Goal: Task Accomplishment & Management: Manage account settings

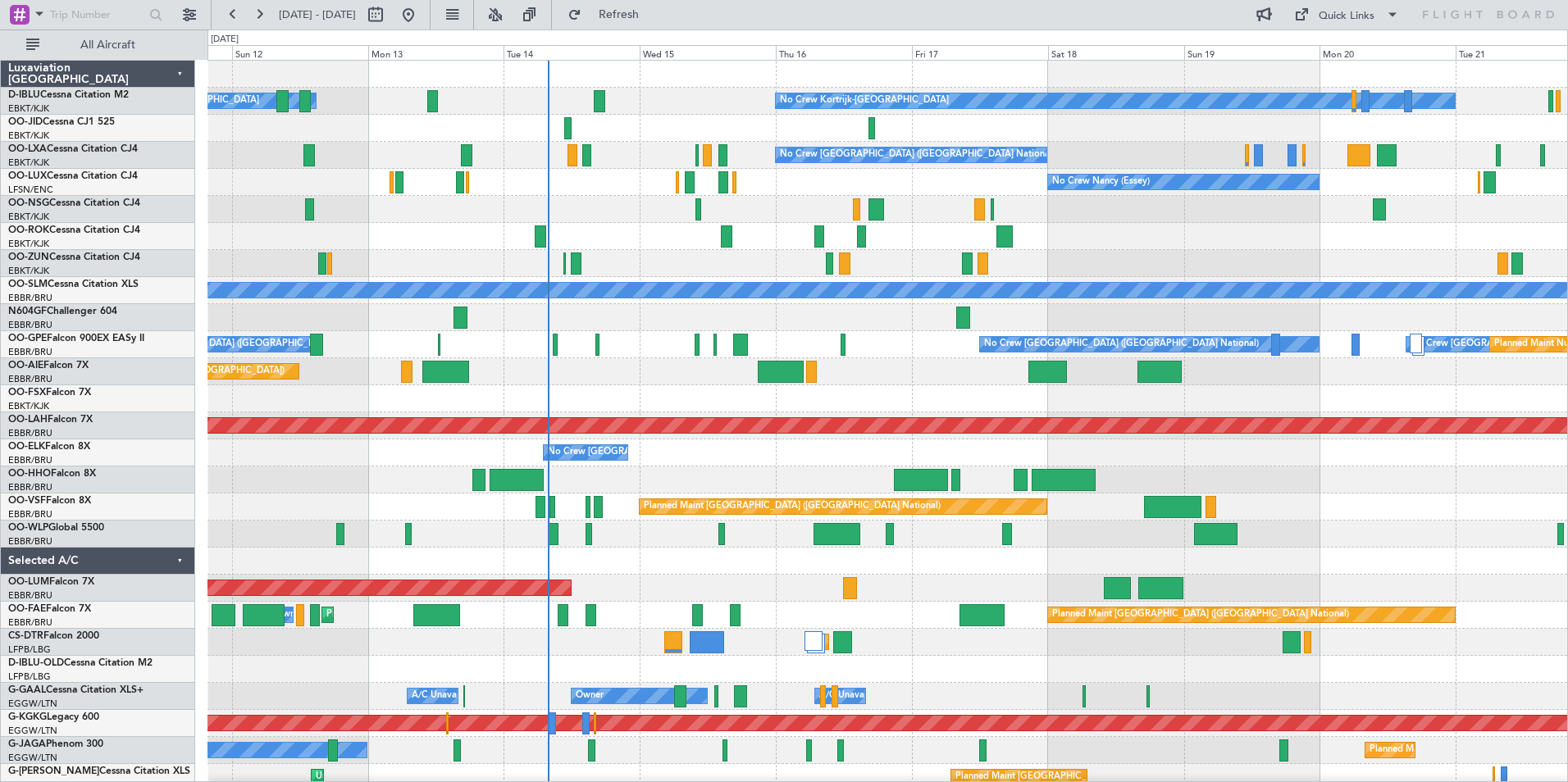
click at [615, 497] on div "Owner [GEOGRAPHIC_DATA]-[GEOGRAPHIC_DATA] No Crew Kortrijk-[GEOGRAPHIC_DATA] No…" at bounding box center [887, 642] width 1360 height 1164
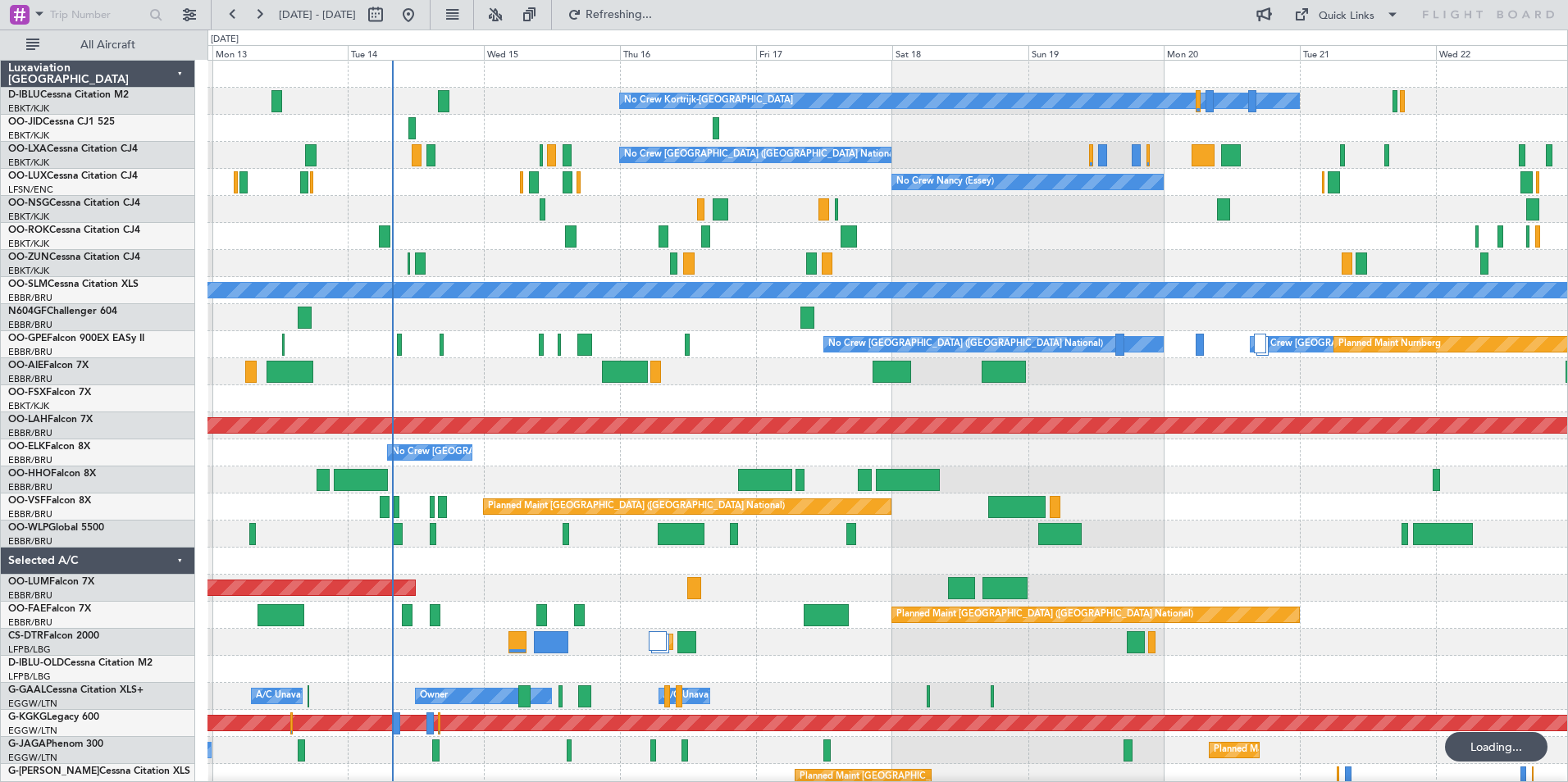
click at [667, 493] on div at bounding box center [887, 480] width 1360 height 27
click at [463, 656] on div at bounding box center [887, 669] width 1360 height 27
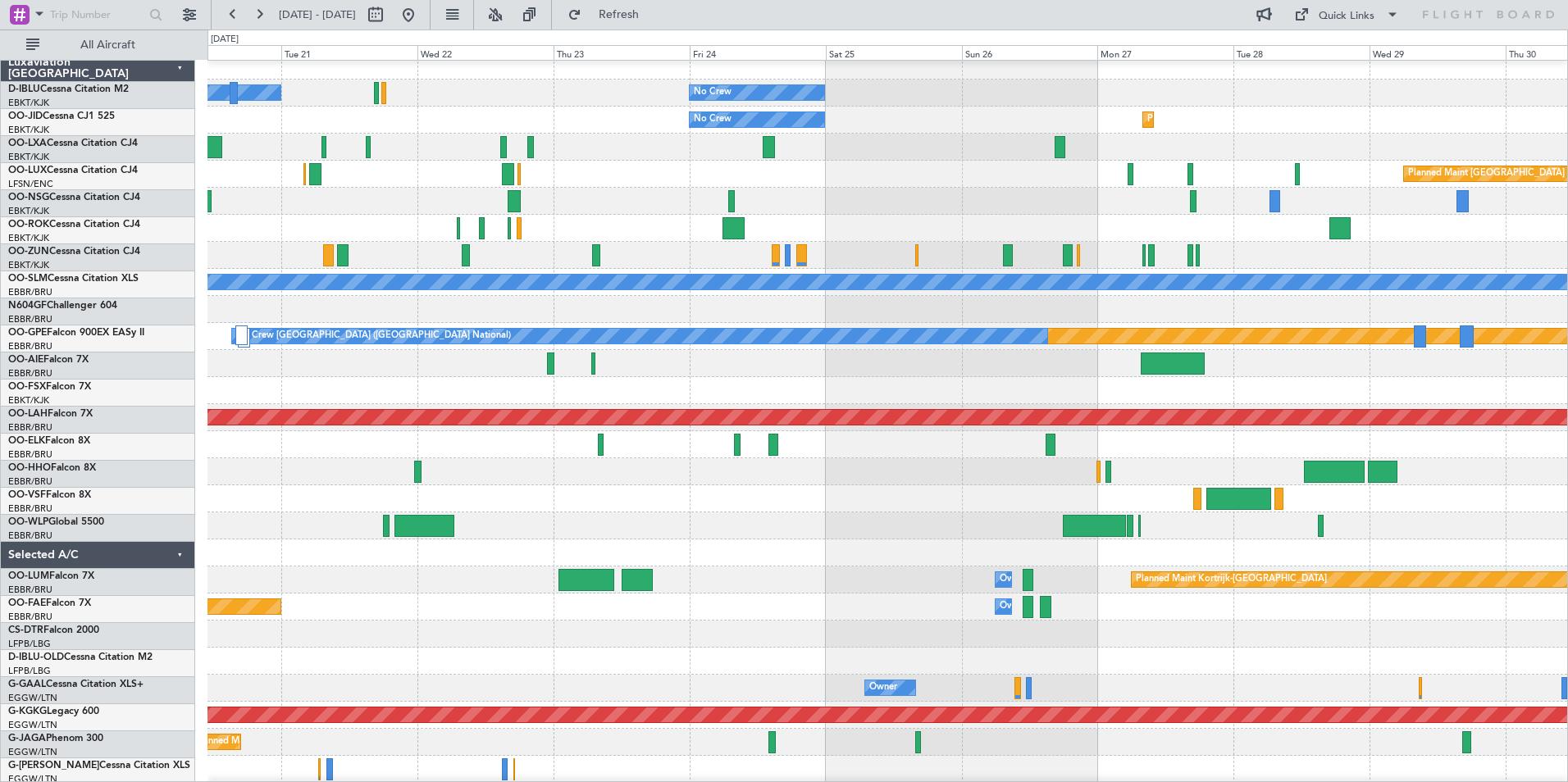
scroll to position [8, 0]
click at [630, 639] on div at bounding box center [887, 634] width 1360 height 27
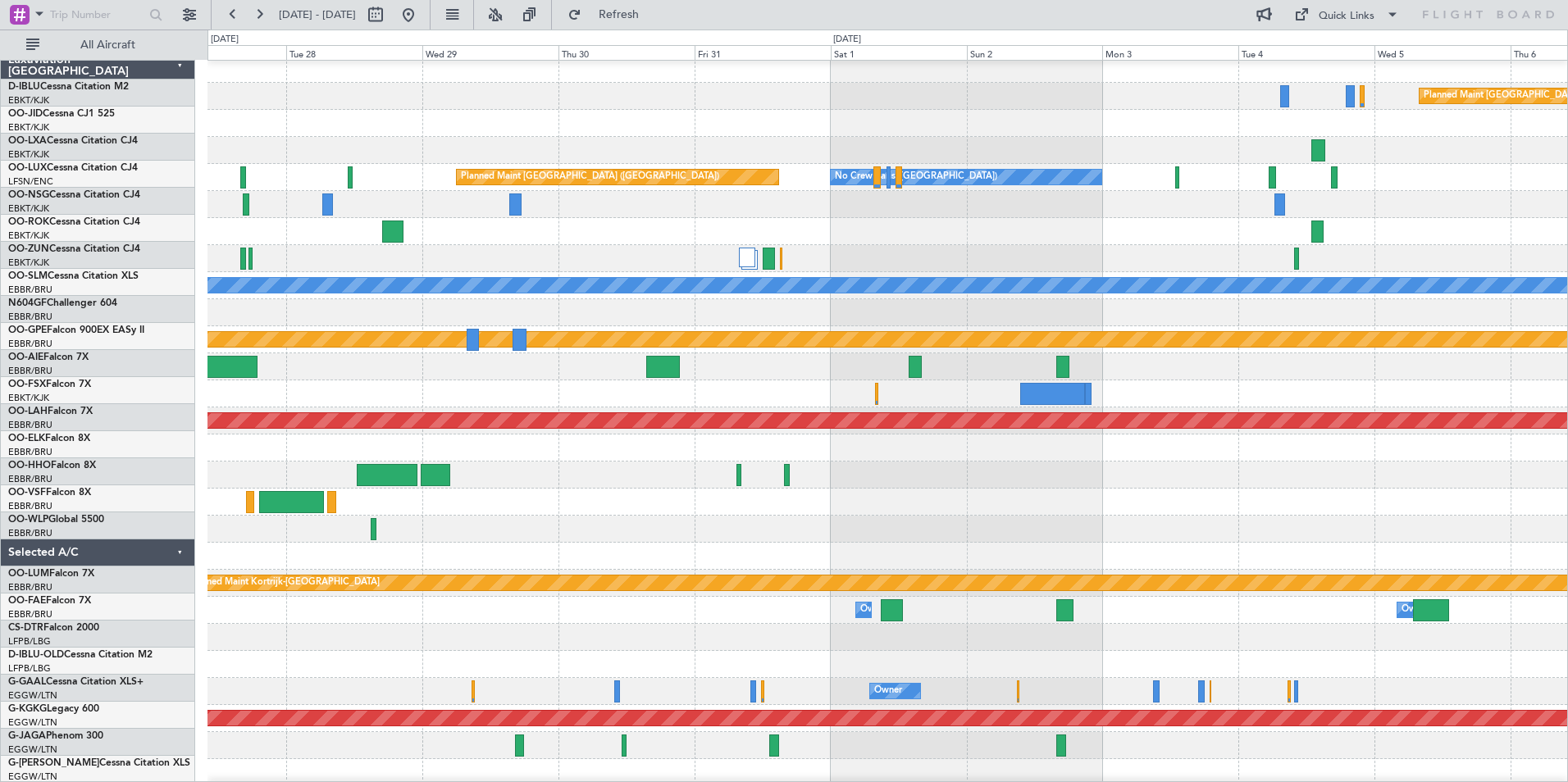
scroll to position [3, 0]
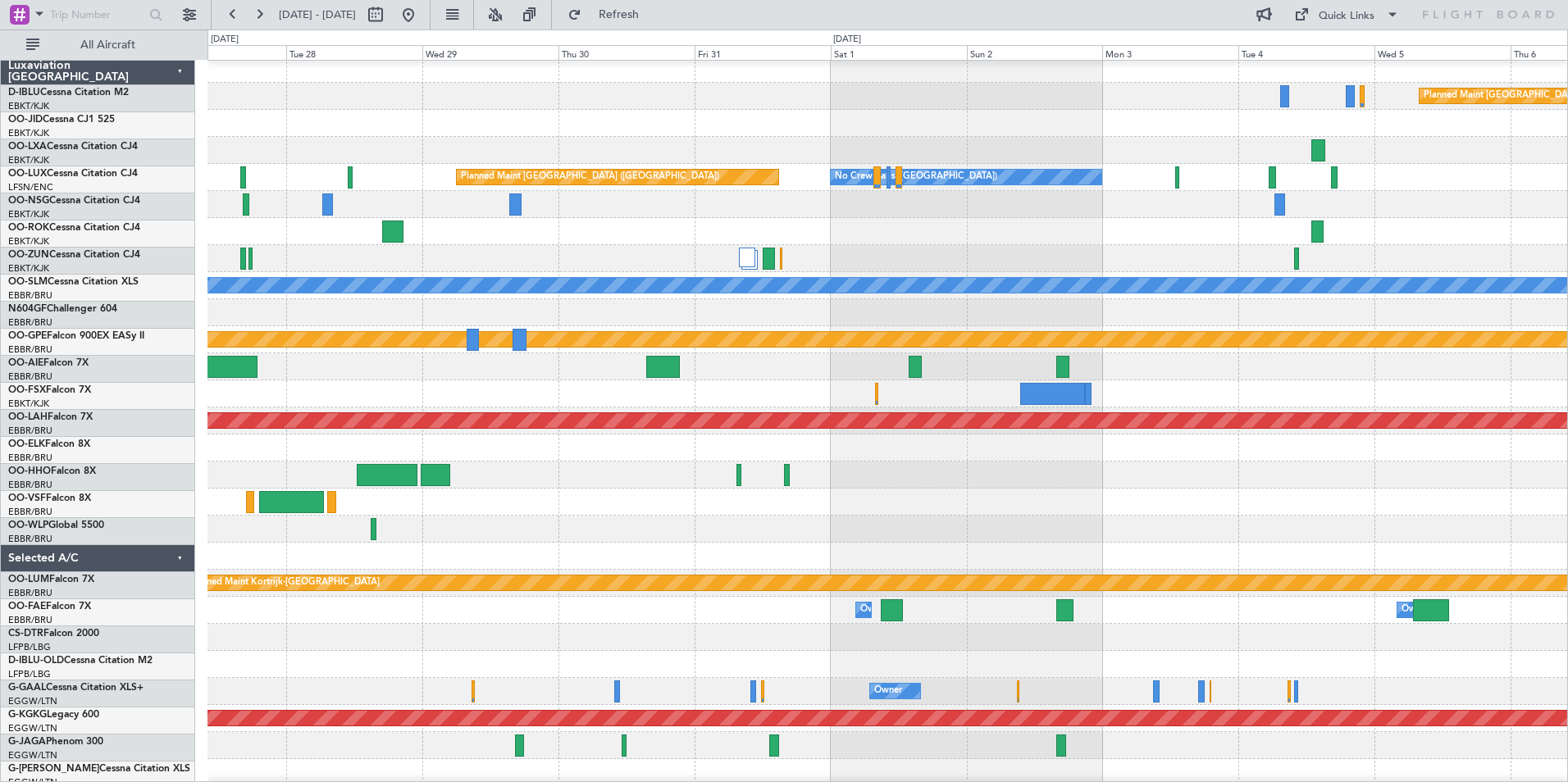
click at [164, 633] on div "Planned Maint [GEOGRAPHIC_DATA] ([GEOGRAPHIC_DATA]) No Crew Planned Maint [GEOG…" at bounding box center [784, 406] width 1568 height 753
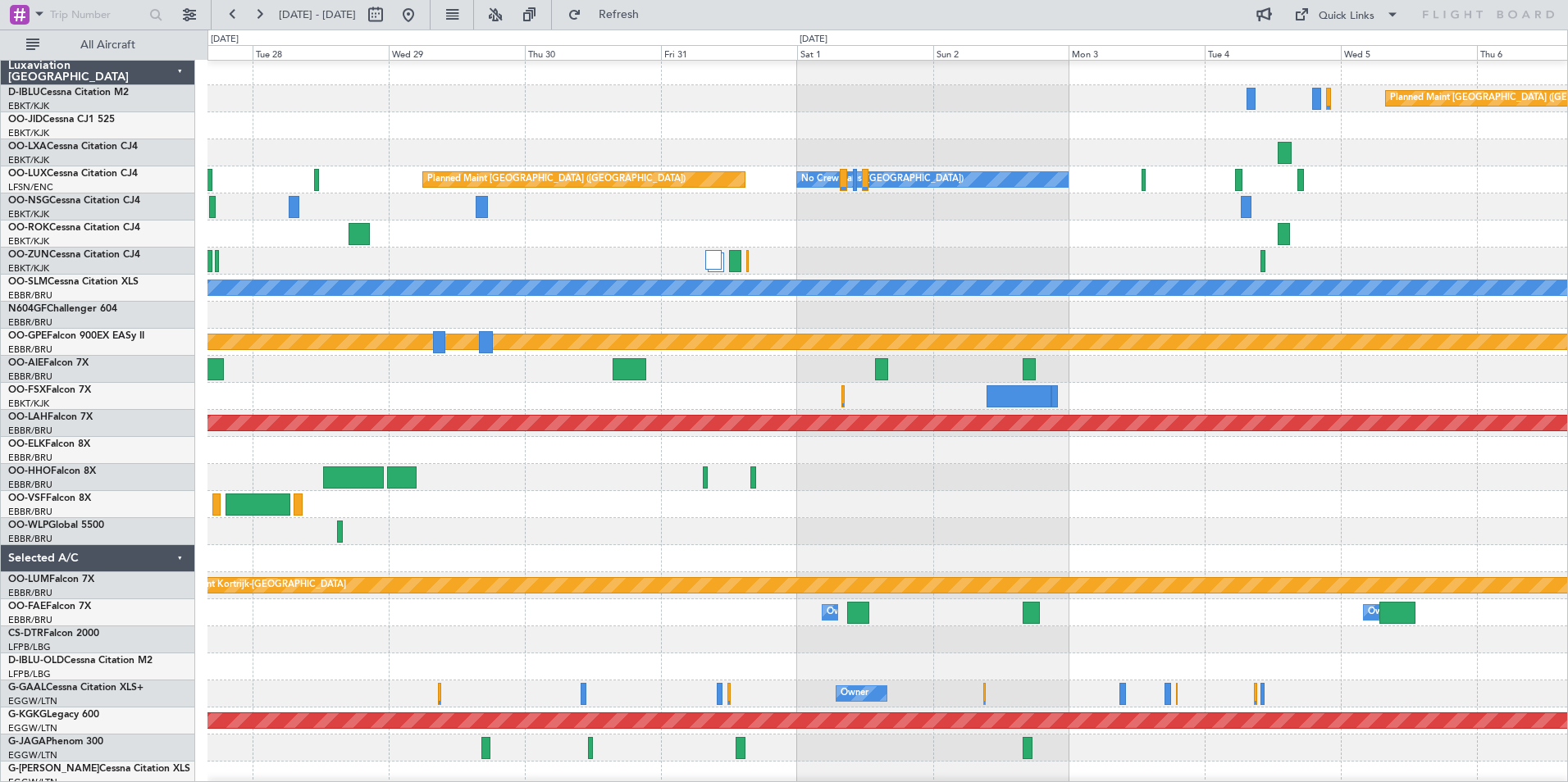
click at [149, 673] on div "Planned Maint [GEOGRAPHIC_DATA] ([GEOGRAPHIC_DATA]) Planned Maint [GEOGRAPHIC_D…" at bounding box center [784, 406] width 1568 height 753
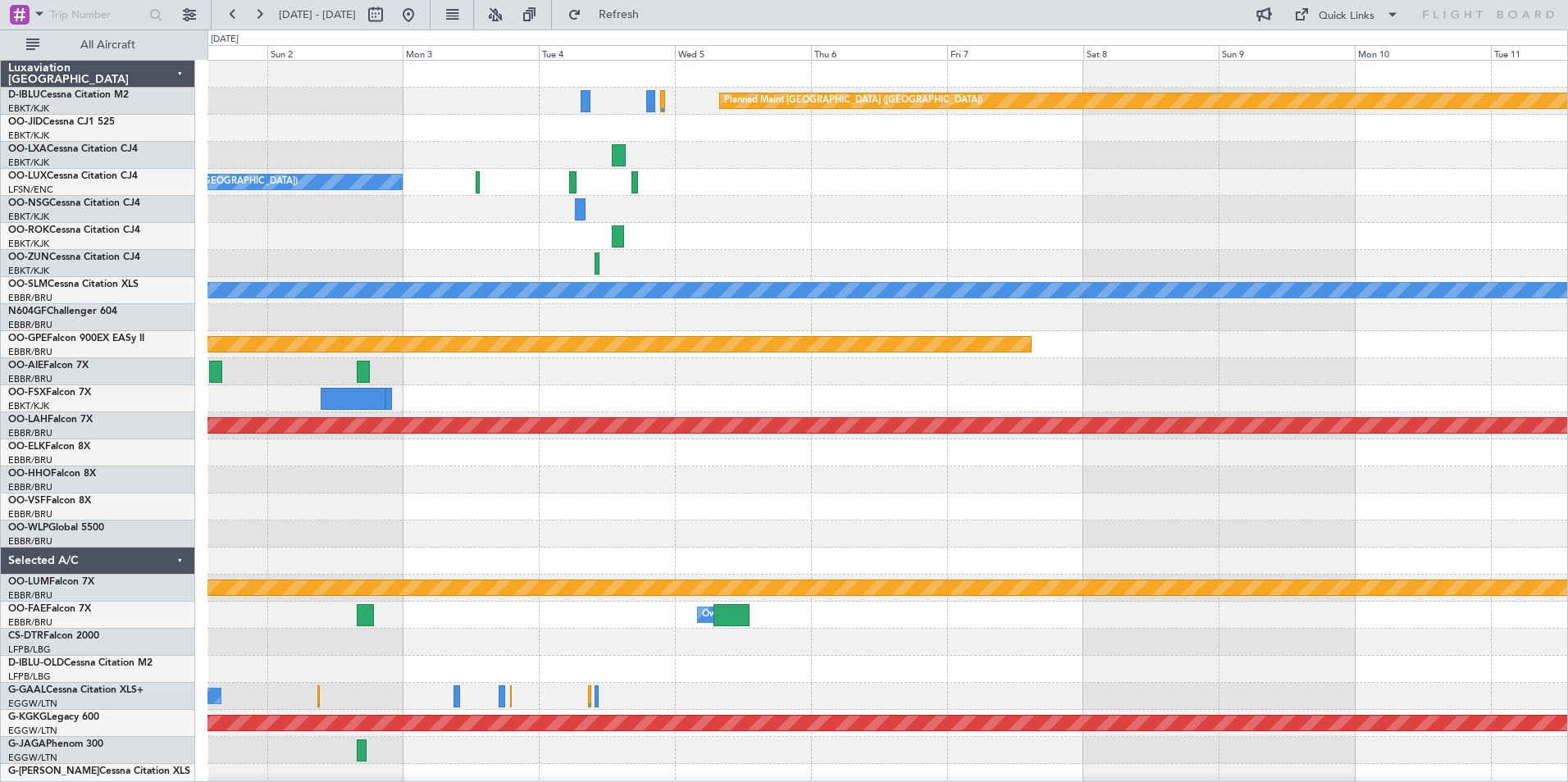
click at [0, 649] on html "[DATE] - [DATE] Refresh Quick Links All Aircraft Planned Maint [GEOGRAPHIC_DATA…" at bounding box center [784, 391] width 1568 height 782
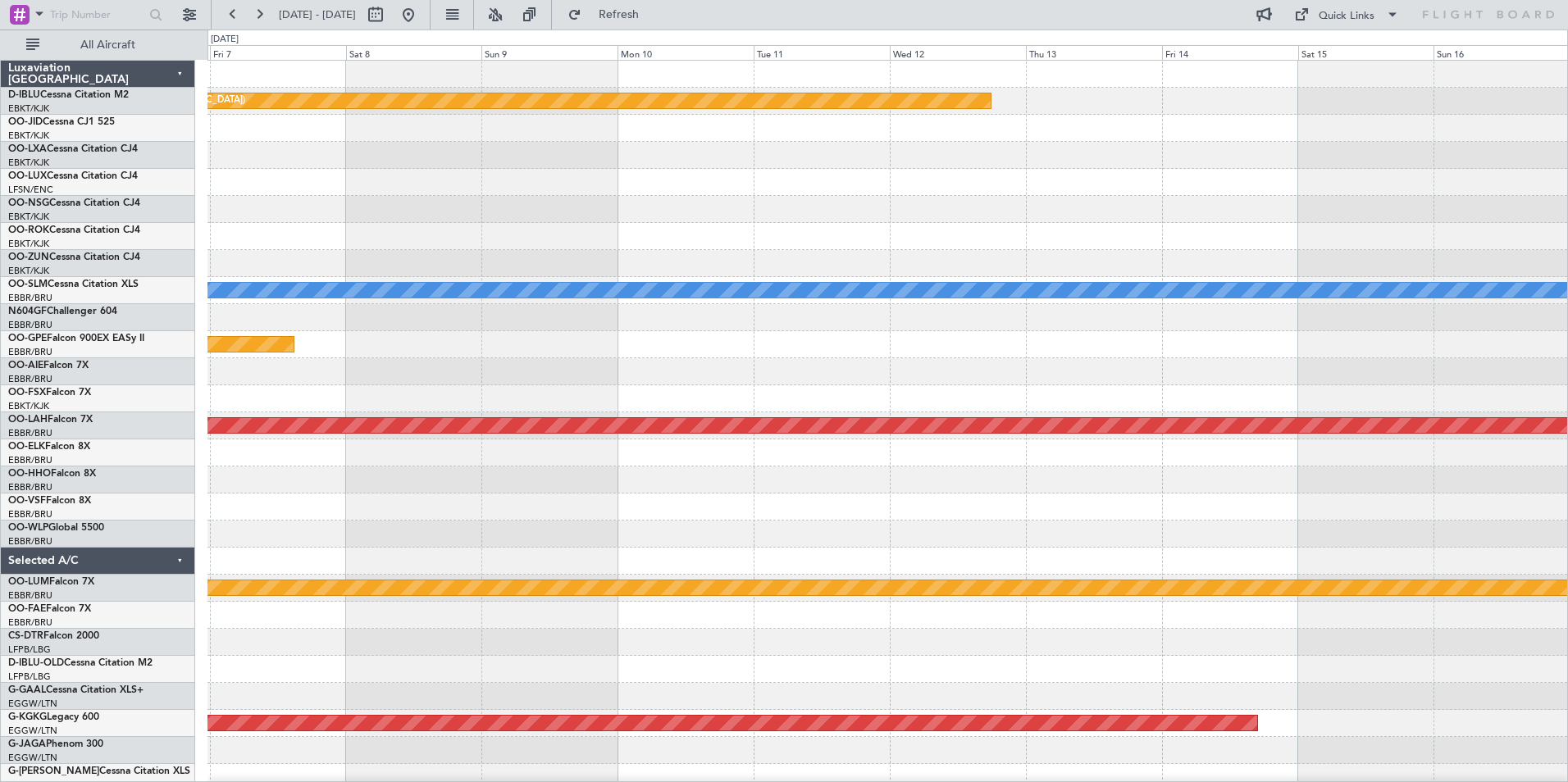
click at [0, 645] on html "[DATE] - [DATE] Refresh Quick Links All Aircraft Planned Maint [GEOGRAPHIC_DATA…" at bounding box center [784, 391] width 1568 height 782
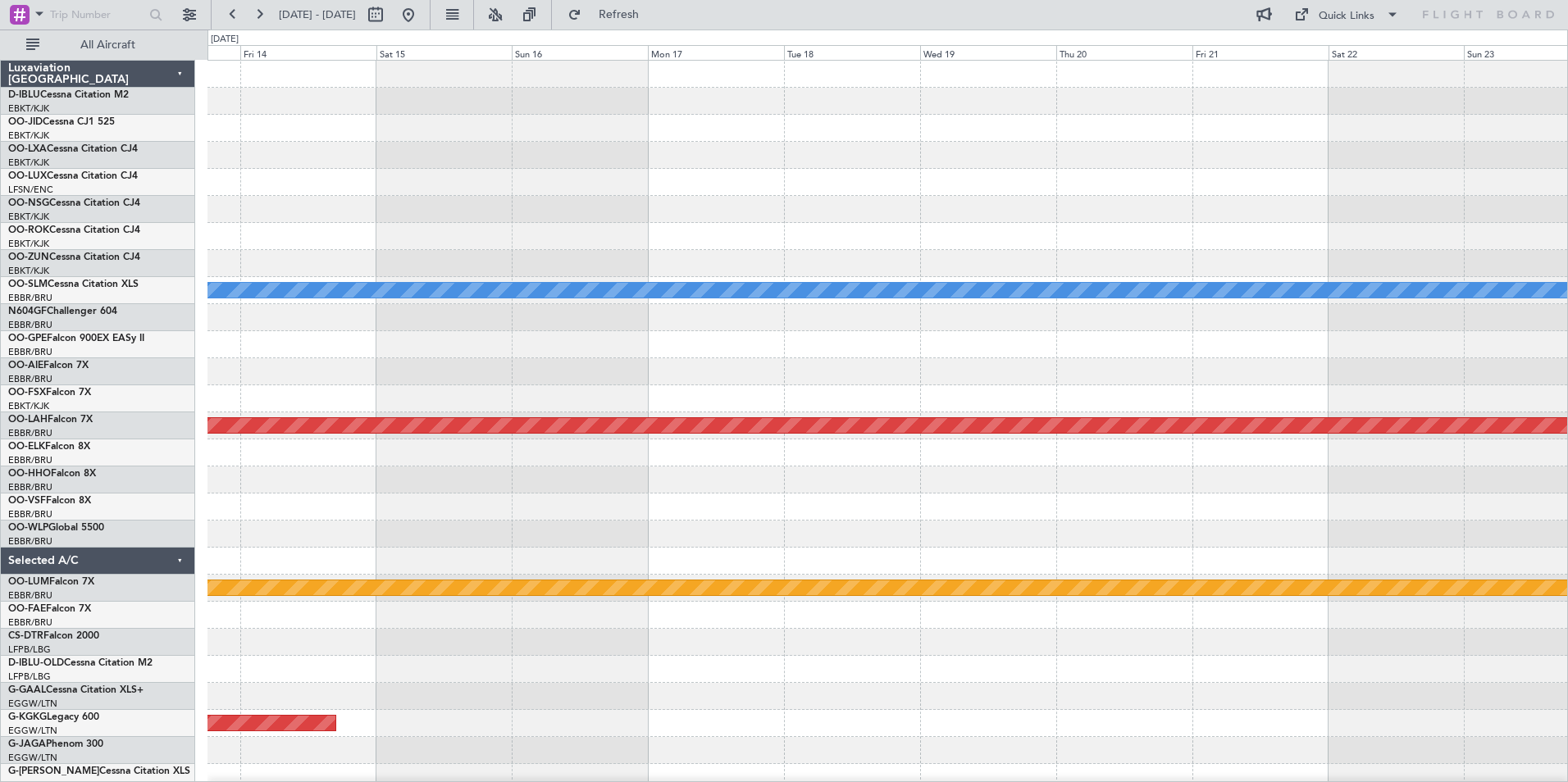
click at [115, 630] on div "Planned Maint [GEOGRAPHIC_DATA] ([GEOGRAPHIC_DATA]) A/C Unavailable [GEOGRAPHIC…" at bounding box center [784, 406] width 1568 height 753
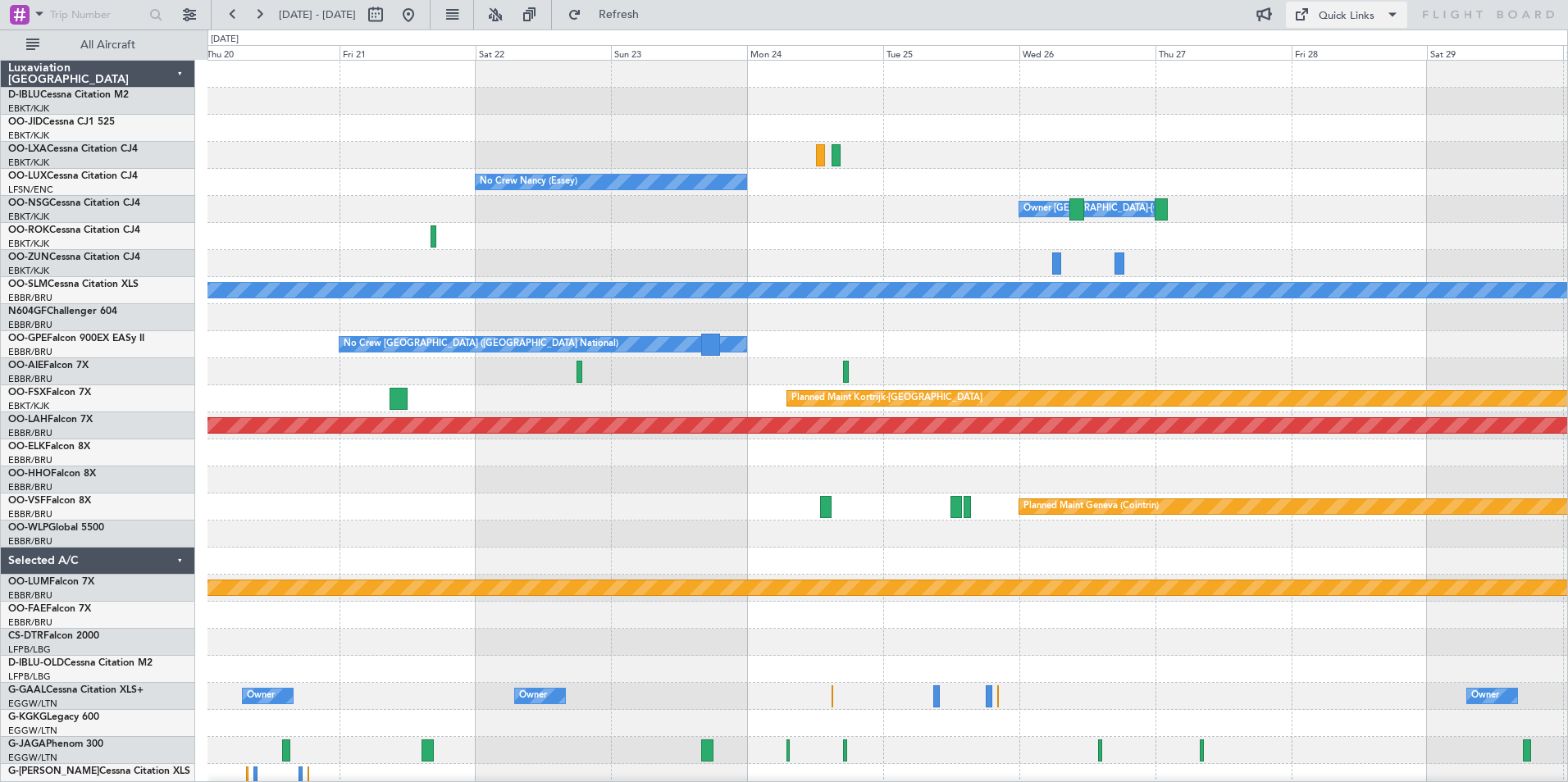
click at [1343, 23] on div "Quick Links" at bounding box center [1347, 16] width 56 height 17
click at [1342, 45] on button "Trip Builder" at bounding box center [1347, 53] width 123 height 39
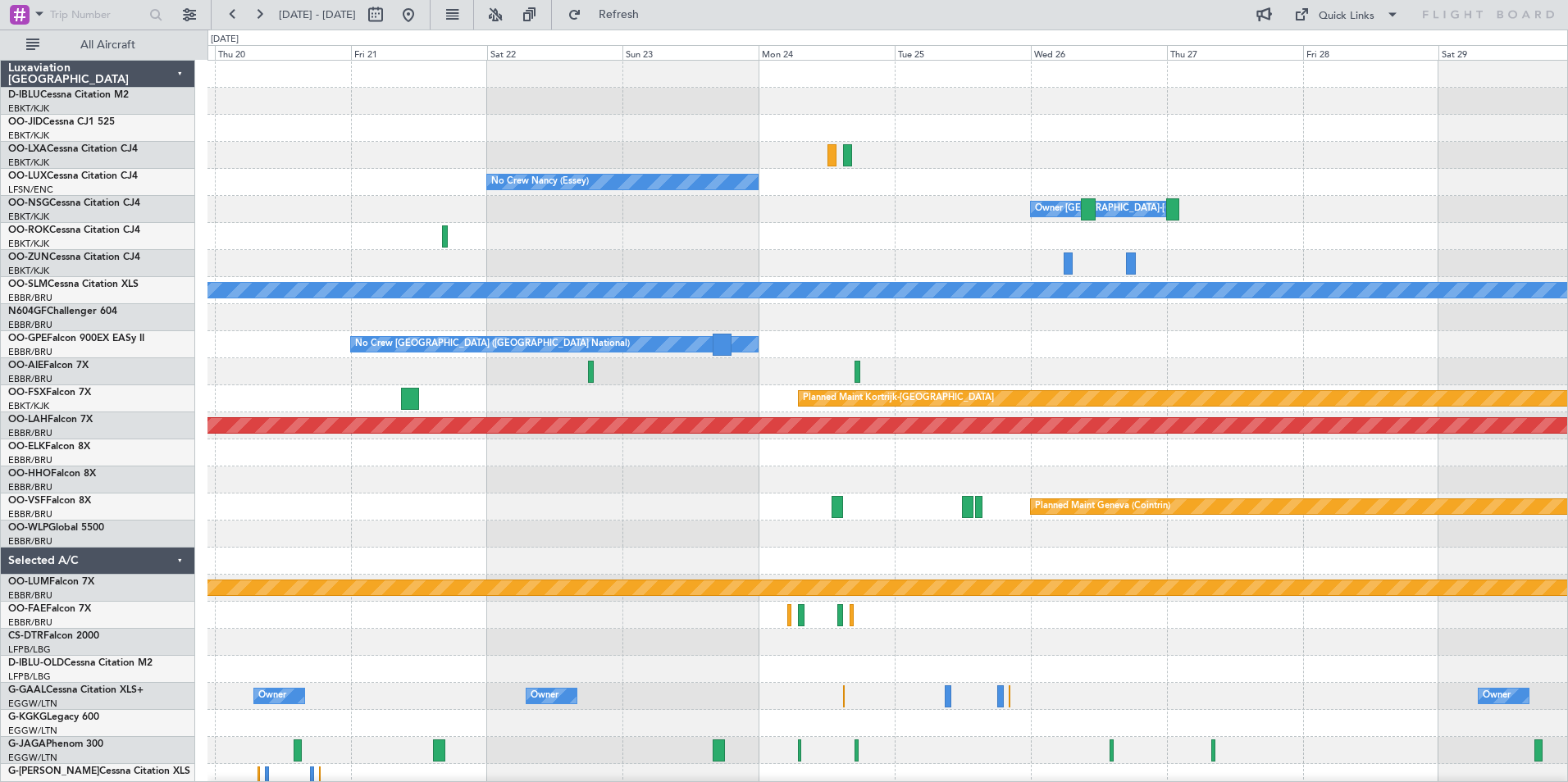
click at [676, 476] on div at bounding box center [887, 480] width 1360 height 27
click at [389, 20] on button at bounding box center [376, 15] width 26 height 26
select select "11"
select select "2025"
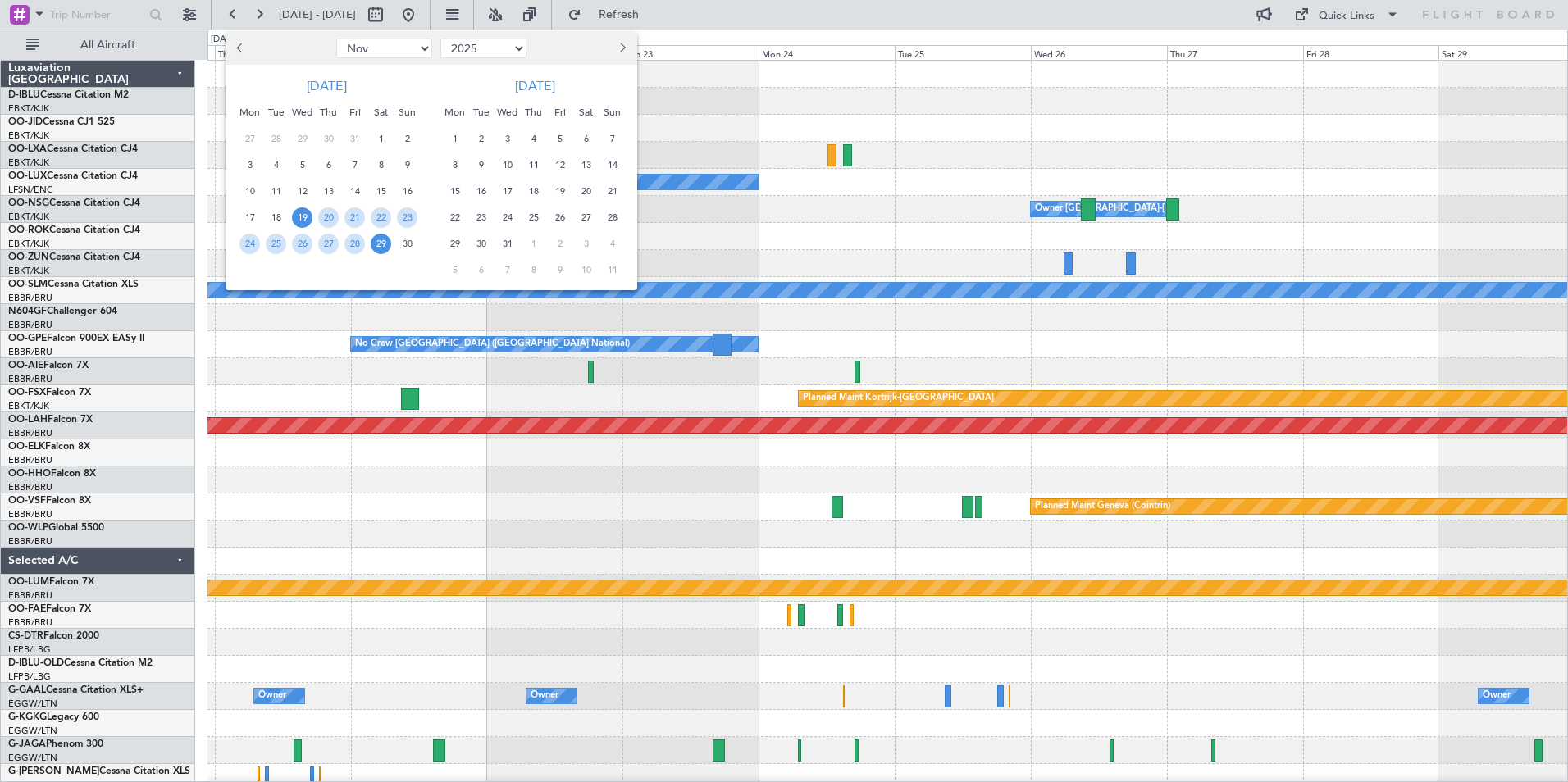
click at [761, 425] on div at bounding box center [784, 391] width 1568 height 782
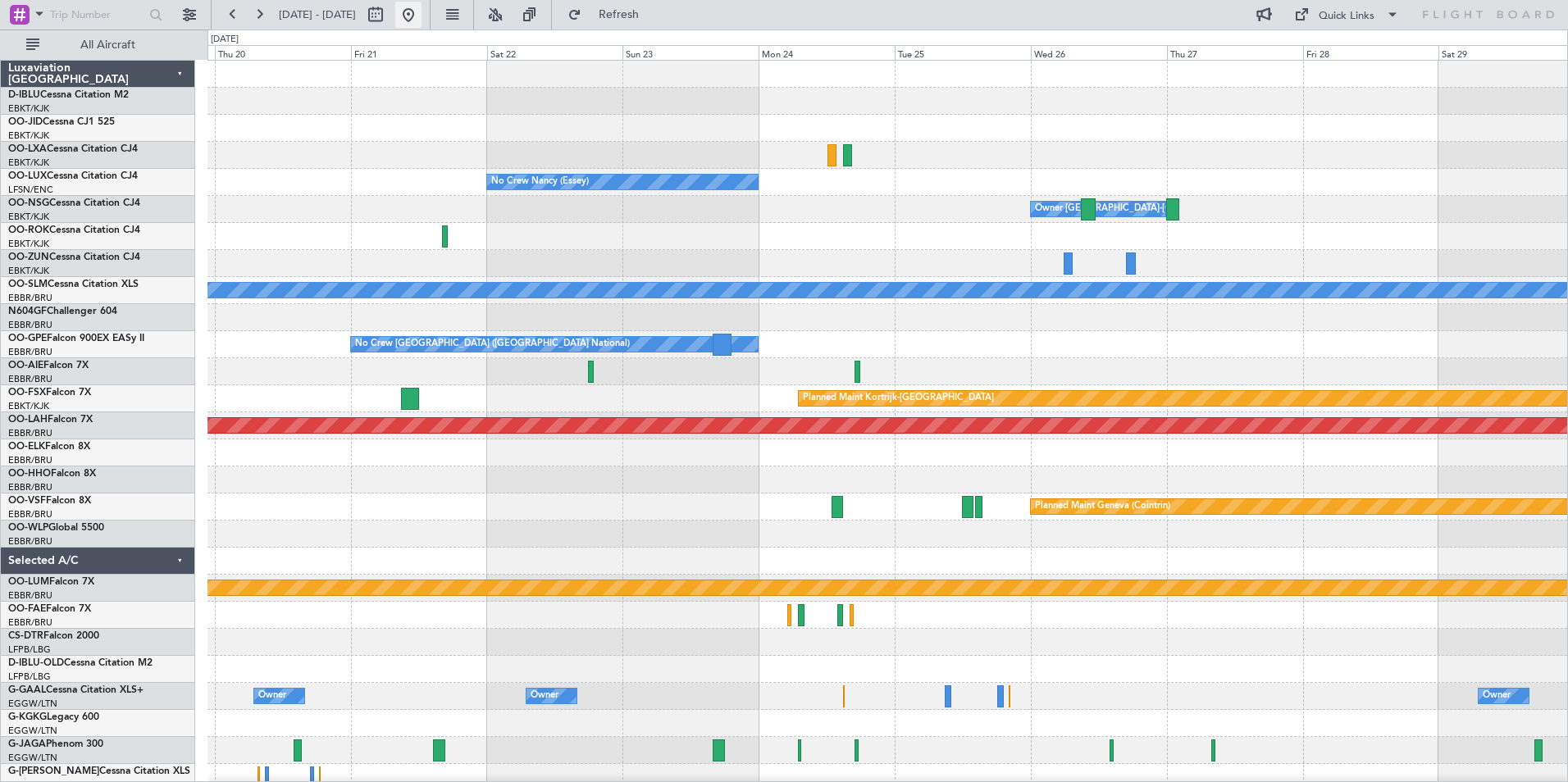
click at [421, 18] on button at bounding box center [408, 15] width 26 height 26
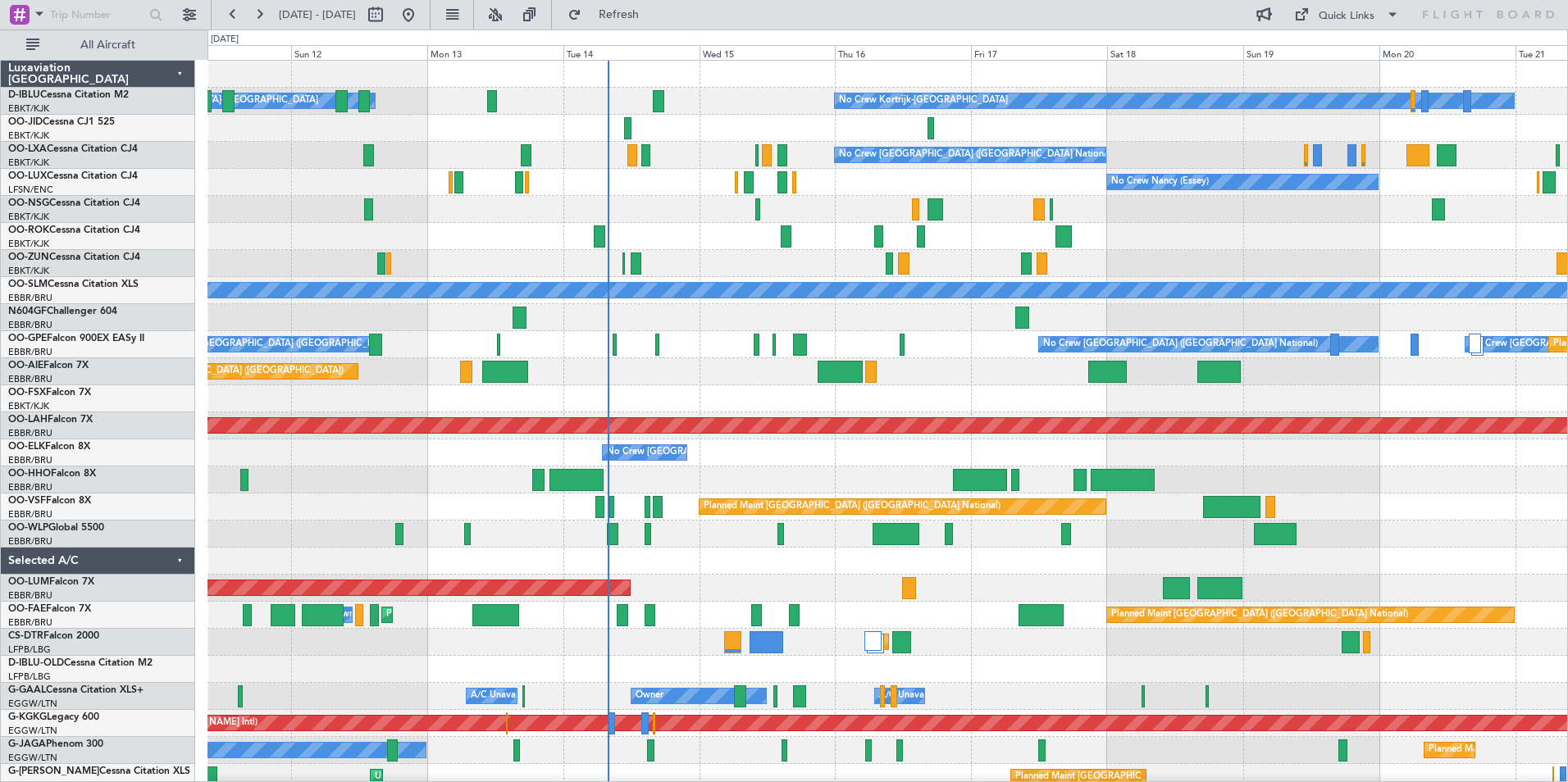
click at [723, 570] on div "Owner [GEOGRAPHIC_DATA]-[GEOGRAPHIC_DATA] No Crew Kortrijk-[GEOGRAPHIC_DATA] No…" at bounding box center [887, 642] width 1360 height 1164
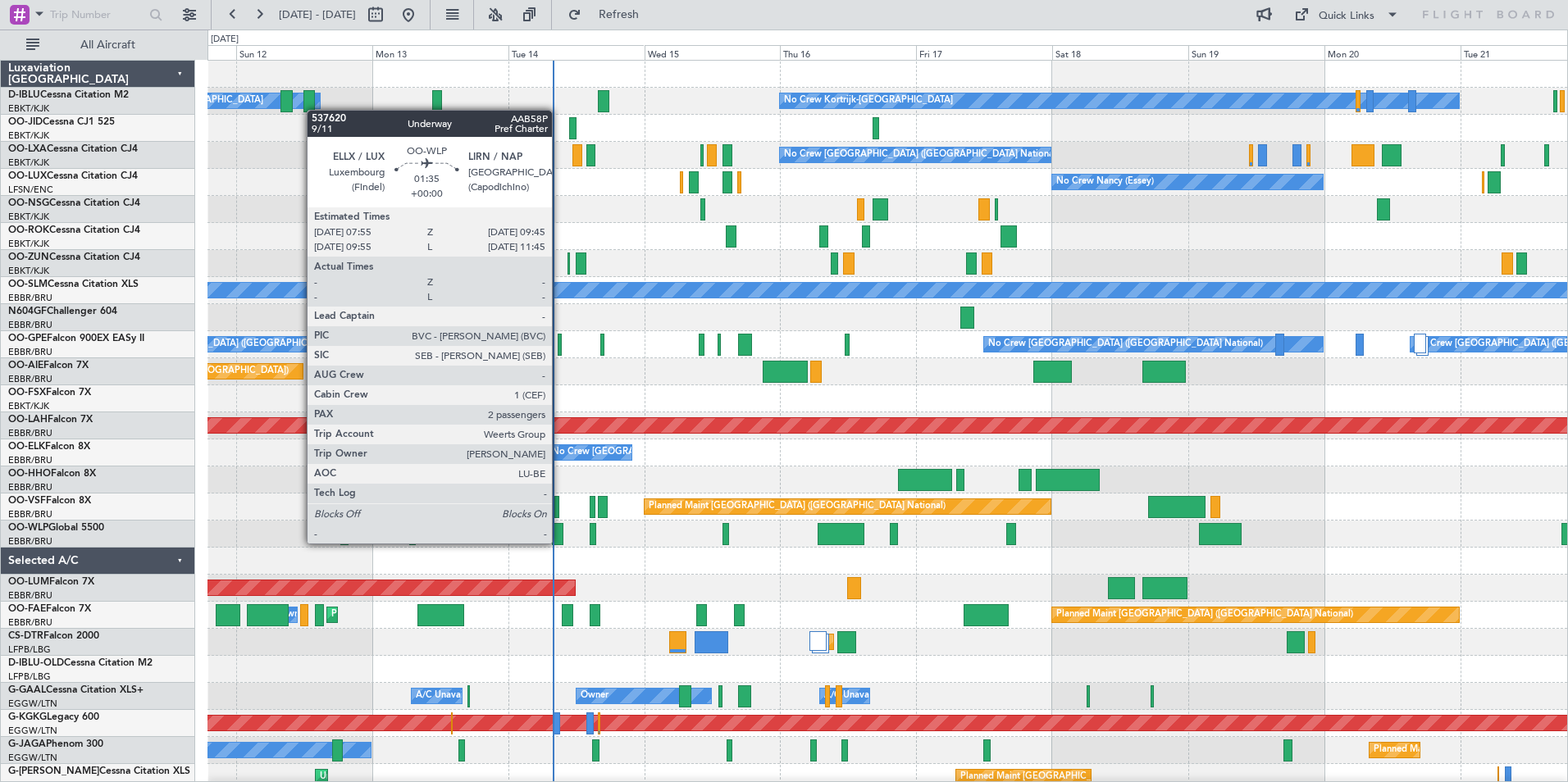
click at [560, 542] on div at bounding box center [557, 533] width 11 height 22
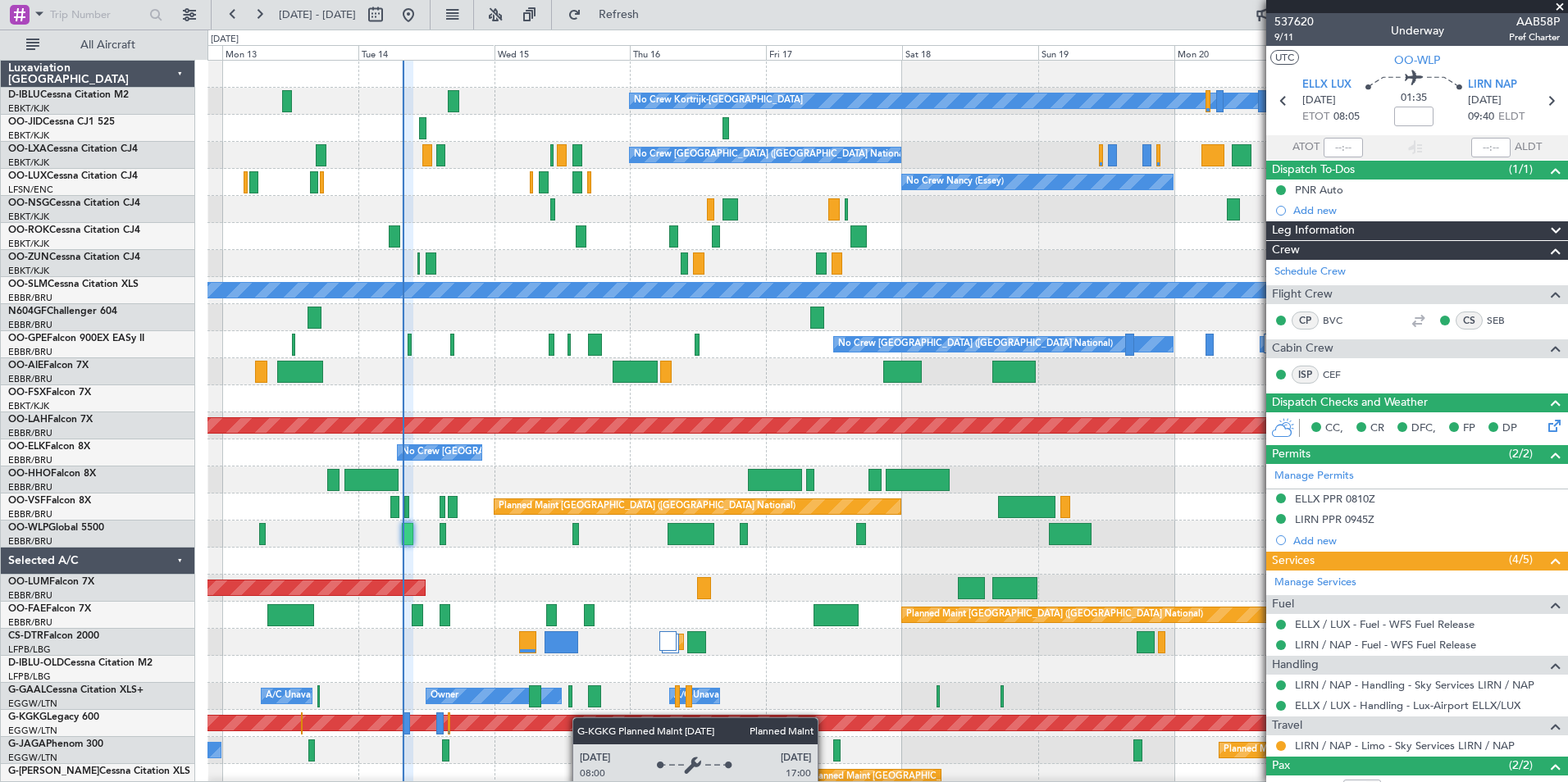
click at [547, 729] on div "No Crew Kortrijk-[GEOGRAPHIC_DATA] Owner [GEOGRAPHIC_DATA]-[GEOGRAPHIC_DATA] No…" at bounding box center [887, 642] width 1360 height 1164
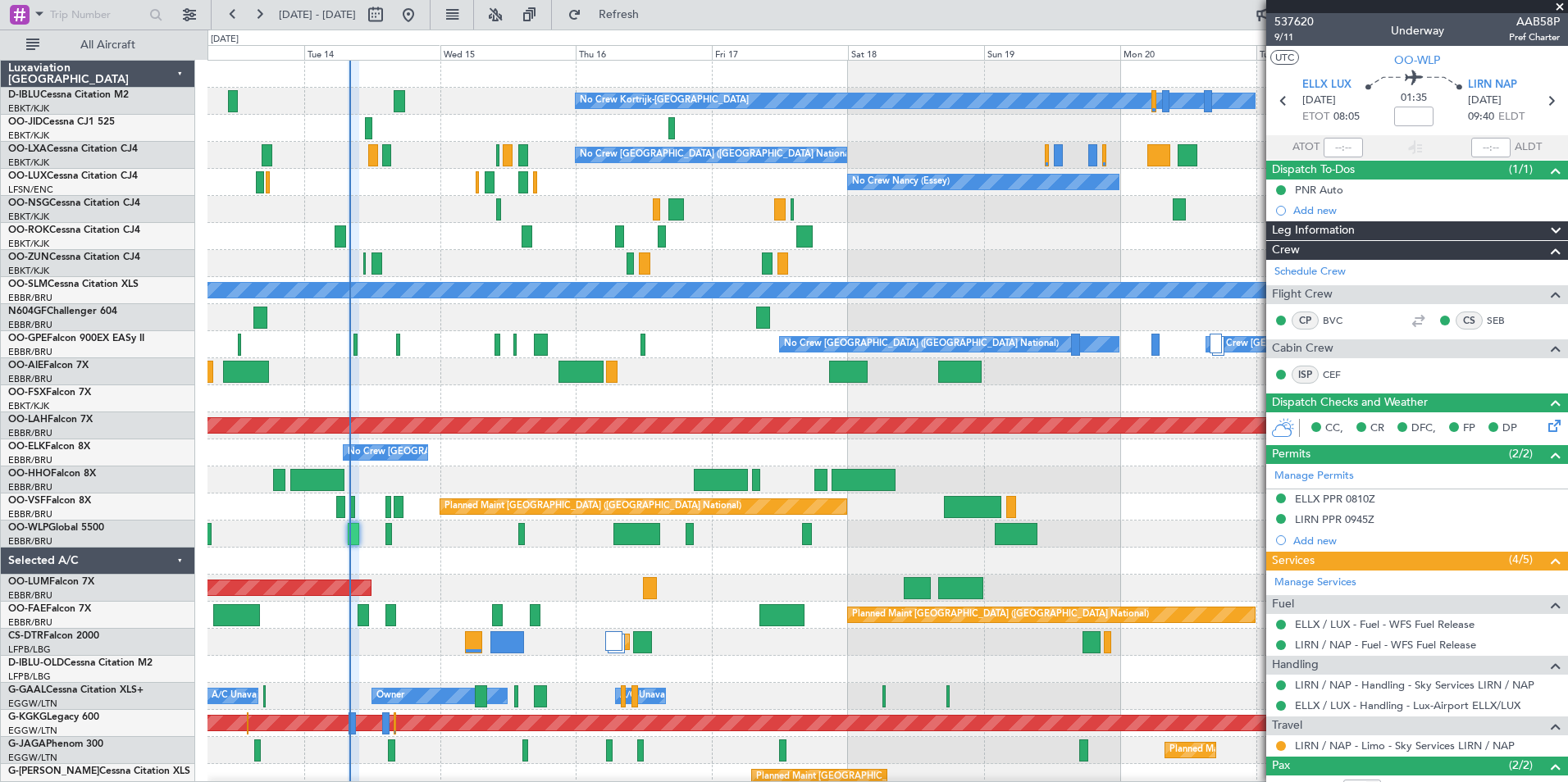
click at [621, 467] on div "No Crew Kortrijk-[GEOGRAPHIC_DATA] No Crew Owner [GEOGRAPHIC_DATA]-[GEOGRAPHIC_…" at bounding box center [887, 642] width 1360 height 1164
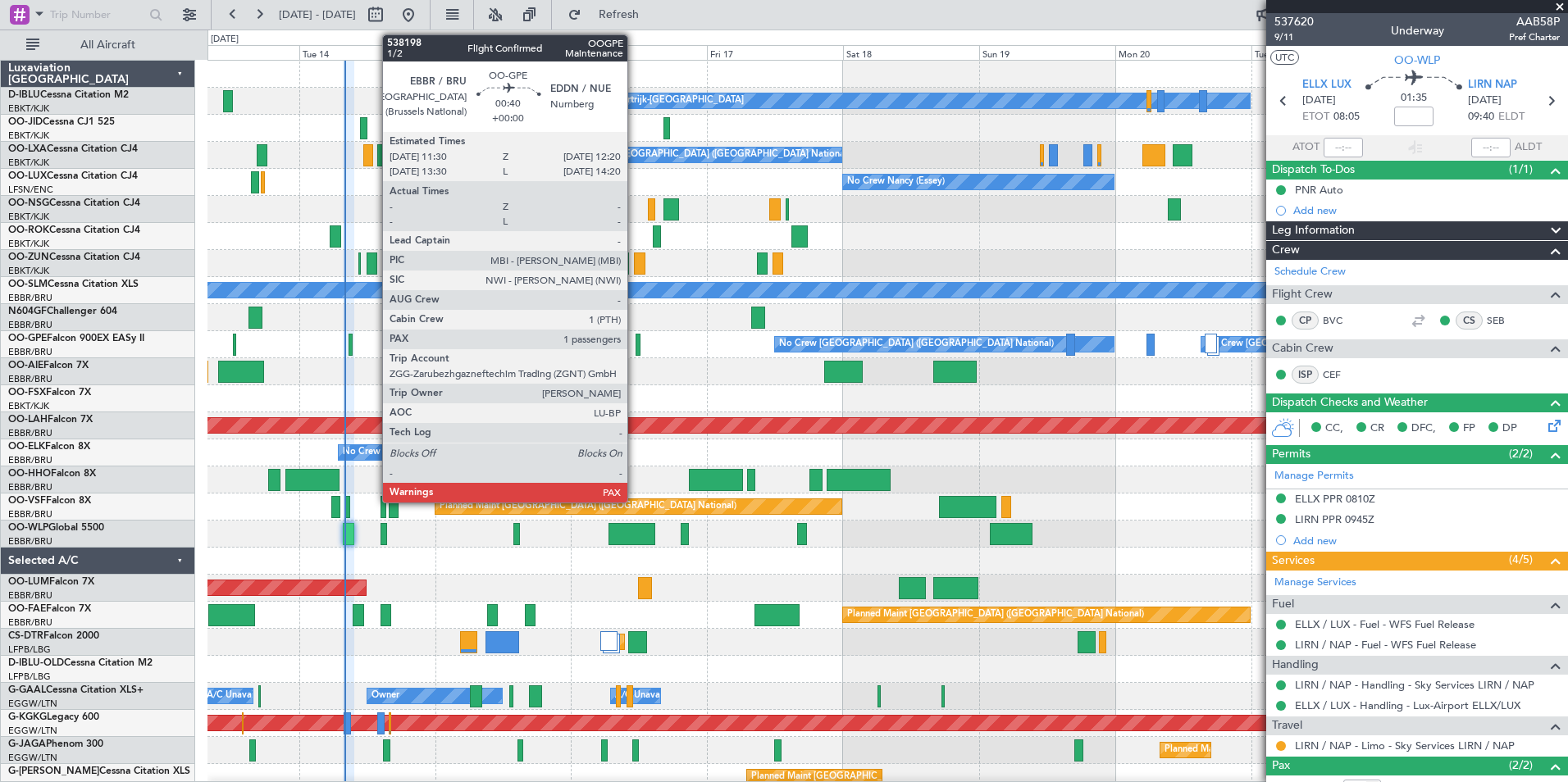
click at [636, 344] on div at bounding box center [639, 344] width 5 height 22
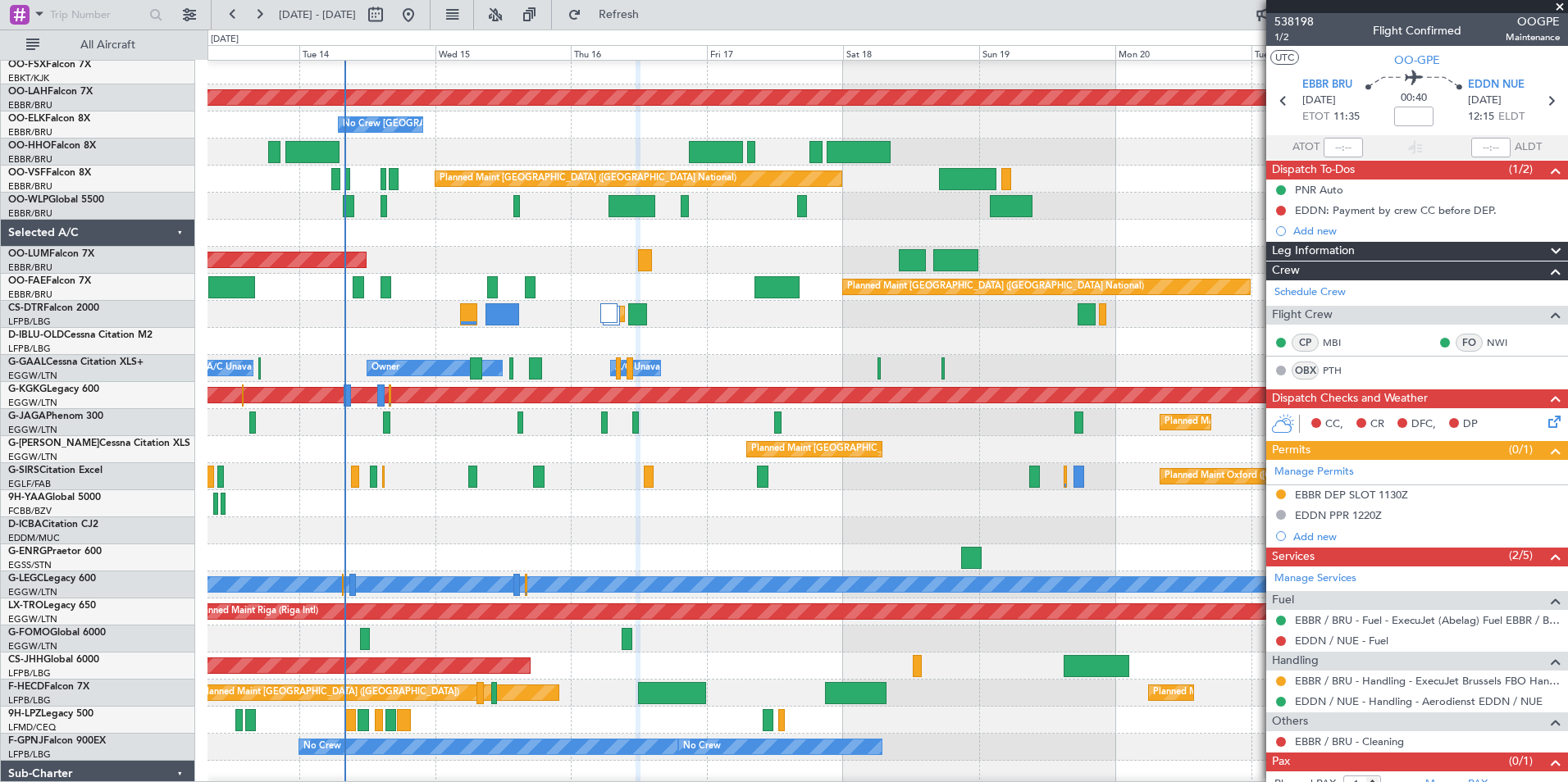
scroll to position [441, 0]
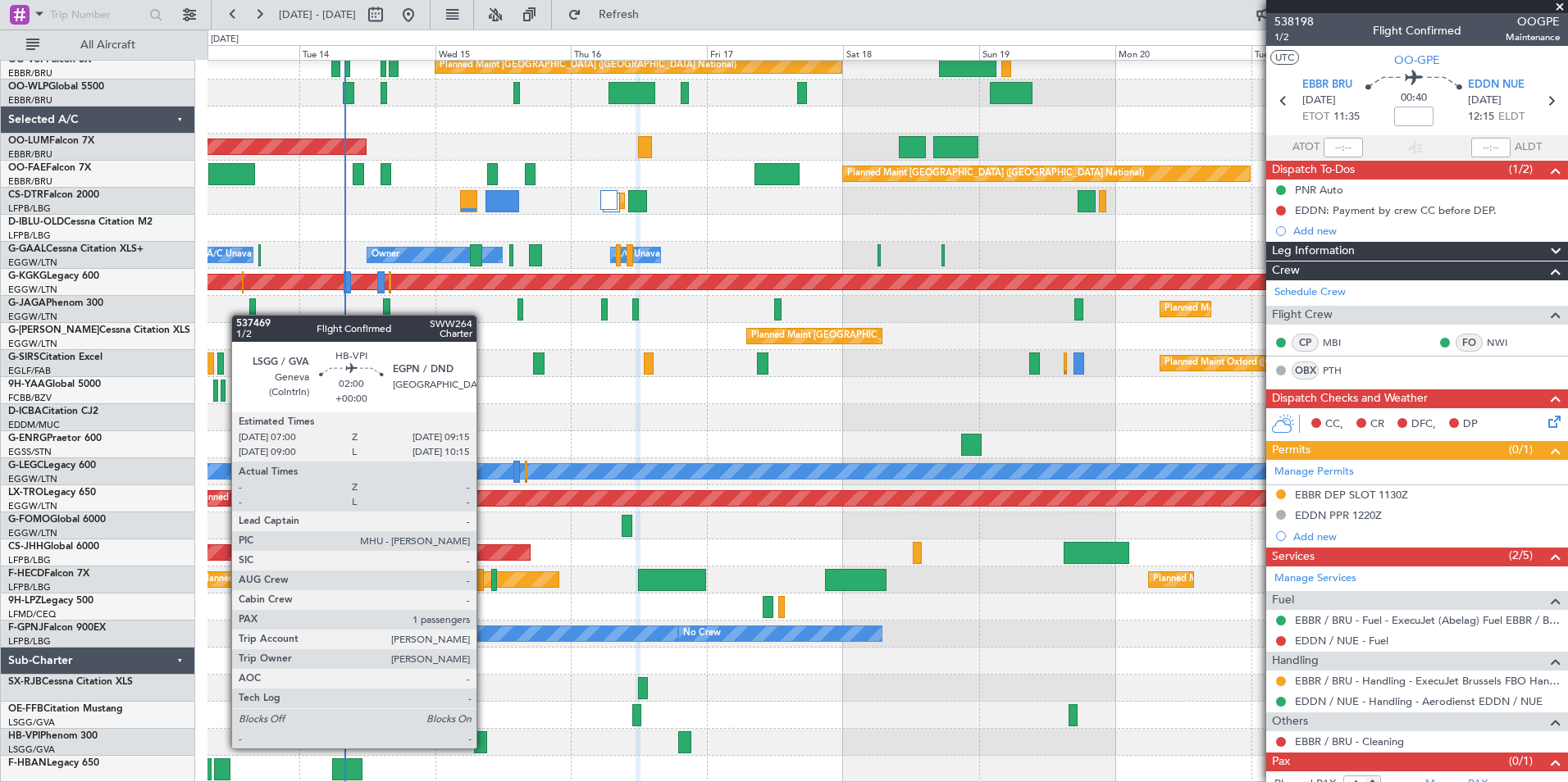
click at [484, 747] on div at bounding box center [480, 742] width 13 height 22
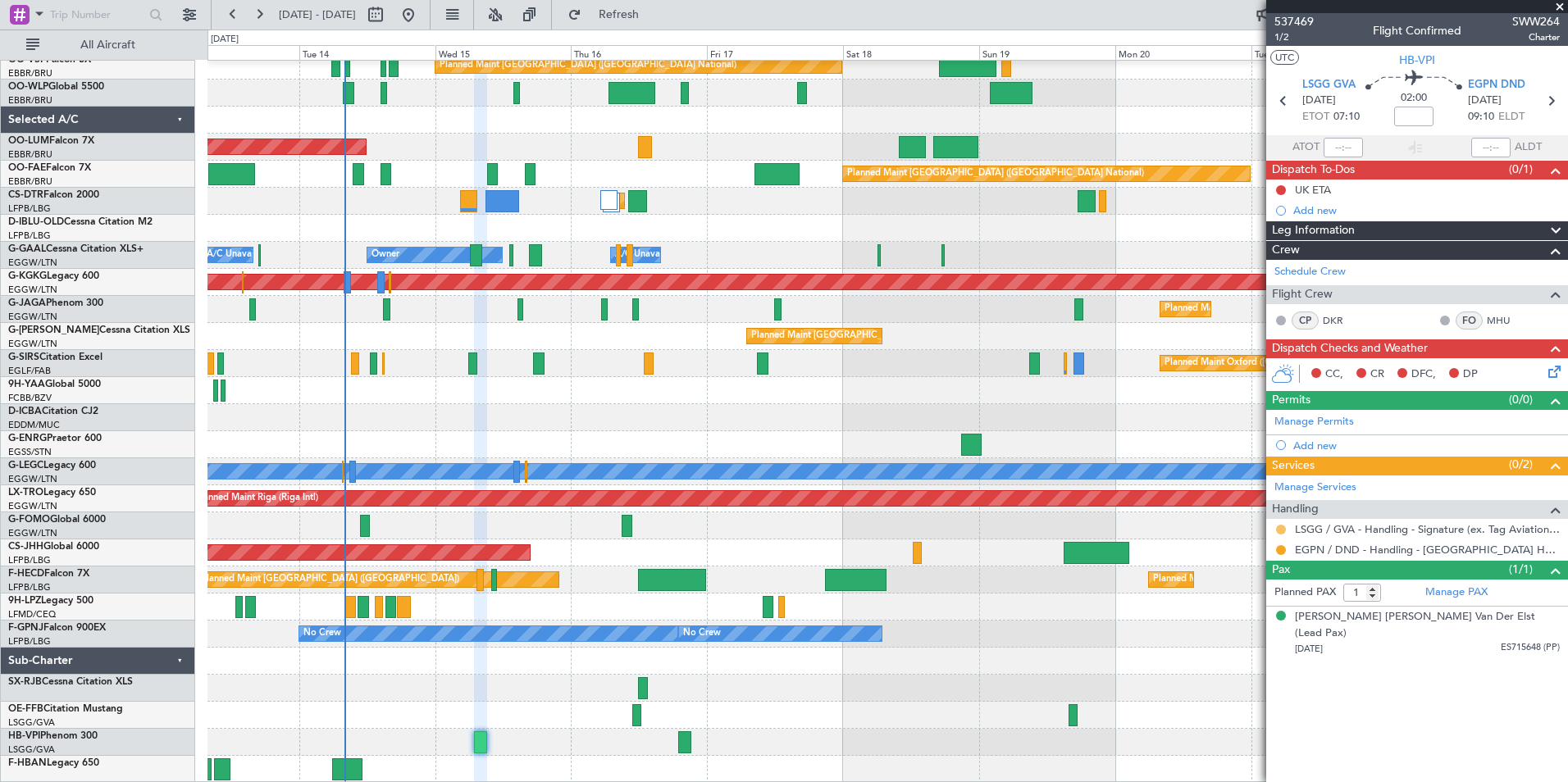
click at [1282, 532] on button at bounding box center [1281, 529] width 10 height 10
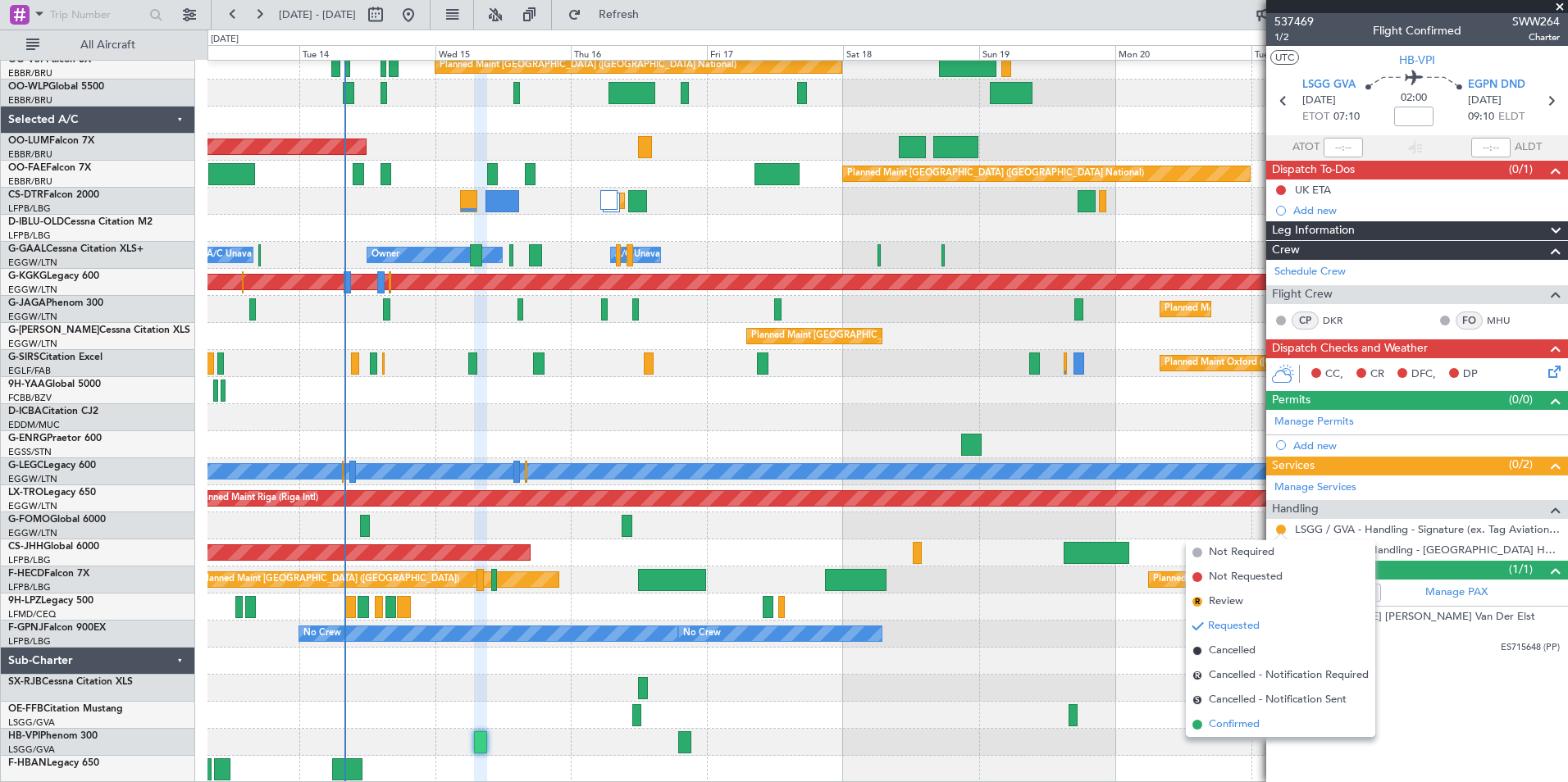
click at [1243, 724] on span "Confirmed" at bounding box center [1234, 724] width 51 height 17
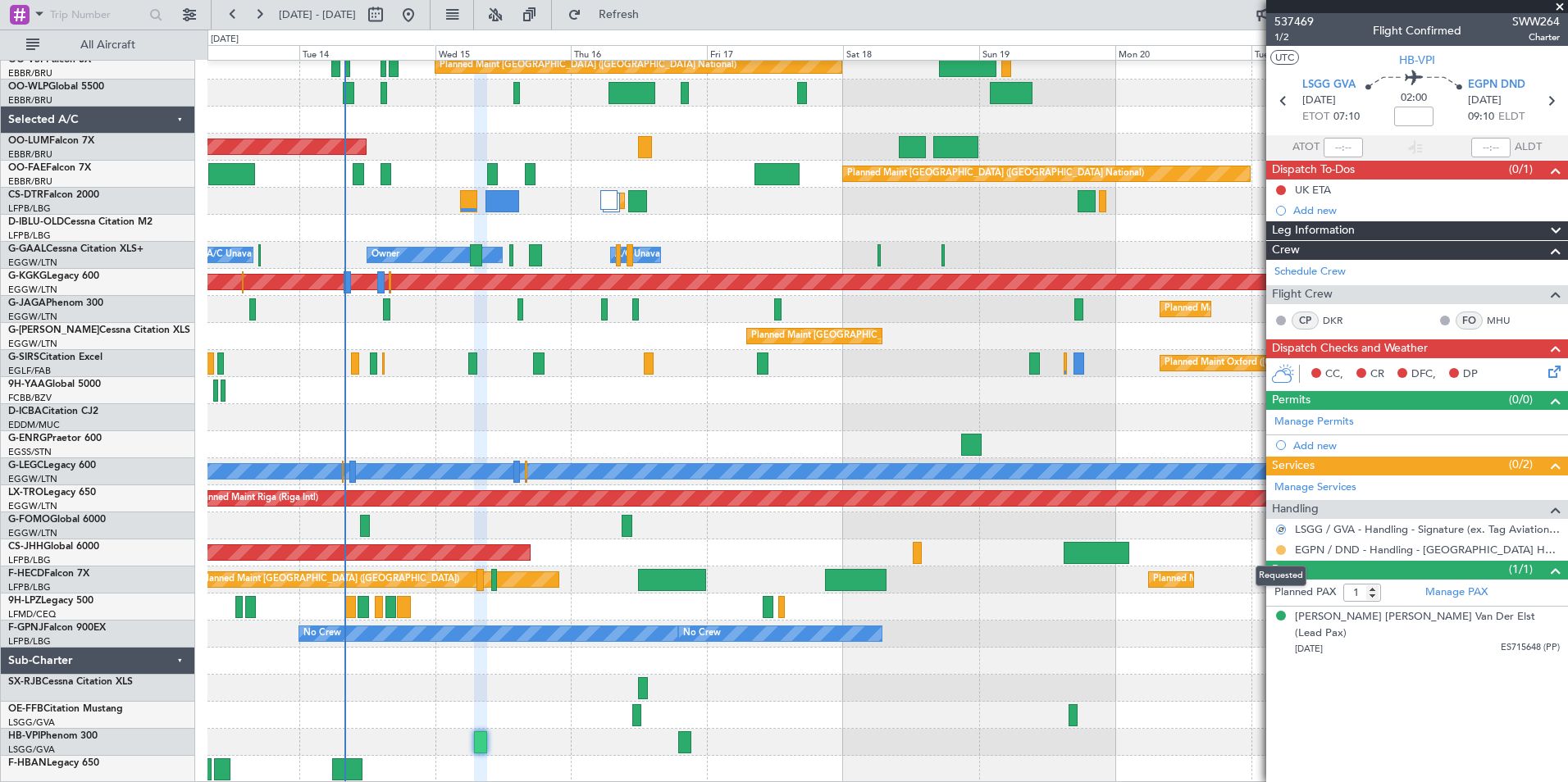
click at [1282, 553] on button at bounding box center [1281, 550] width 10 height 10
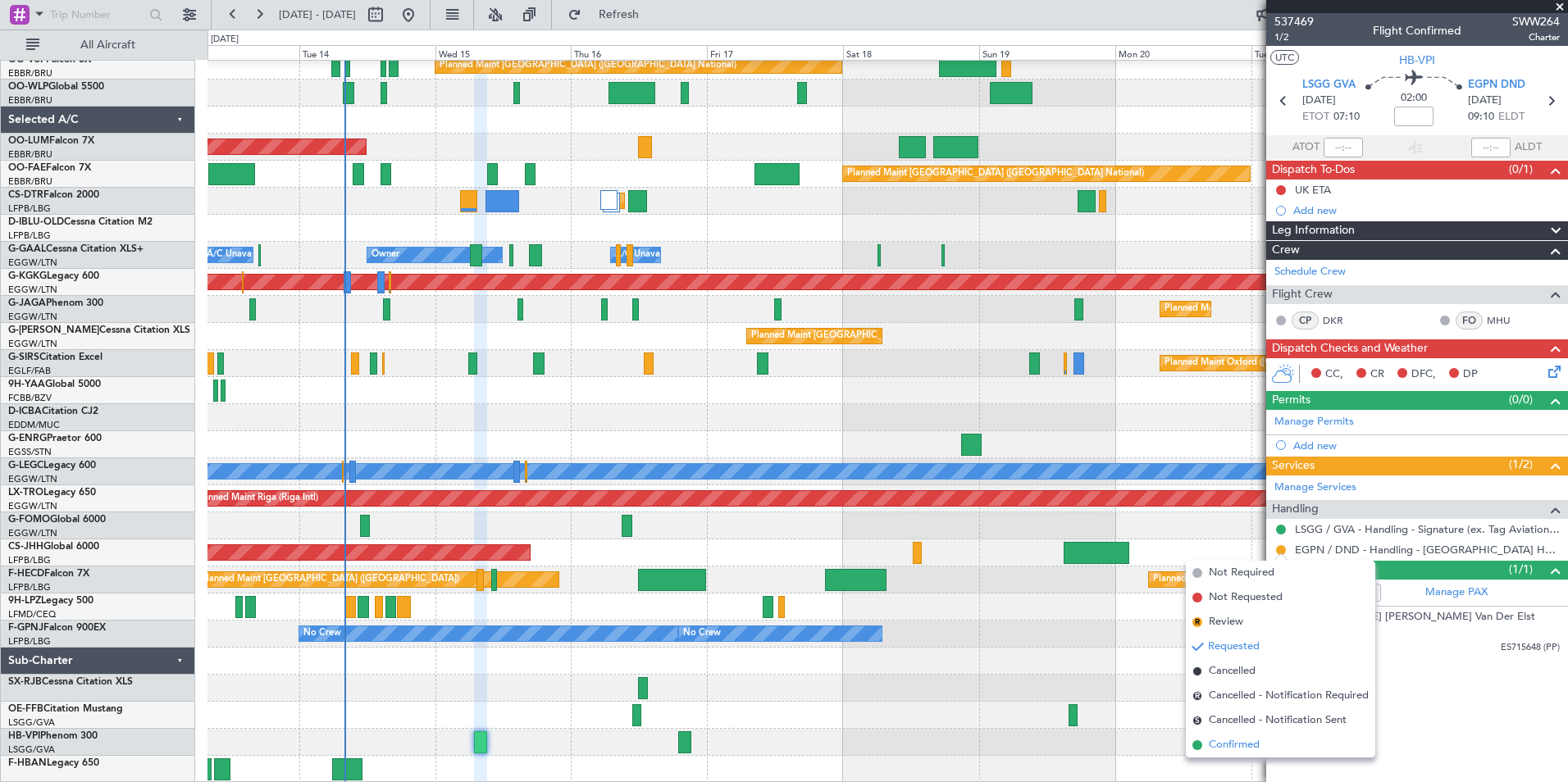
click at [1247, 743] on span "Confirmed" at bounding box center [1234, 745] width 51 height 17
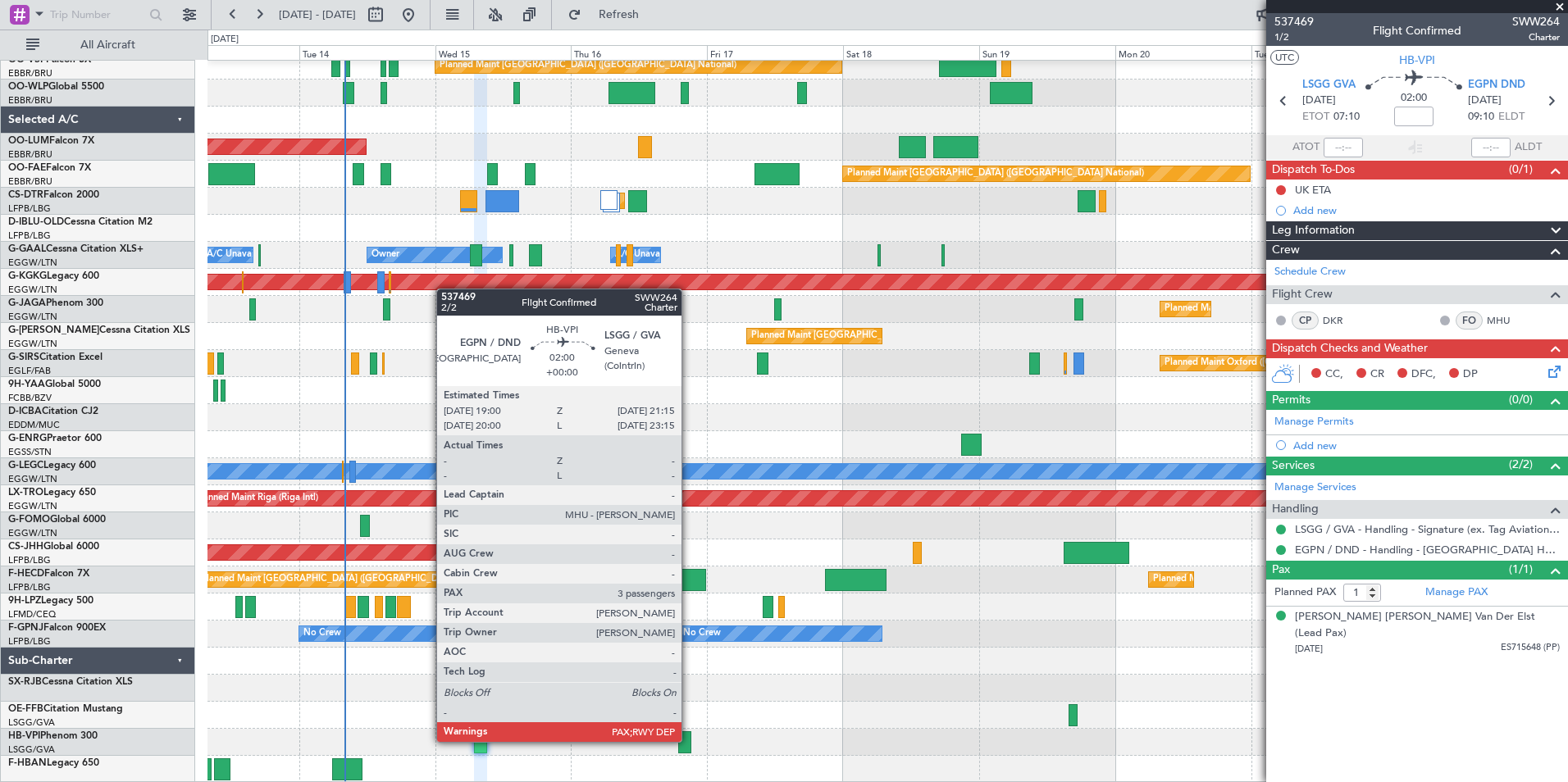
click at [689, 741] on div at bounding box center [684, 742] width 13 height 22
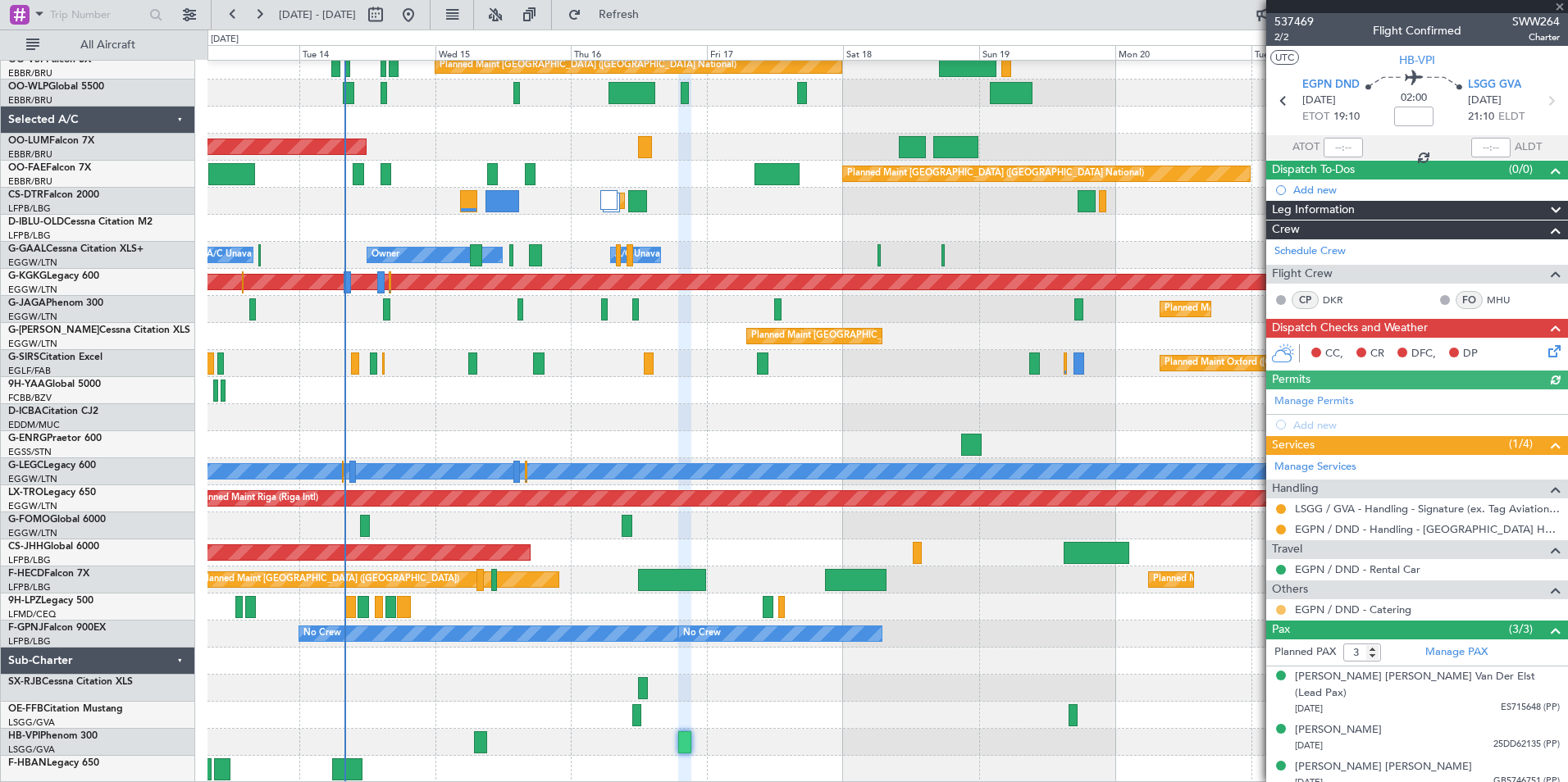
click at [1283, 609] on button at bounding box center [1281, 609] width 10 height 10
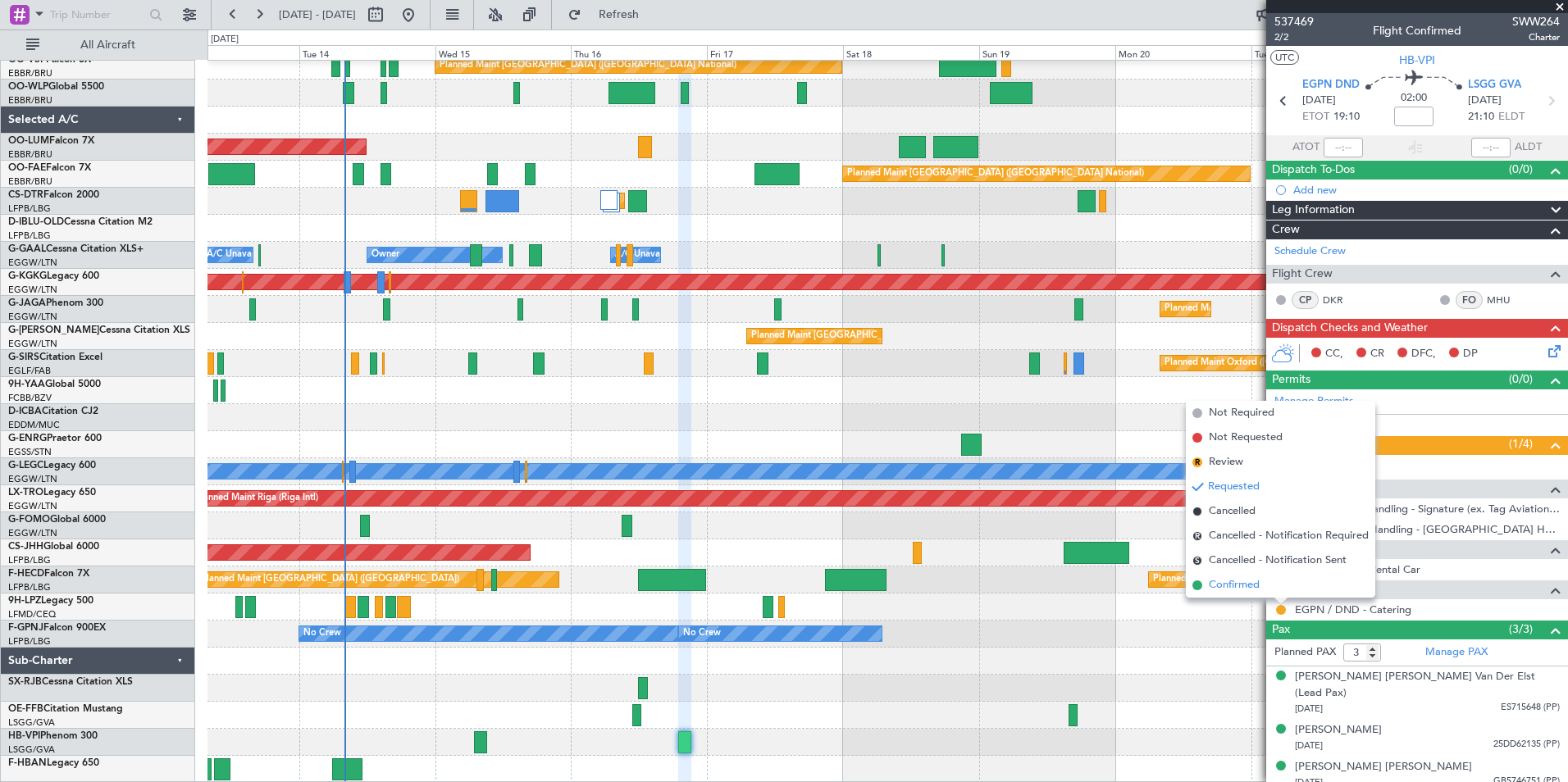
click at [1267, 590] on li "Confirmed" at bounding box center [1281, 586] width 189 height 25
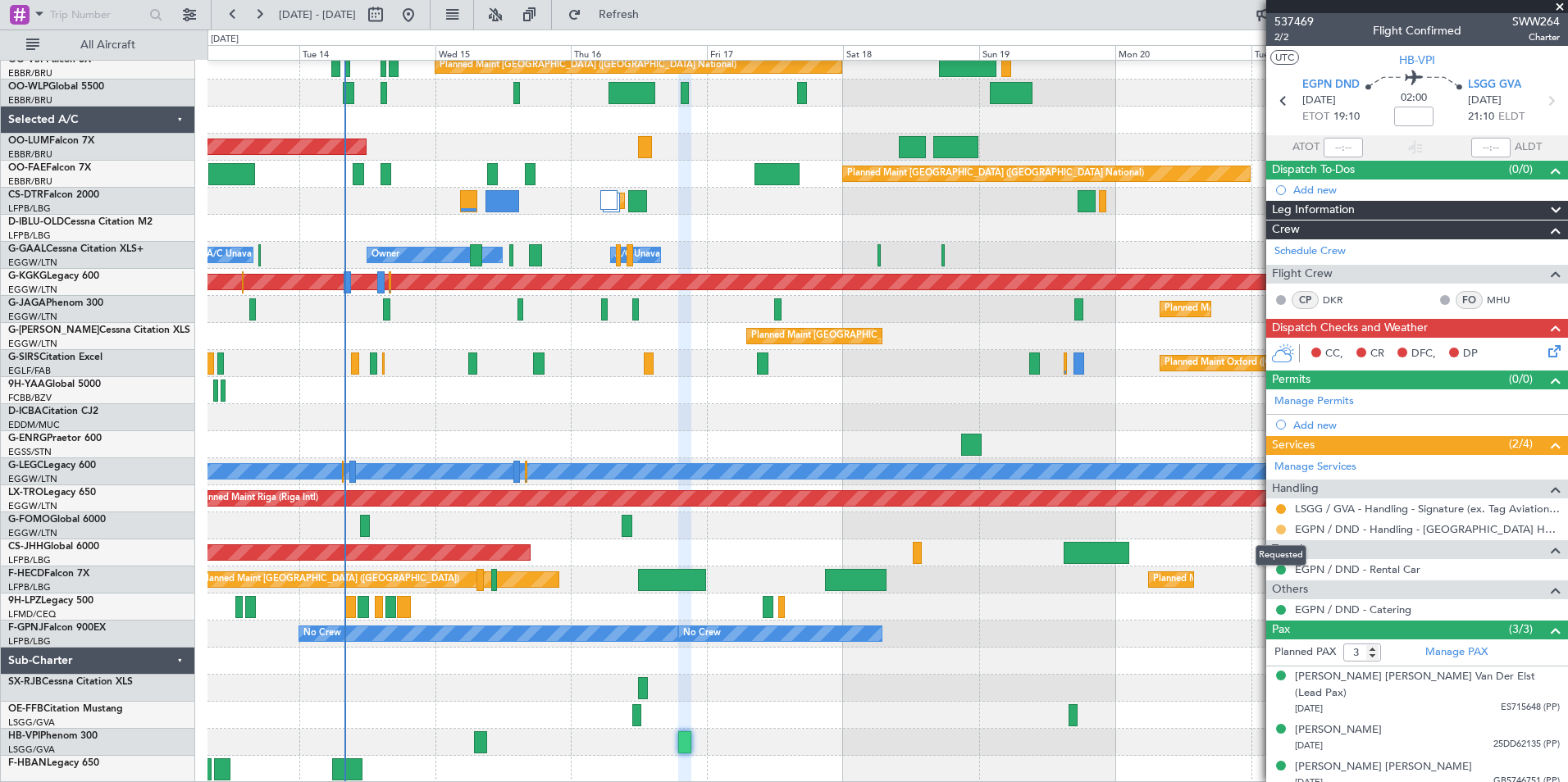
click at [1279, 529] on button at bounding box center [1281, 529] width 10 height 10
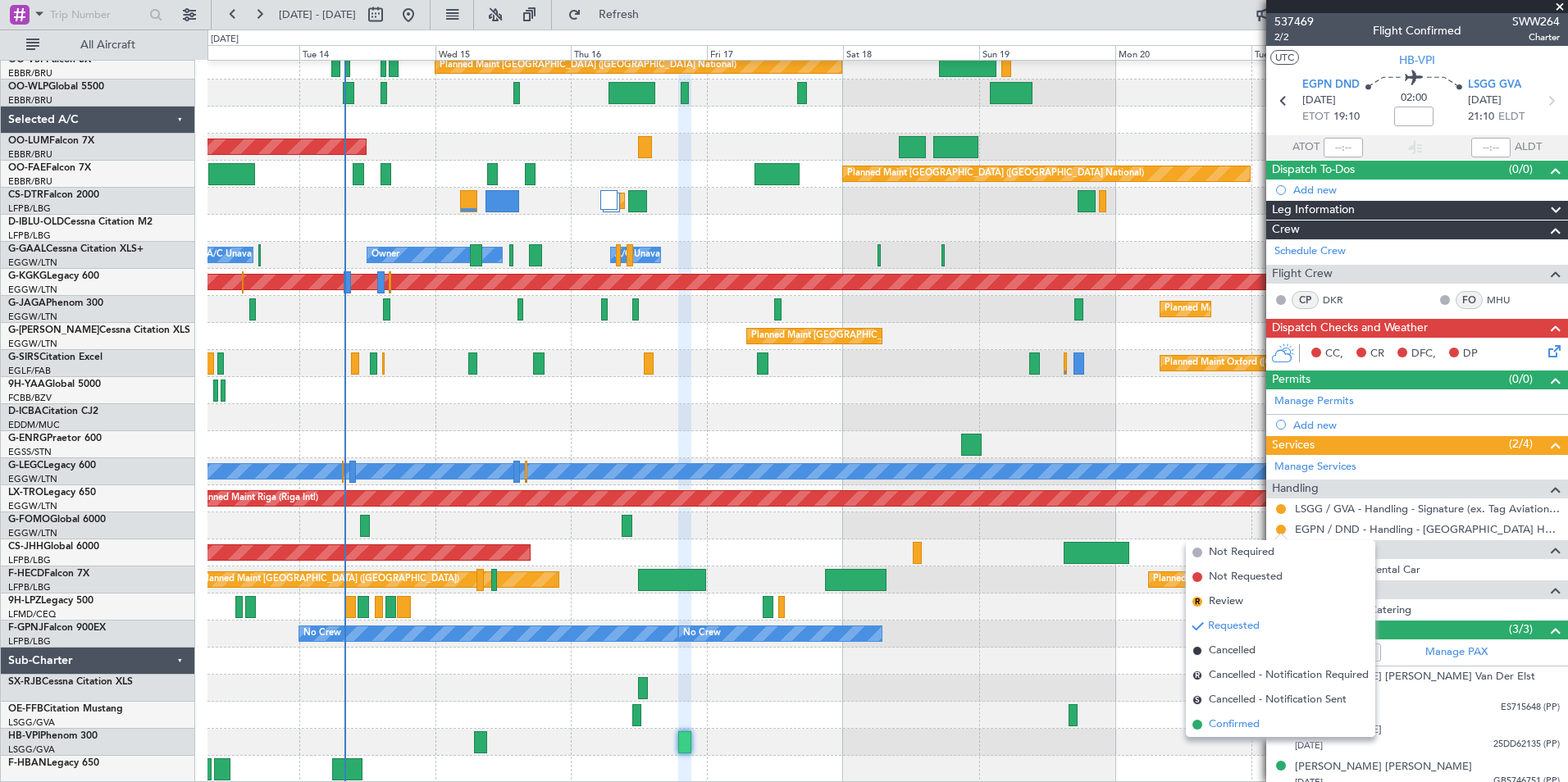
click at [1227, 730] on span "Confirmed" at bounding box center [1234, 724] width 51 height 17
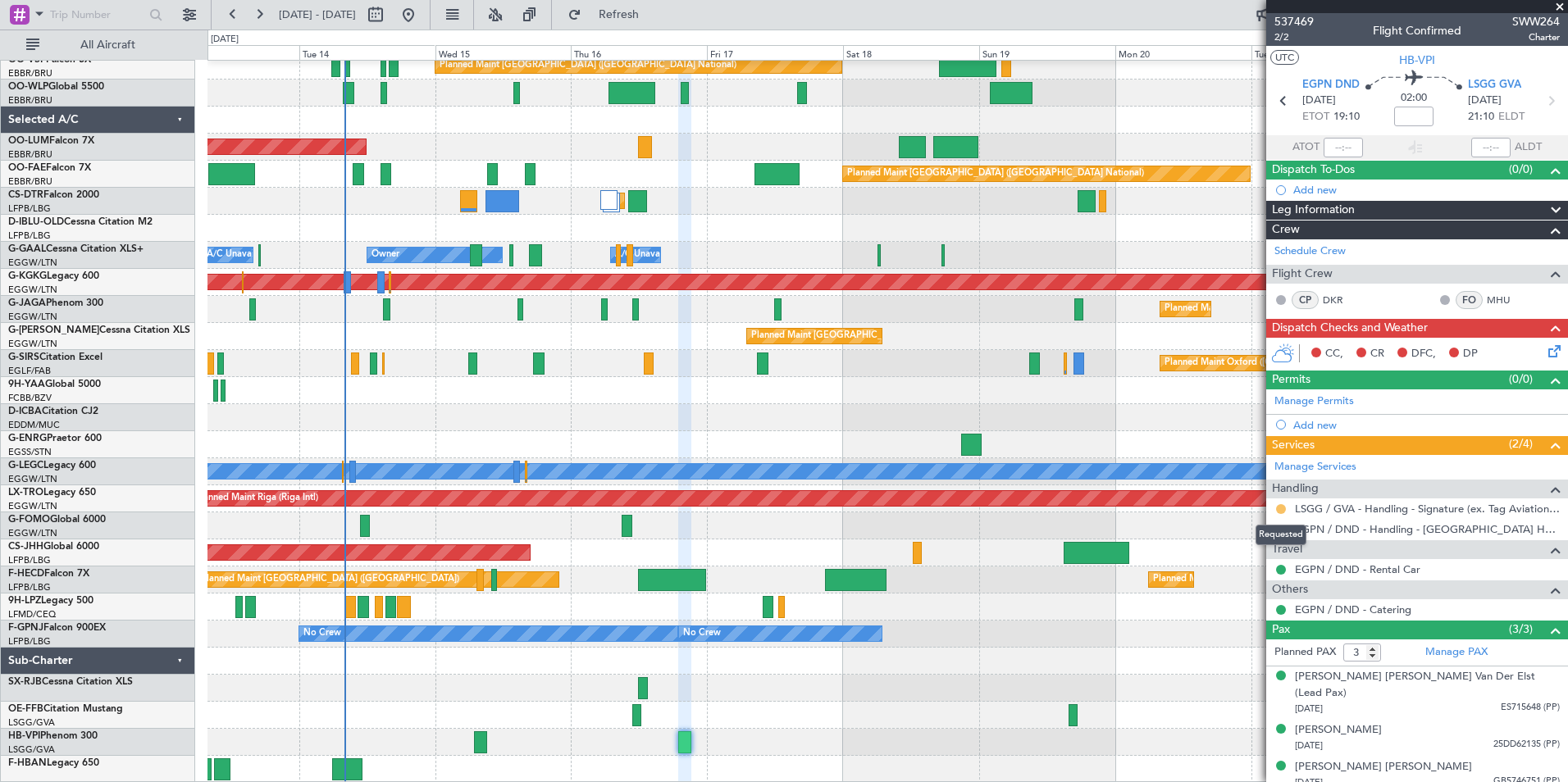
click at [1281, 511] on button at bounding box center [1281, 509] width 10 height 10
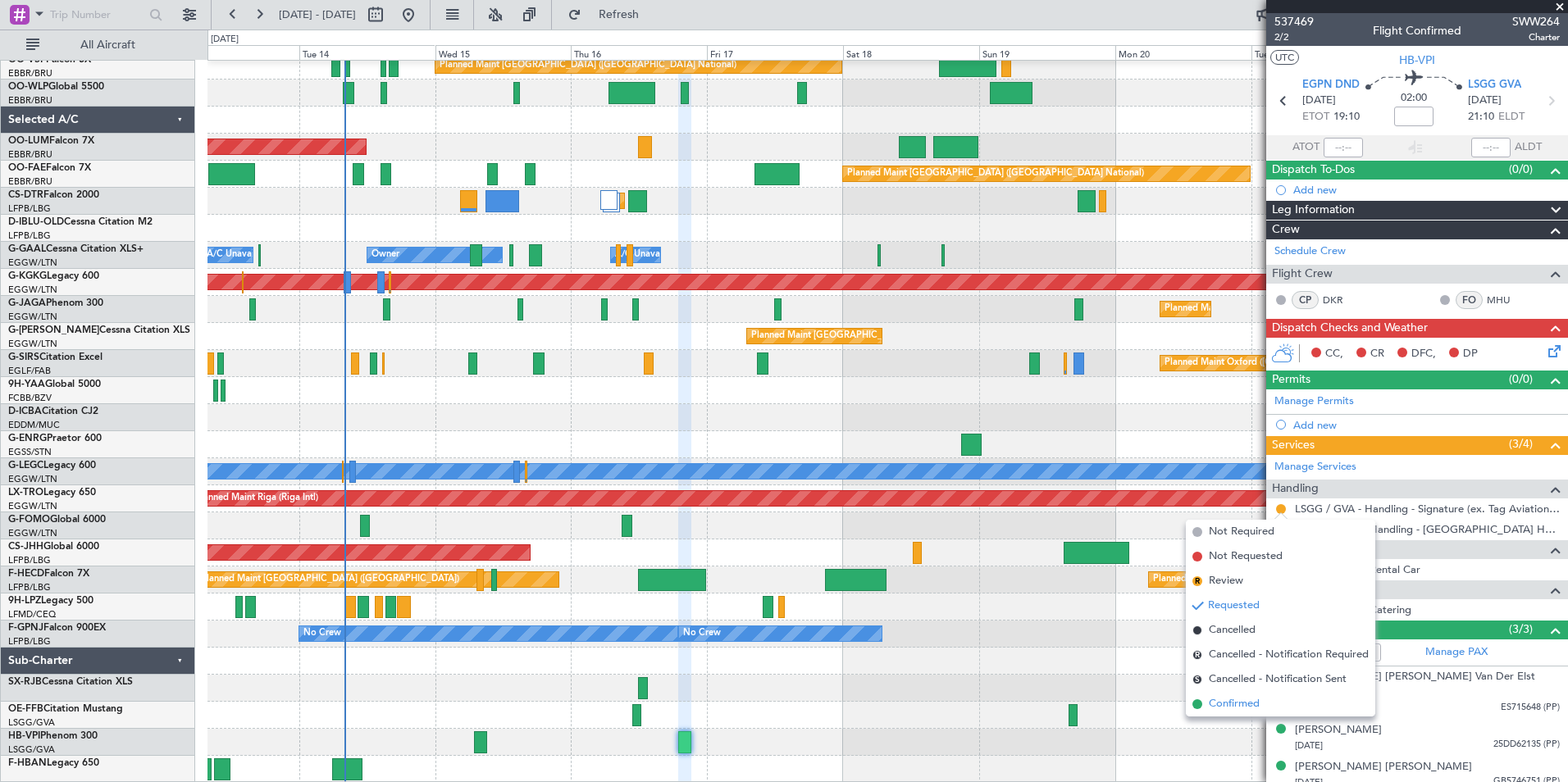
click at [1268, 702] on li "Confirmed" at bounding box center [1281, 704] width 189 height 25
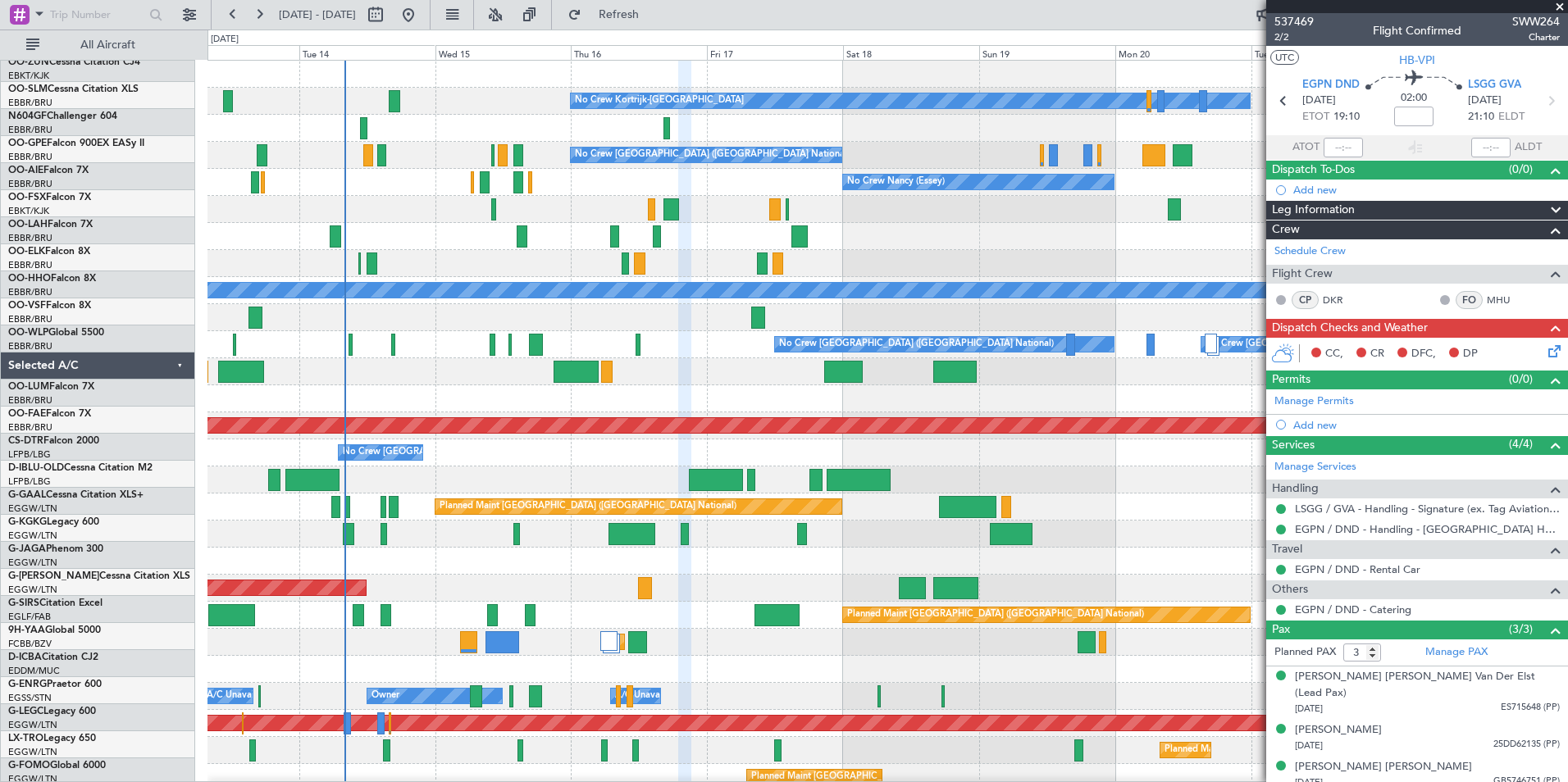
scroll to position [0, 0]
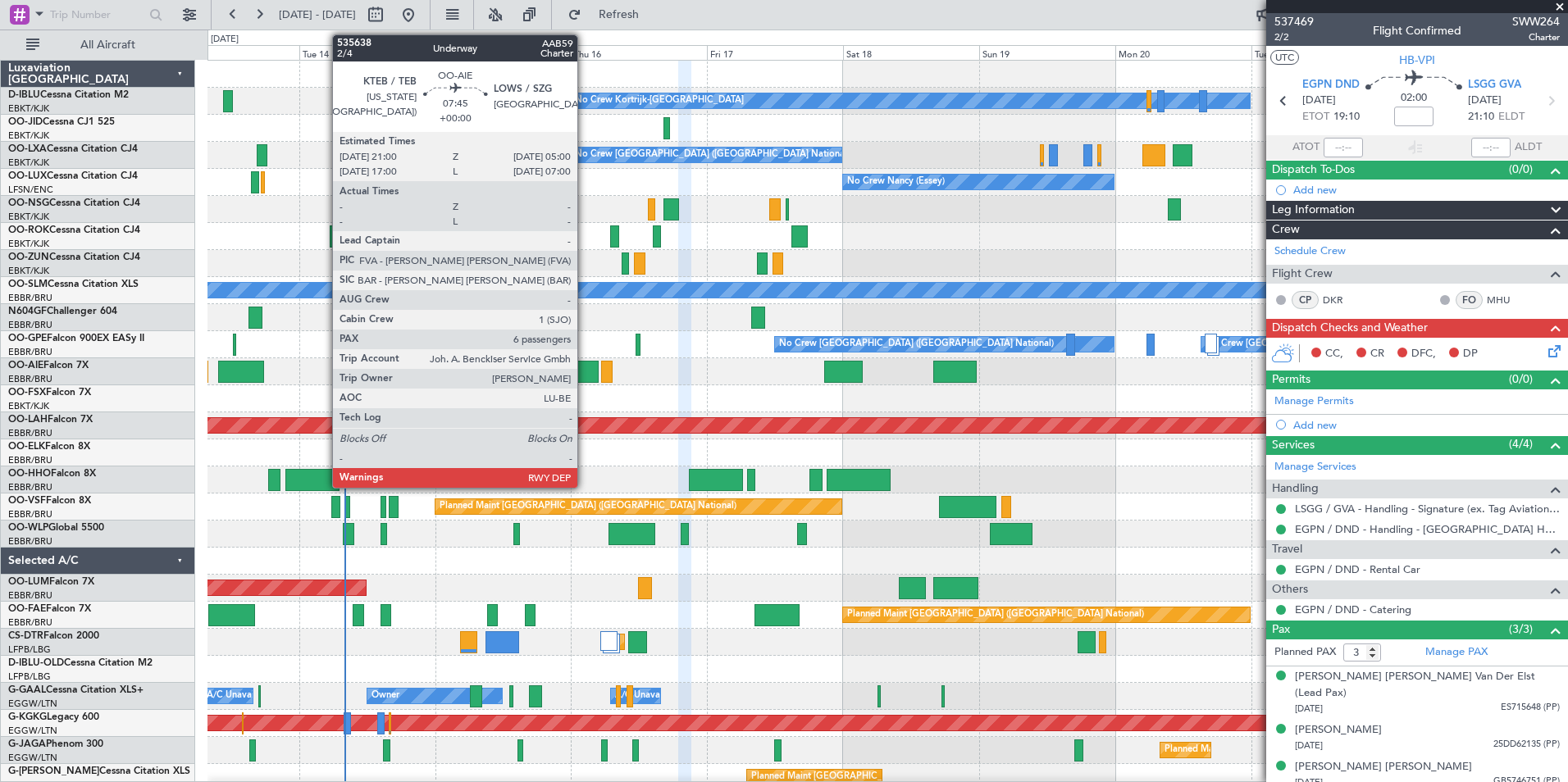
click at [585, 370] on div at bounding box center [576, 371] width 46 height 22
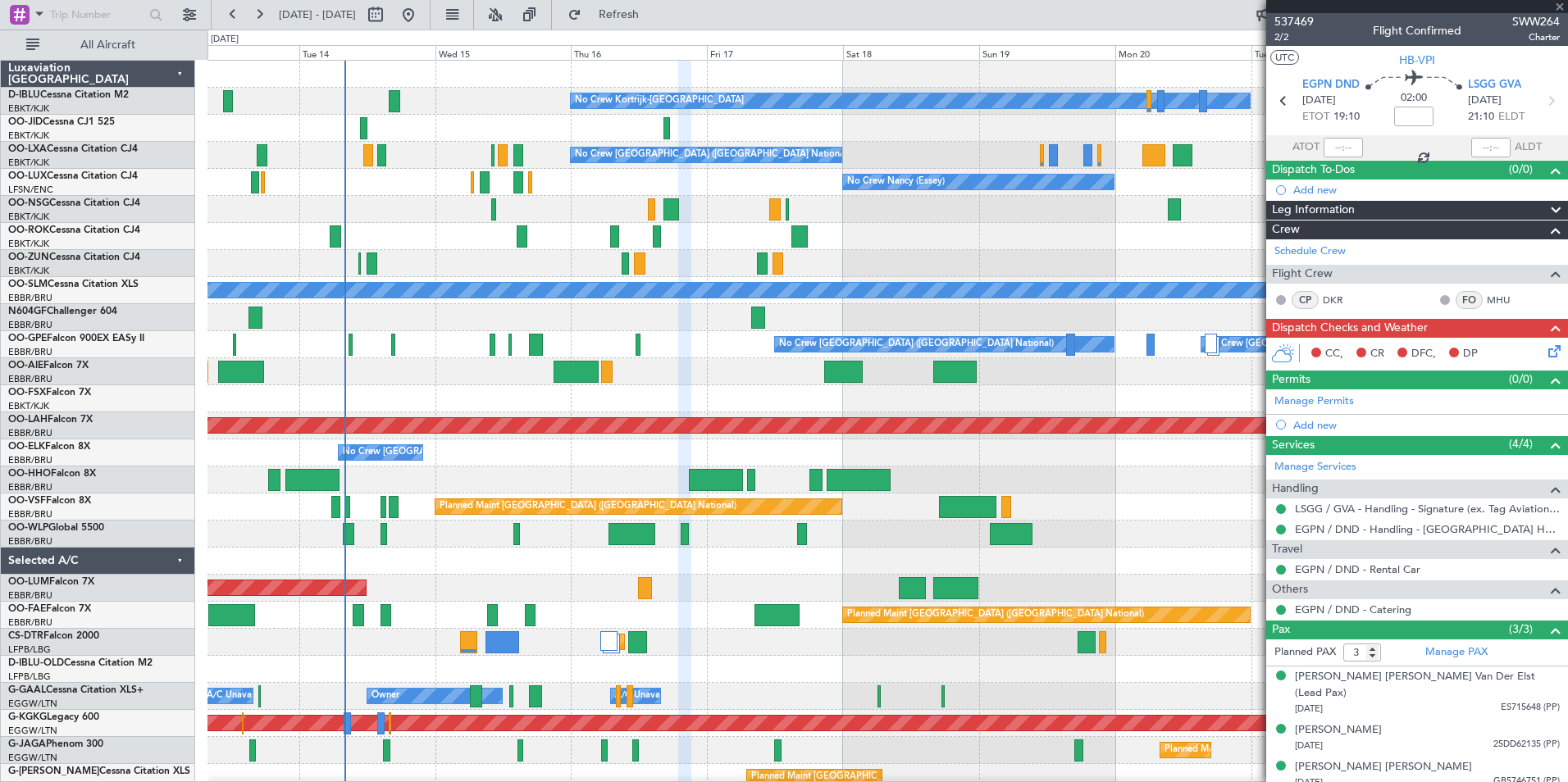
type input "6"
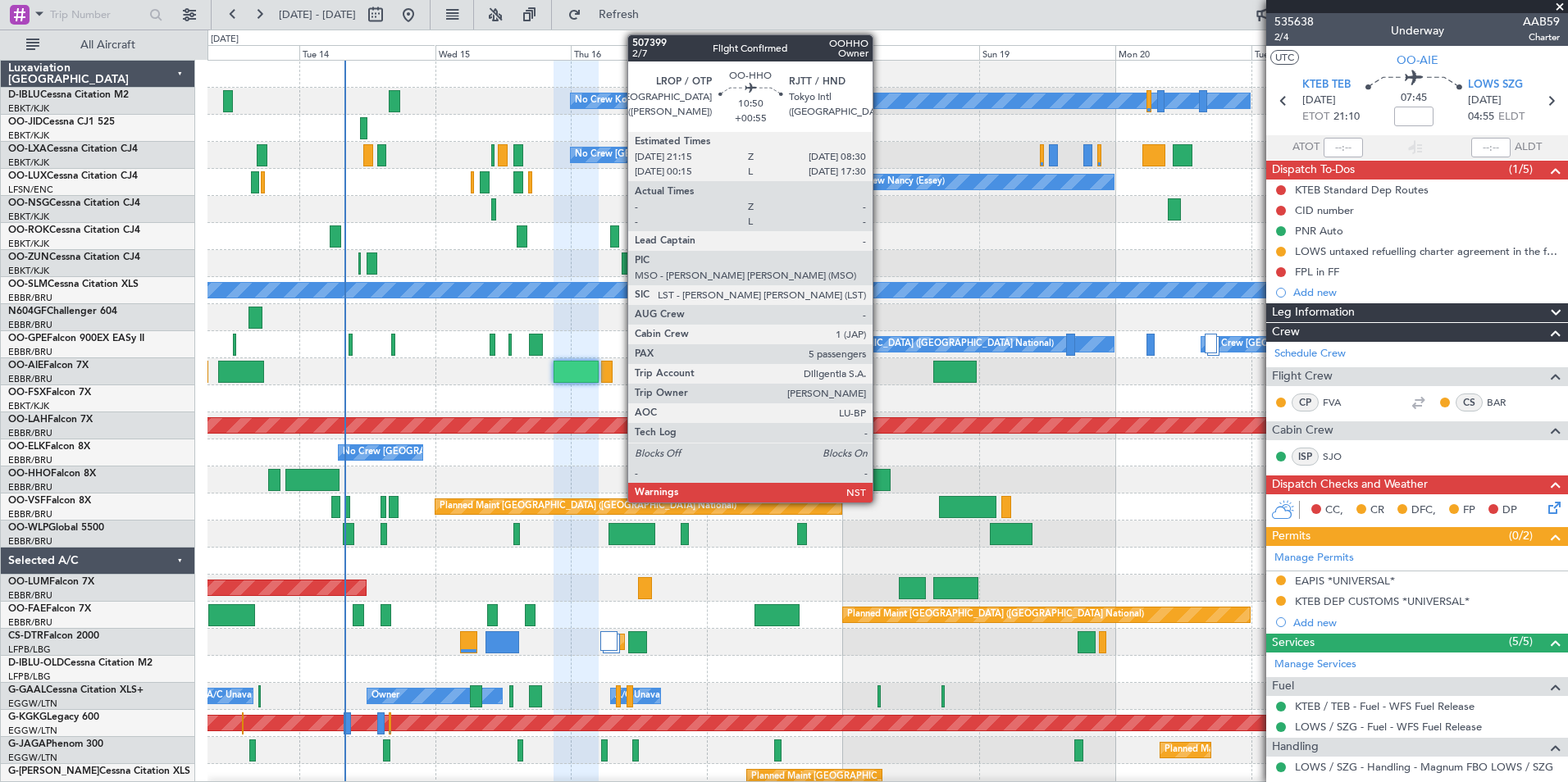
click at [874, 473] on div at bounding box center [858, 480] width 64 height 22
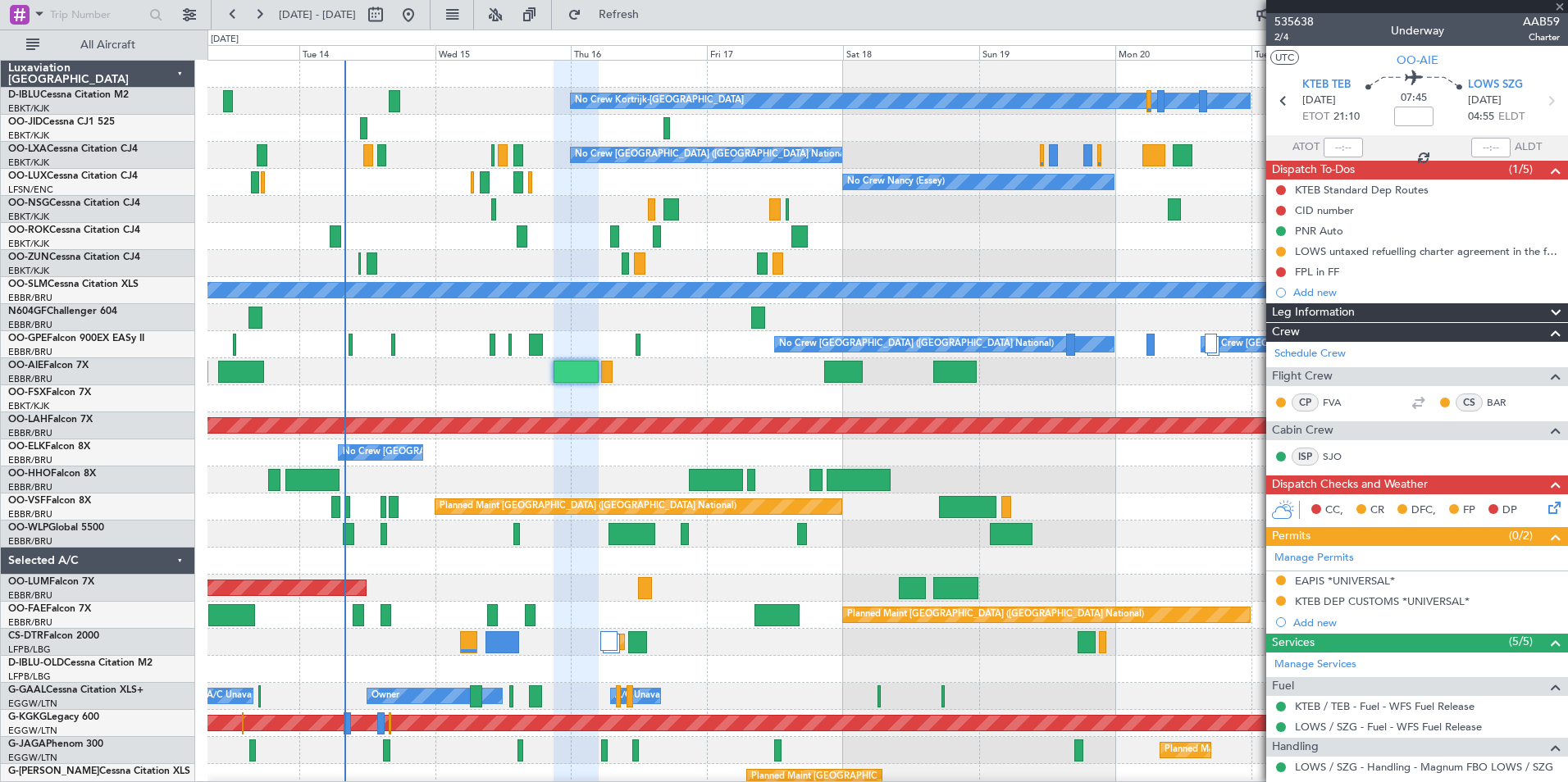
type input "+00:55"
type input "5"
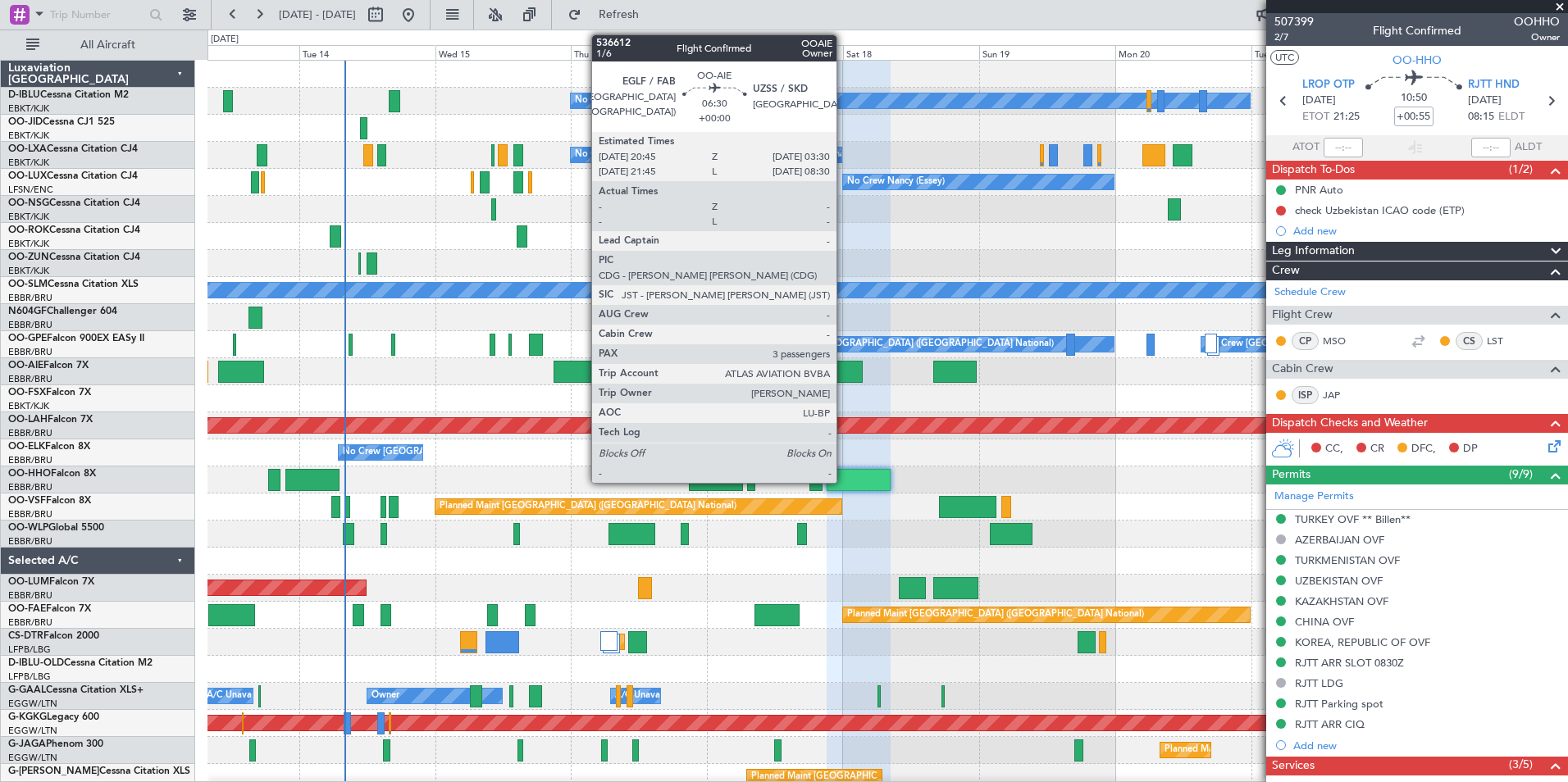
click at [844, 380] on div at bounding box center [844, 371] width 39 height 22
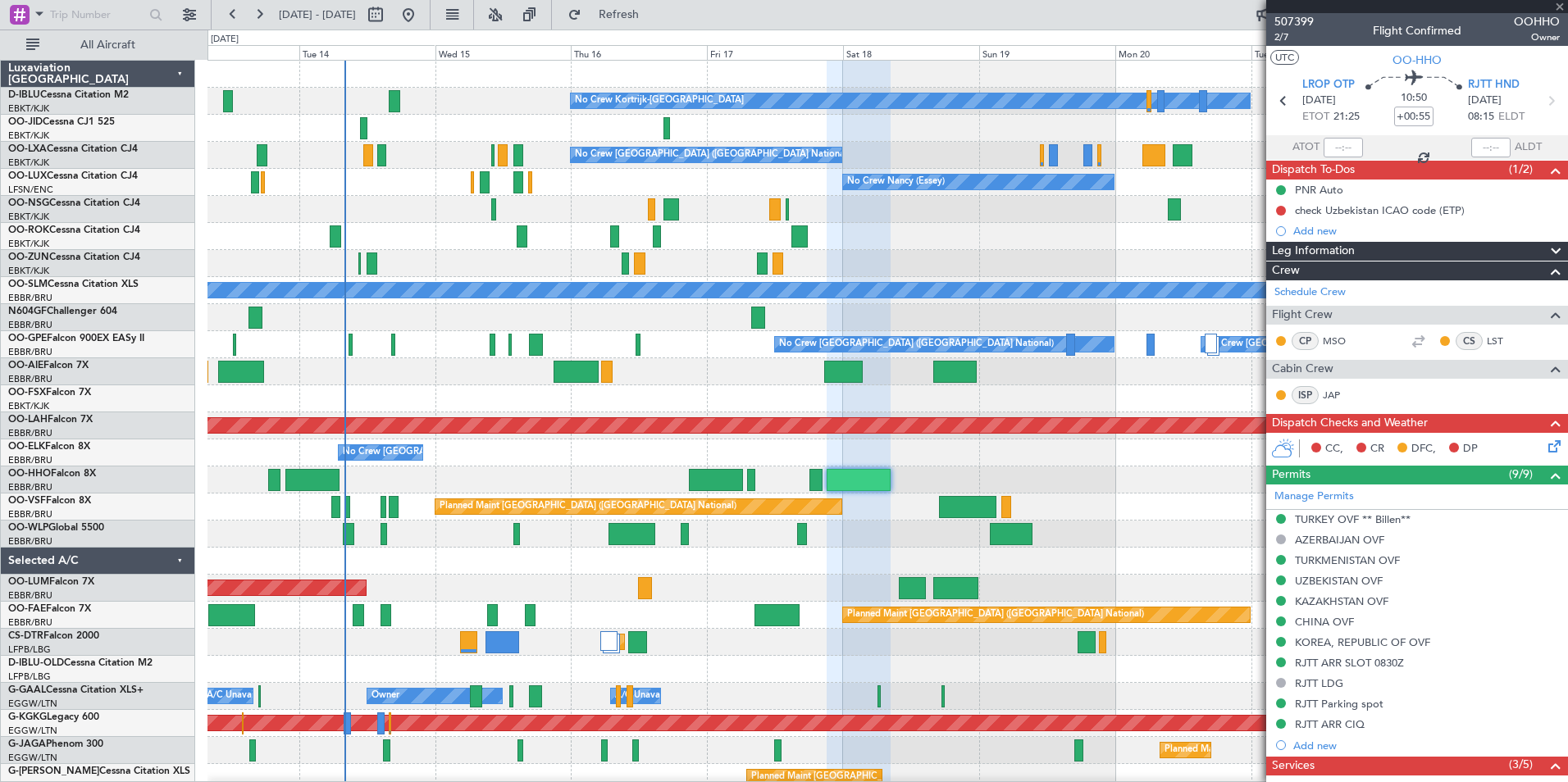
type input "3"
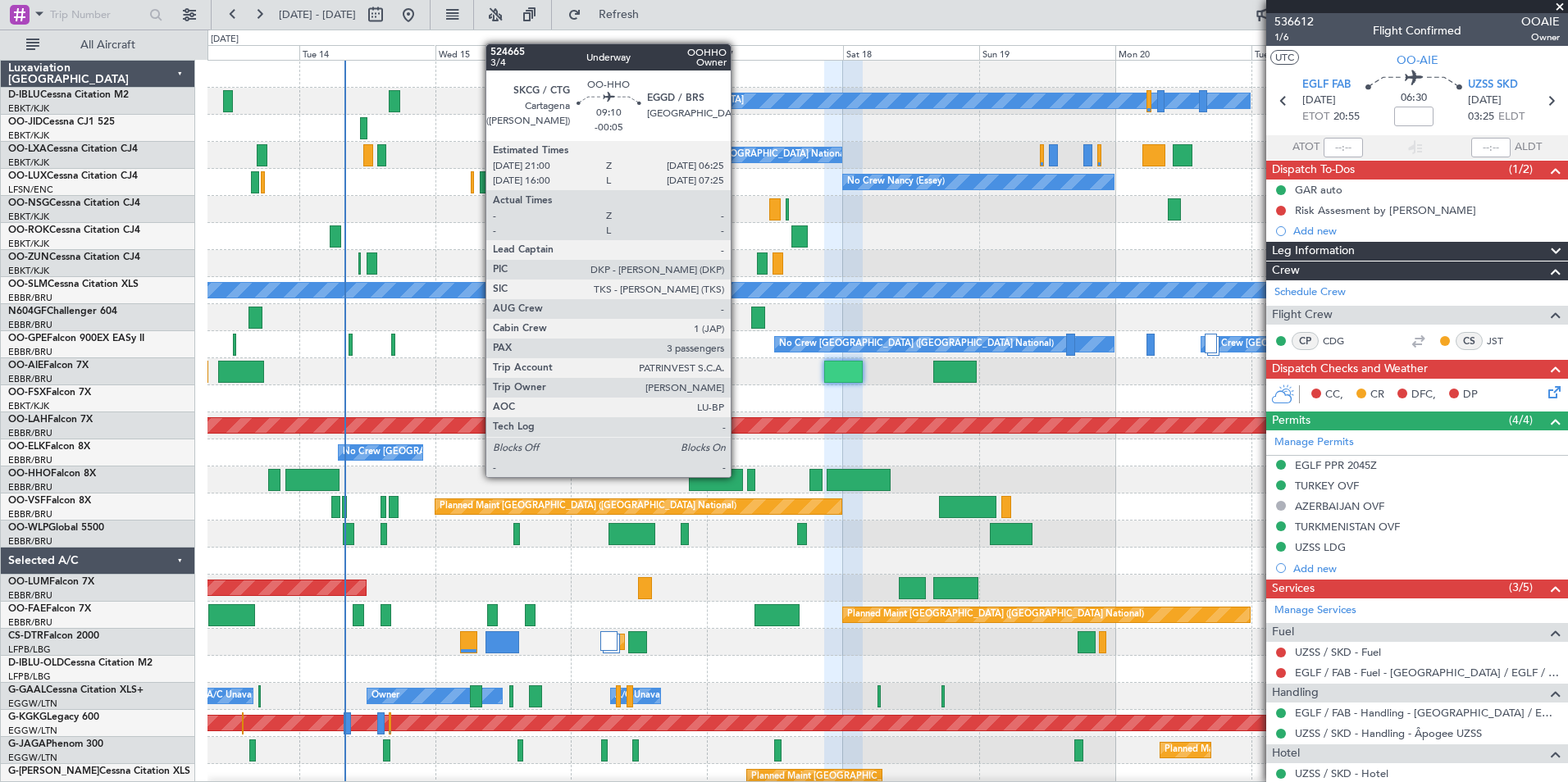
click at [738, 476] on div at bounding box center [717, 480] width 54 height 22
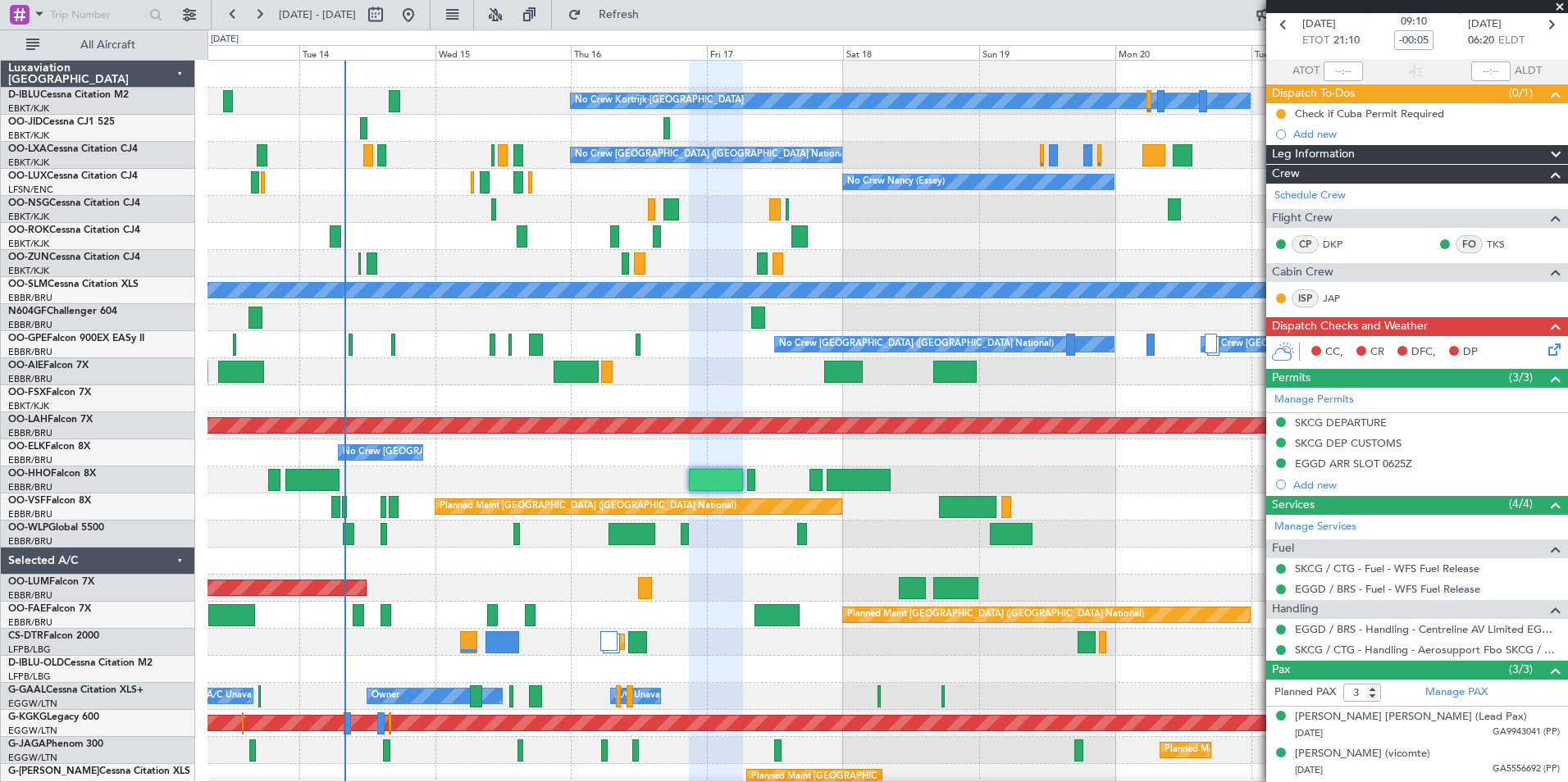
scroll to position [110, 0]
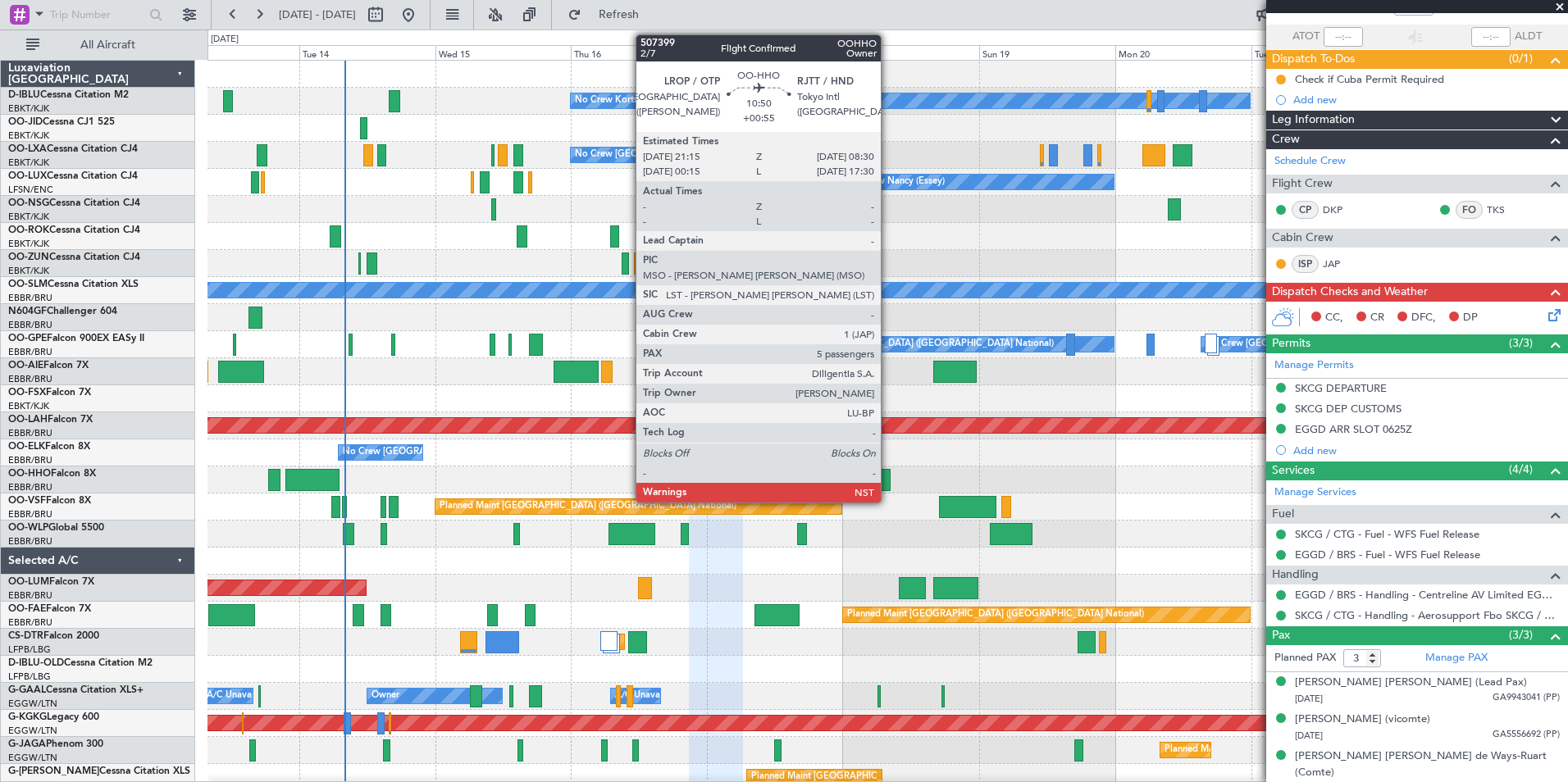
click at [888, 481] on div at bounding box center [858, 480] width 64 height 22
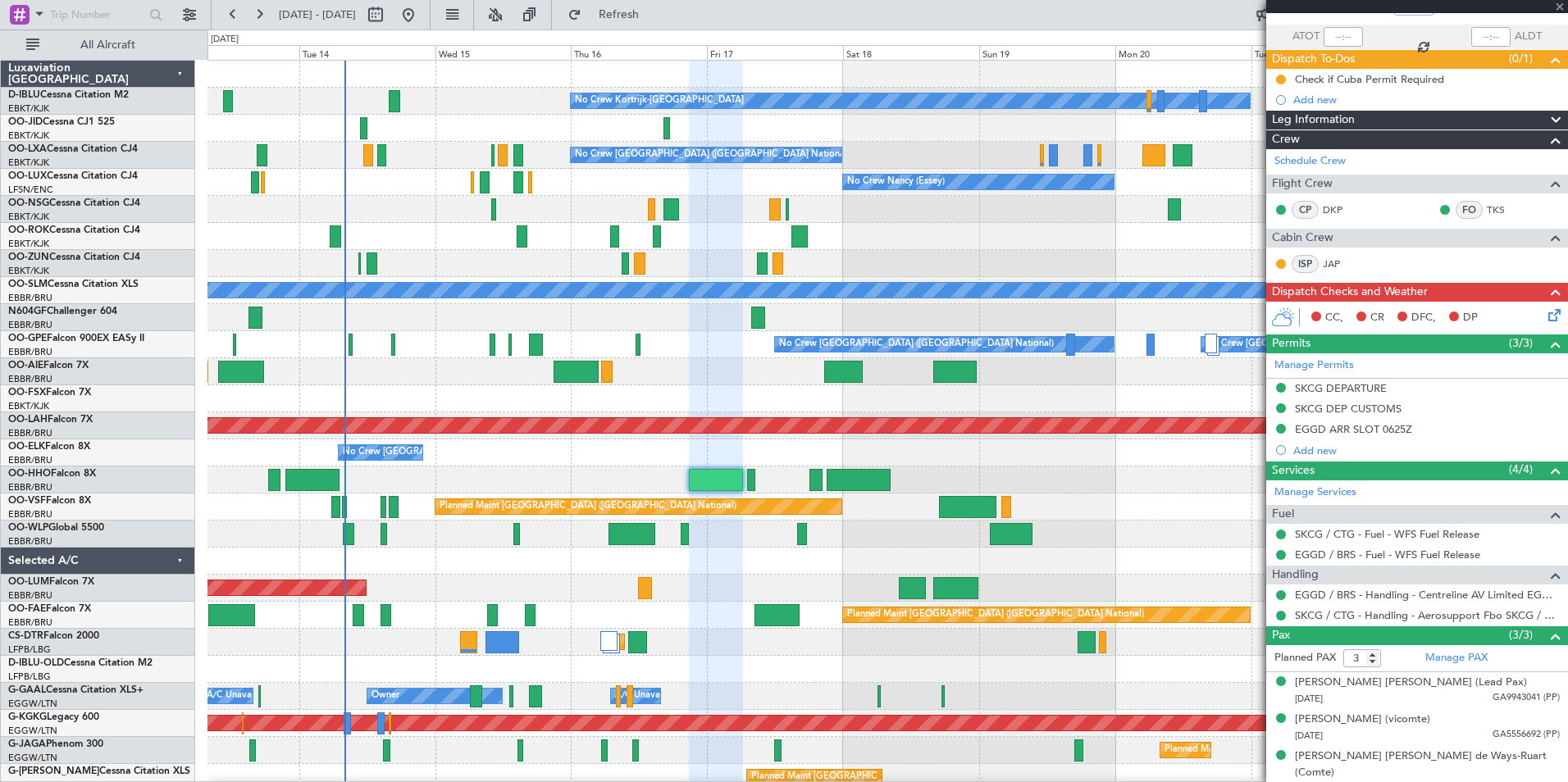
type input "+00:55"
type input "5"
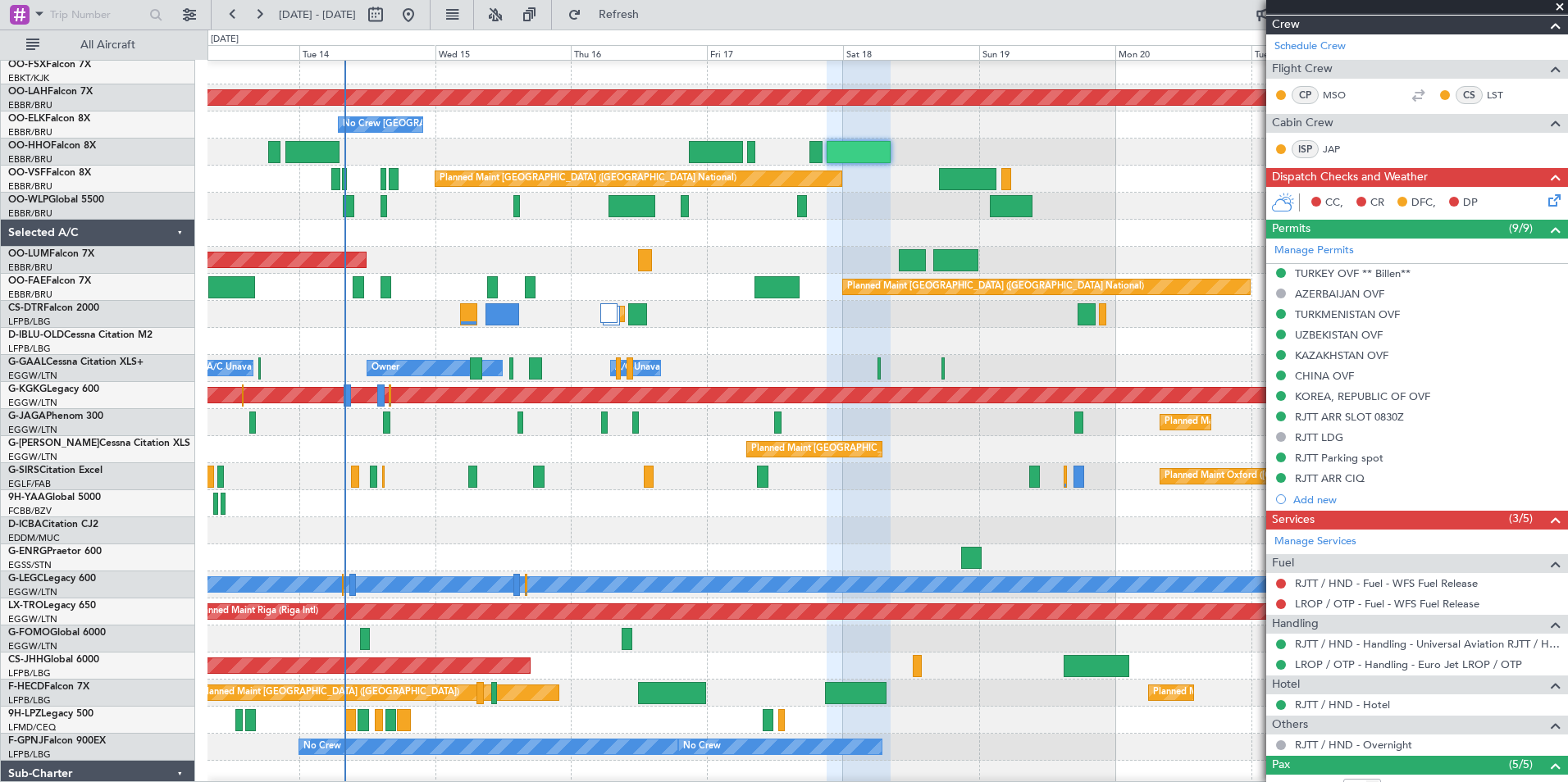
scroll to position [441, 0]
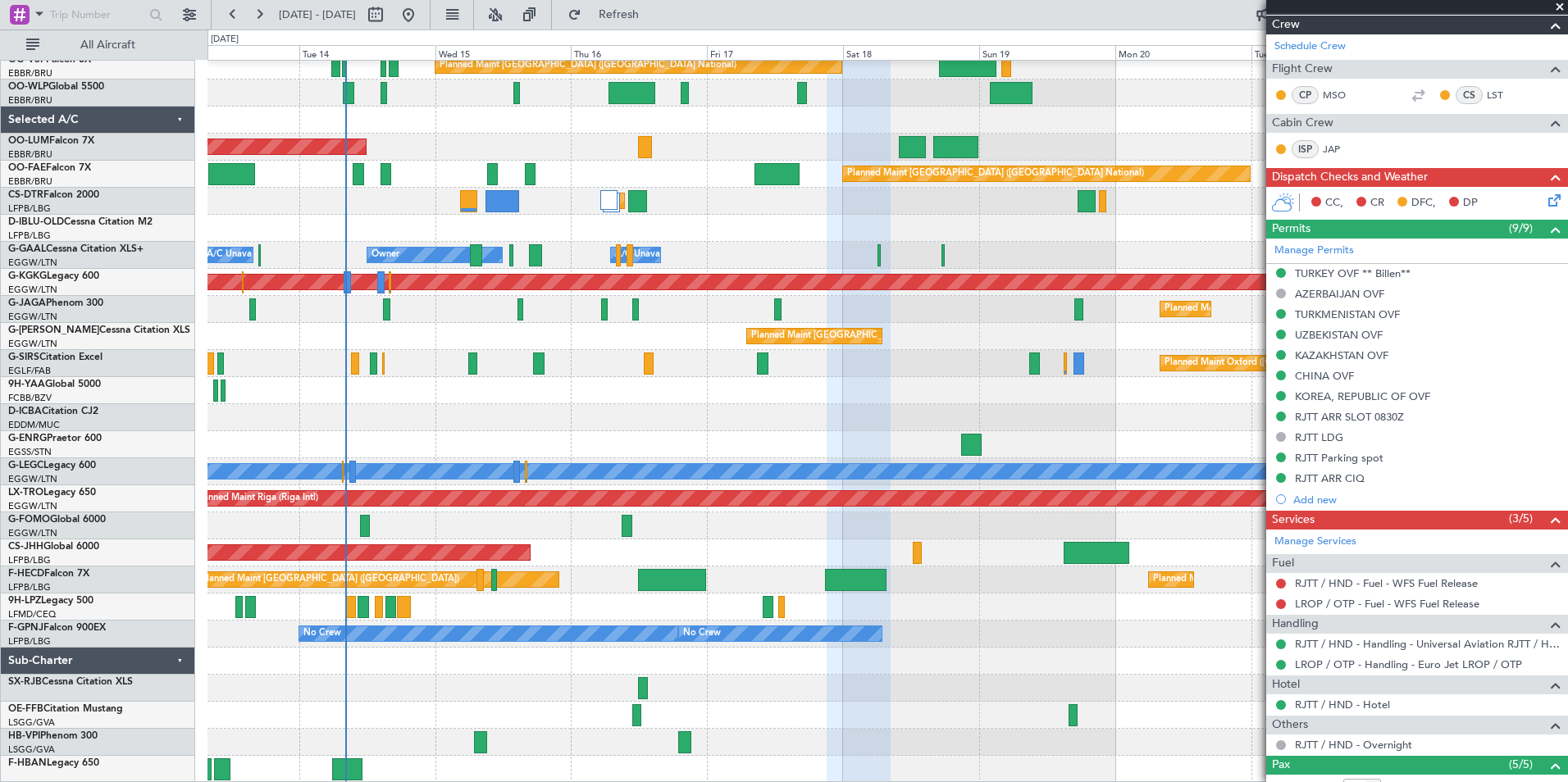
click at [711, 408] on div at bounding box center [887, 418] width 1360 height 27
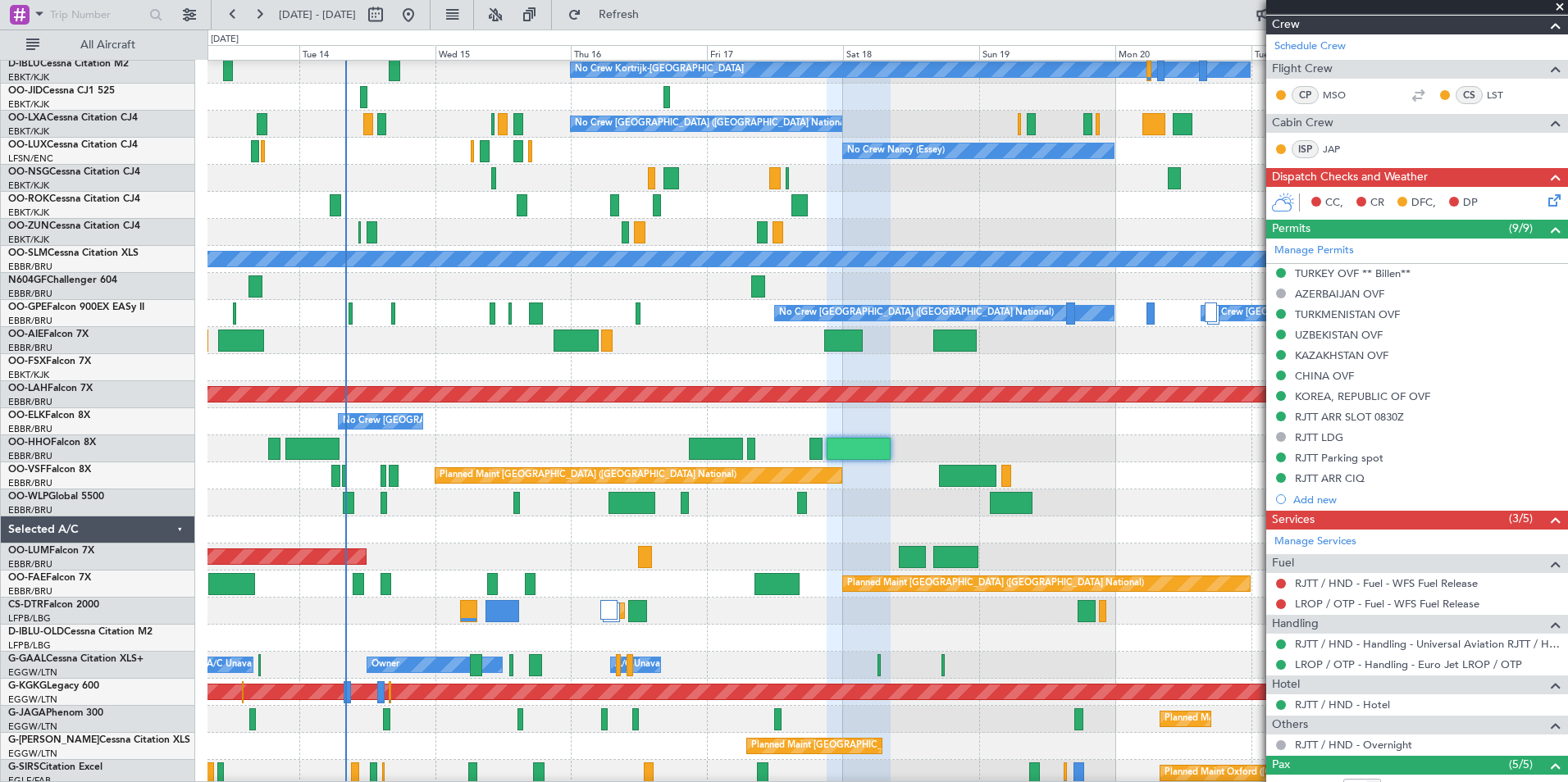
scroll to position [0, 0]
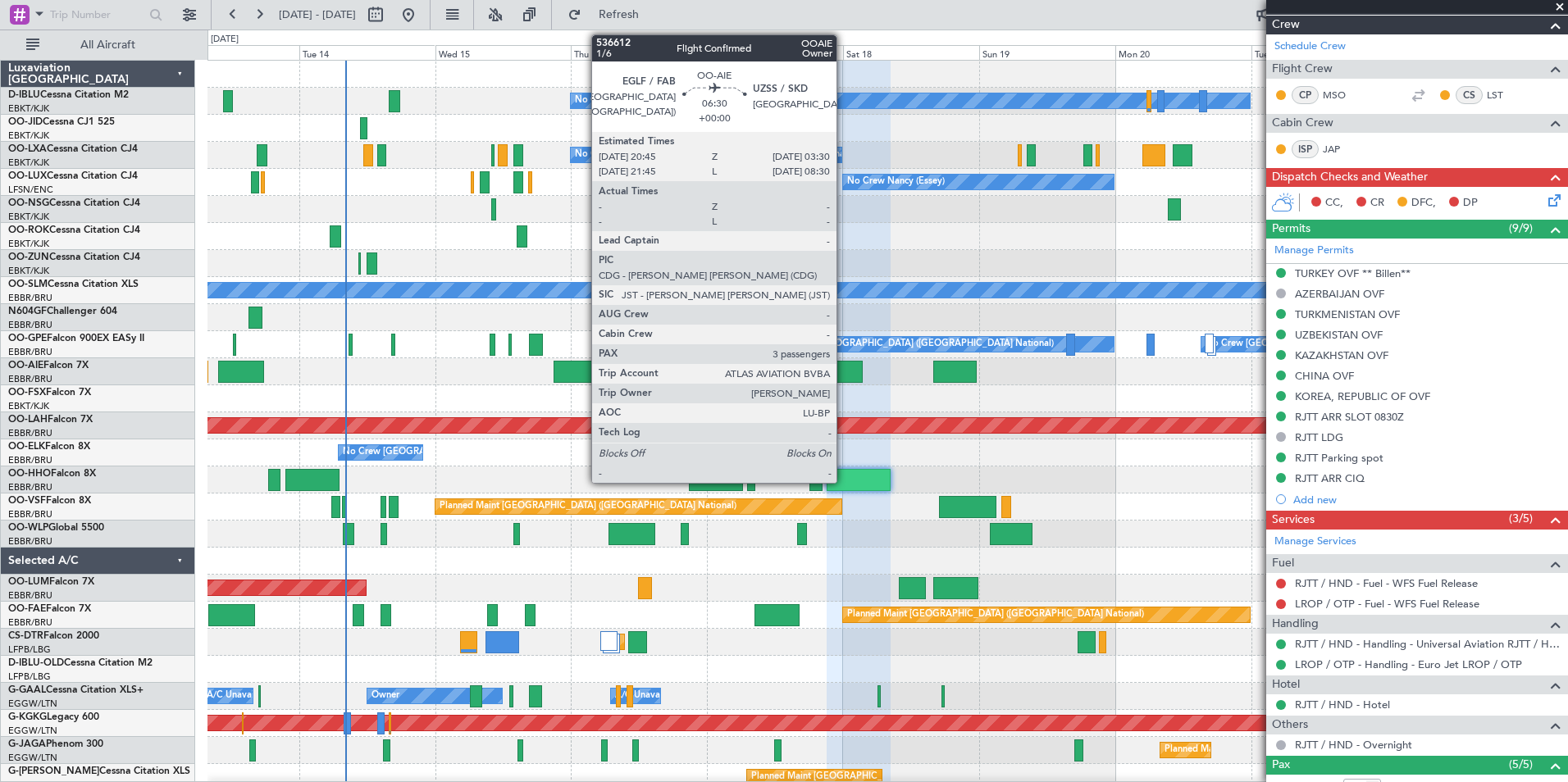
click at [844, 377] on div at bounding box center [844, 371] width 39 height 22
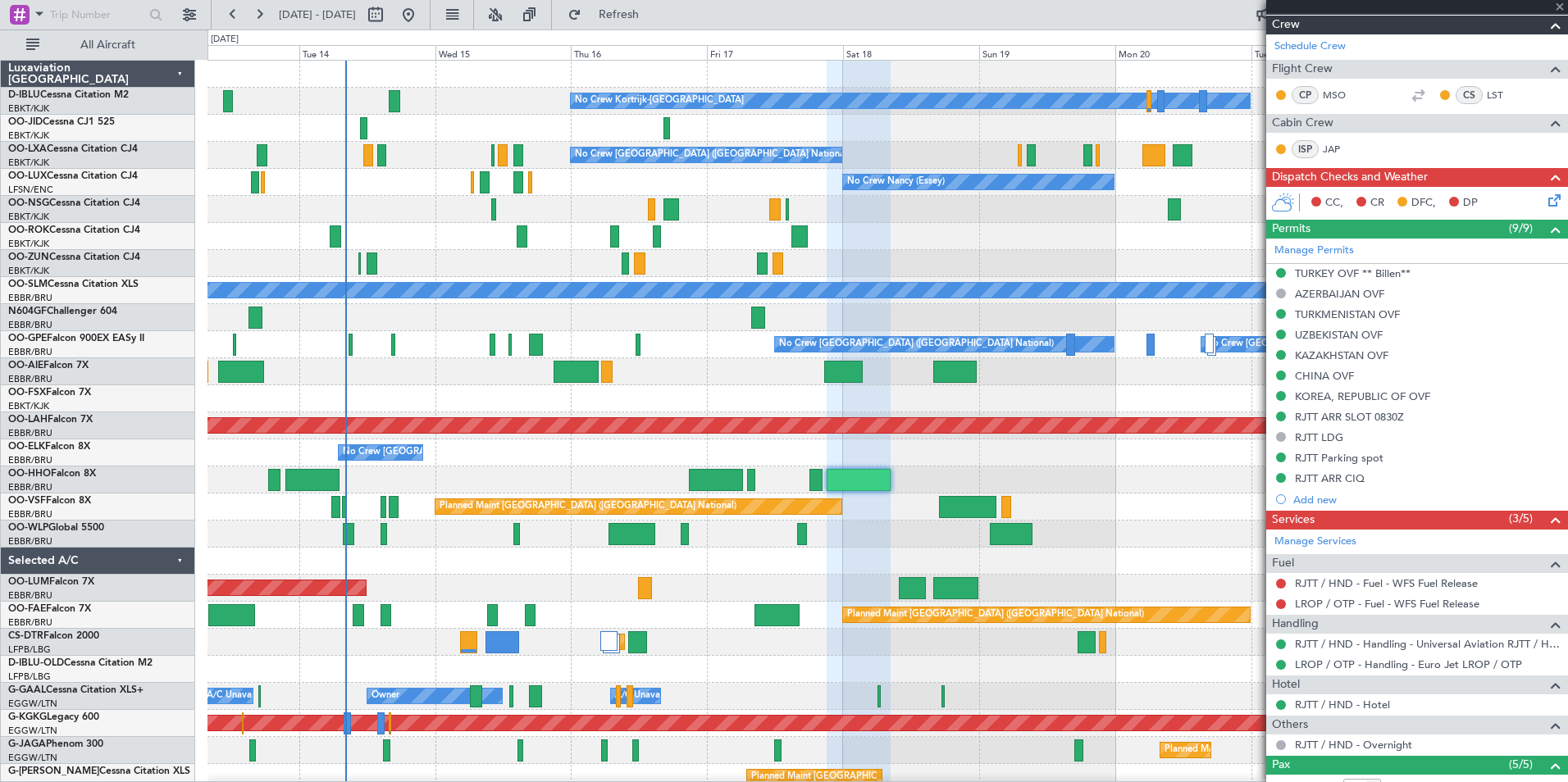
type input "3"
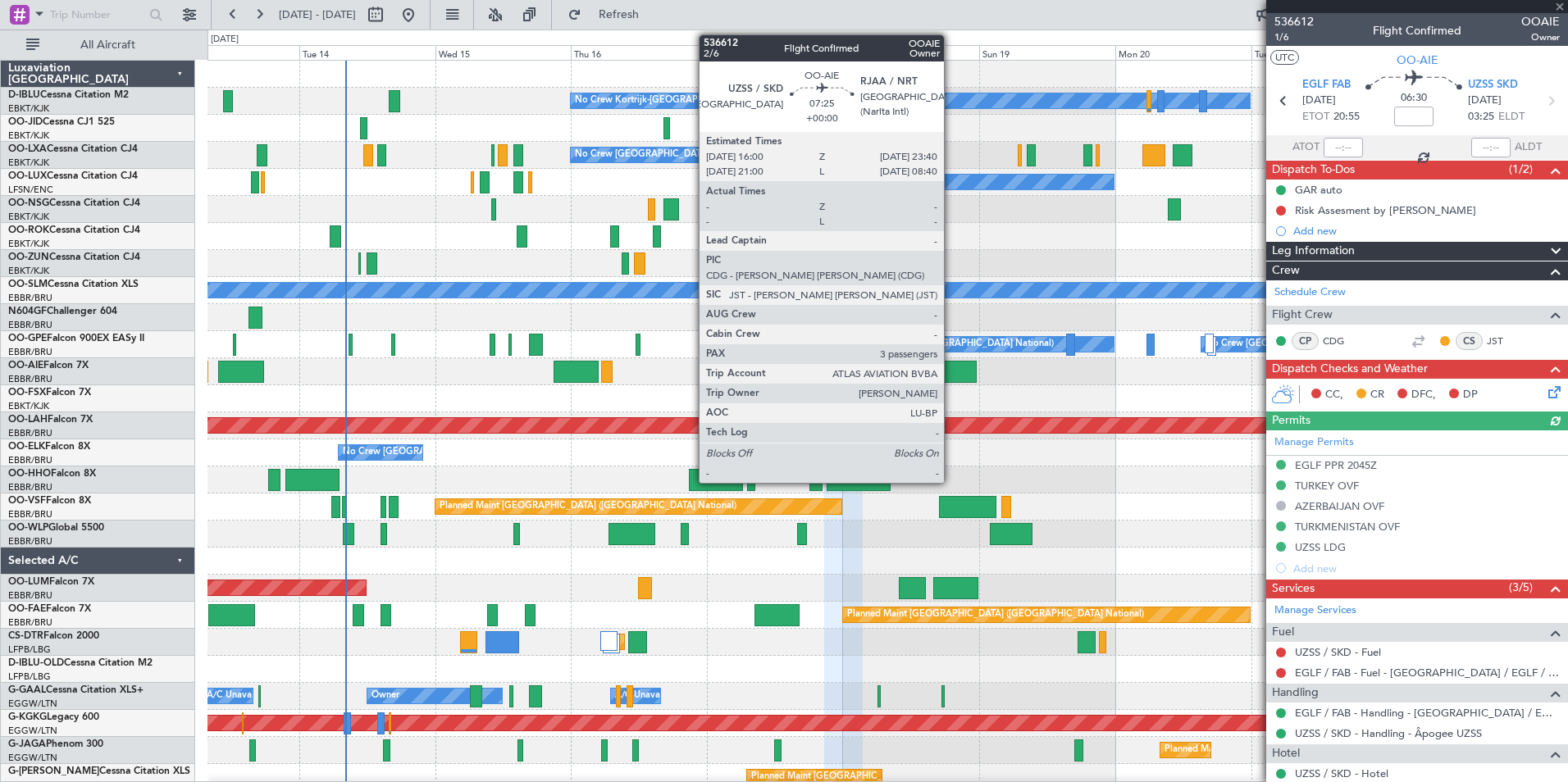
click at [952, 377] on div at bounding box center [956, 371] width 44 height 22
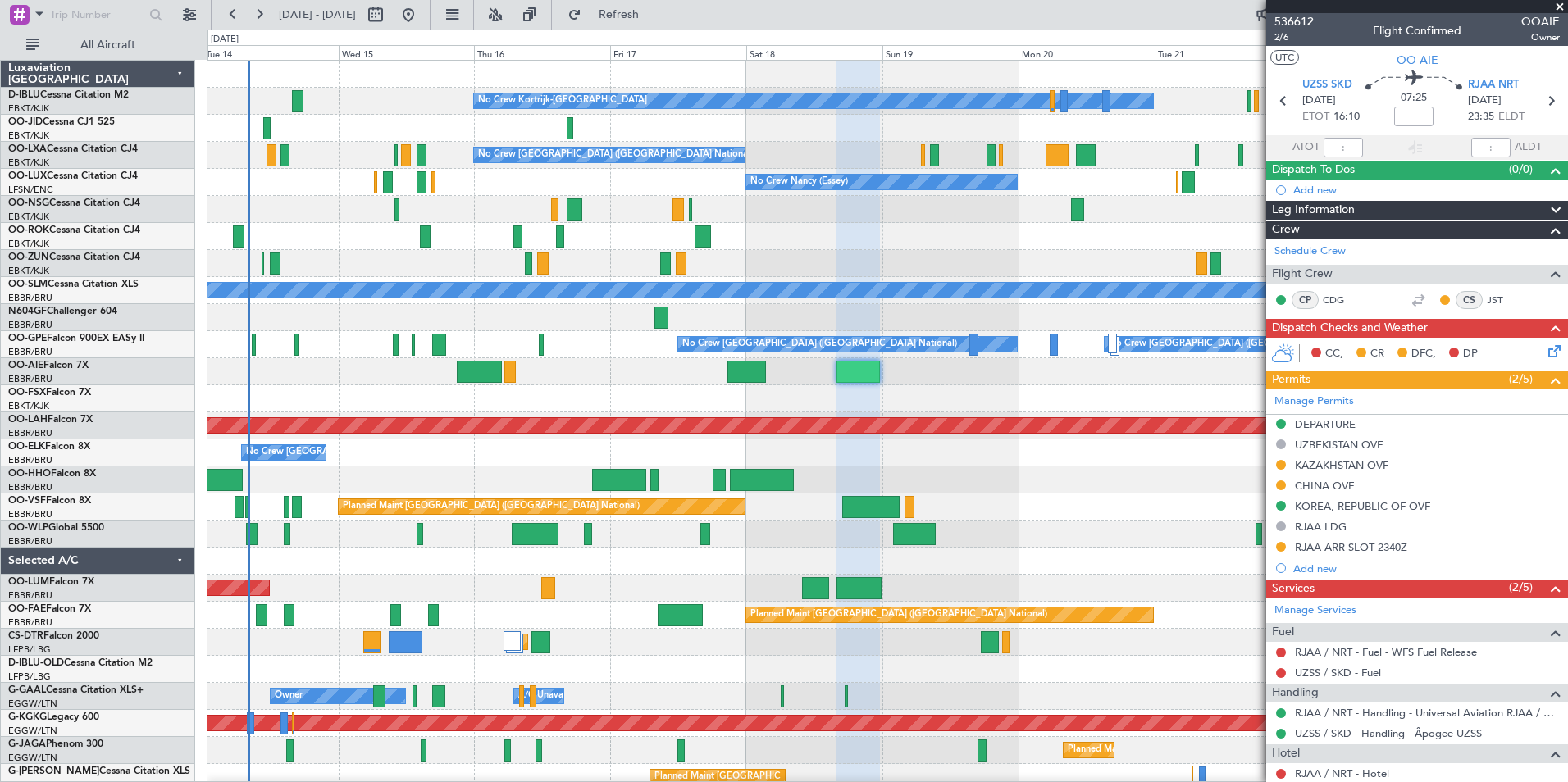
click at [980, 492] on div at bounding box center [887, 480] width 1360 height 27
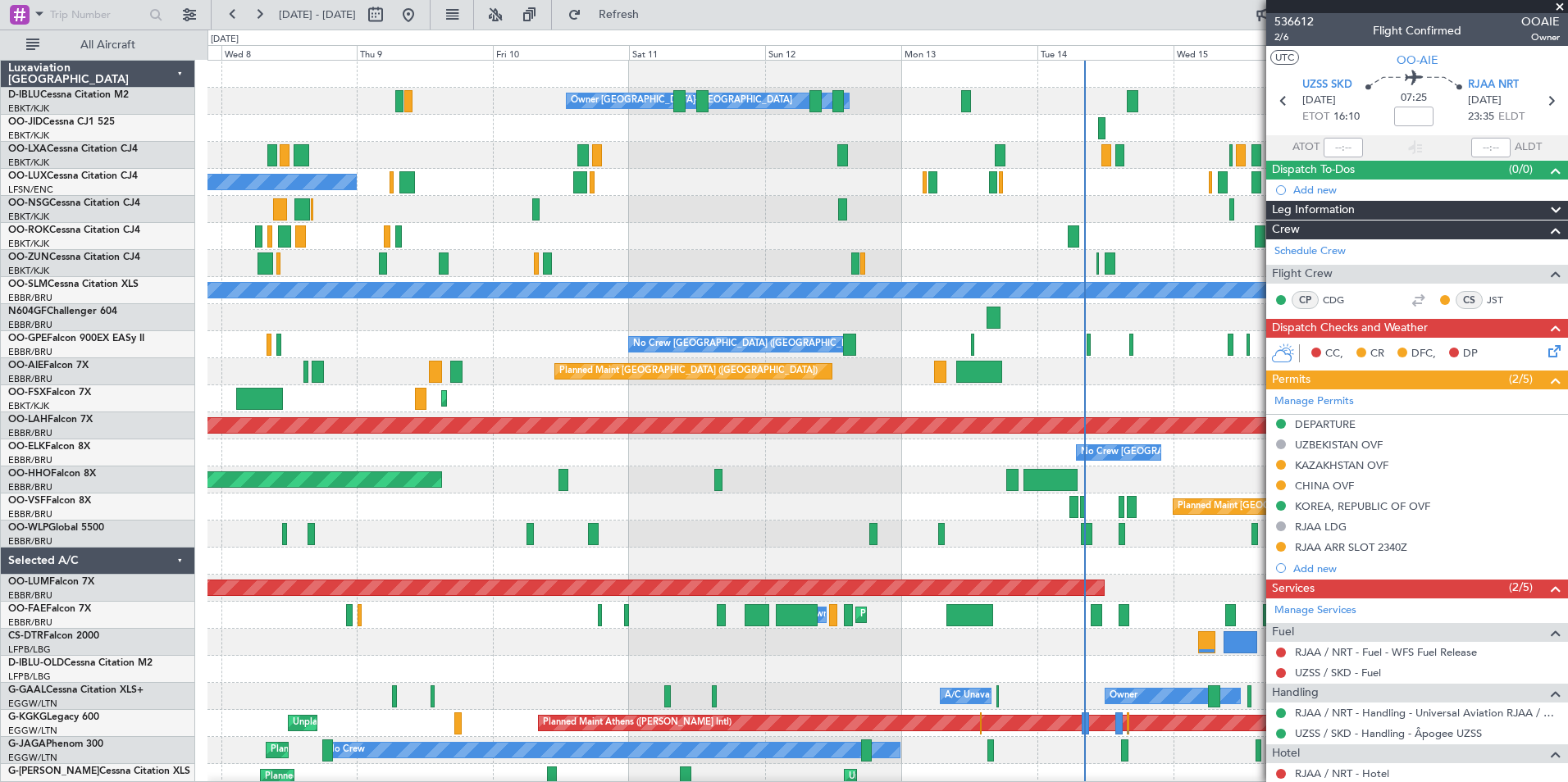
click at [1191, 595] on div "No Crew Kortrijk-[GEOGRAPHIC_DATA] Owner [GEOGRAPHIC_DATA]-[GEOGRAPHIC_DATA] No…" at bounding box center [887, 642] width 1360 height 1164
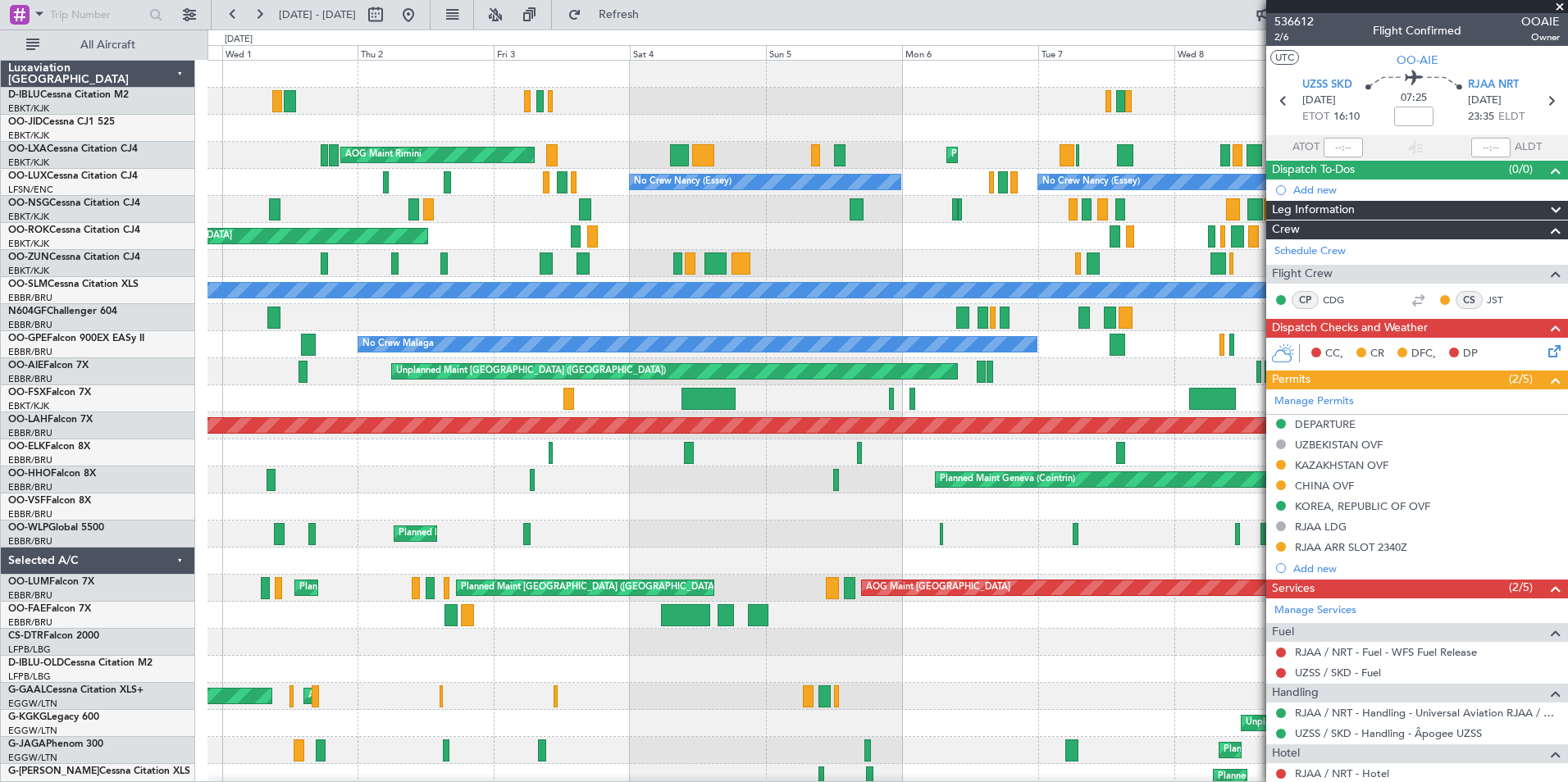
click at [1024, 561] on div at bounding box center [887, 560] width 1360 height 27
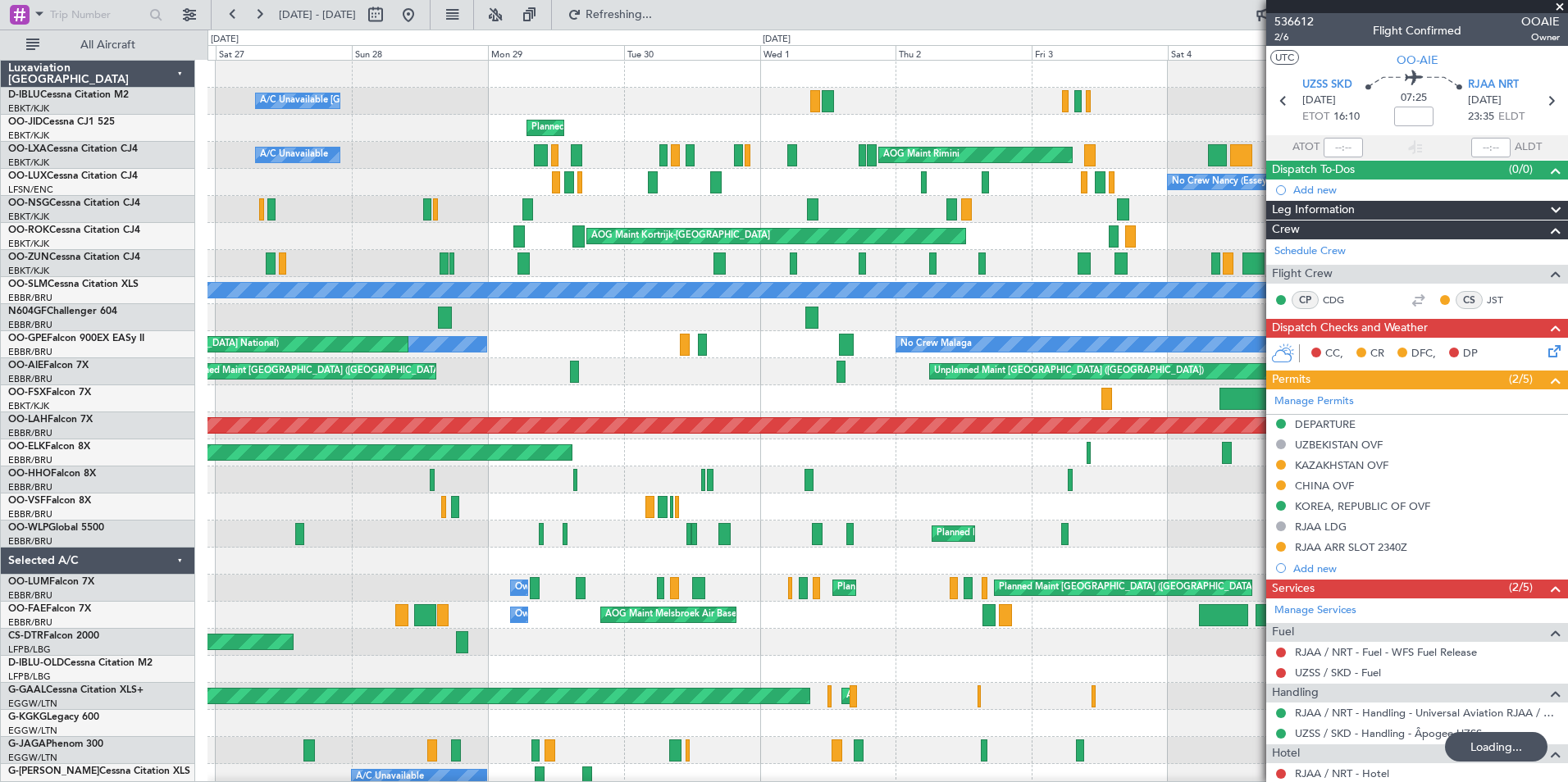
click at [1223, 545] on div "A/C Unavailable [GEOGRAPHIC_DATA]-[GEOGRAPHIC_DATA] A/C Unavailable [GEOGRAPHIC…" at bounding box center [887, 574] width 1360 height 1028
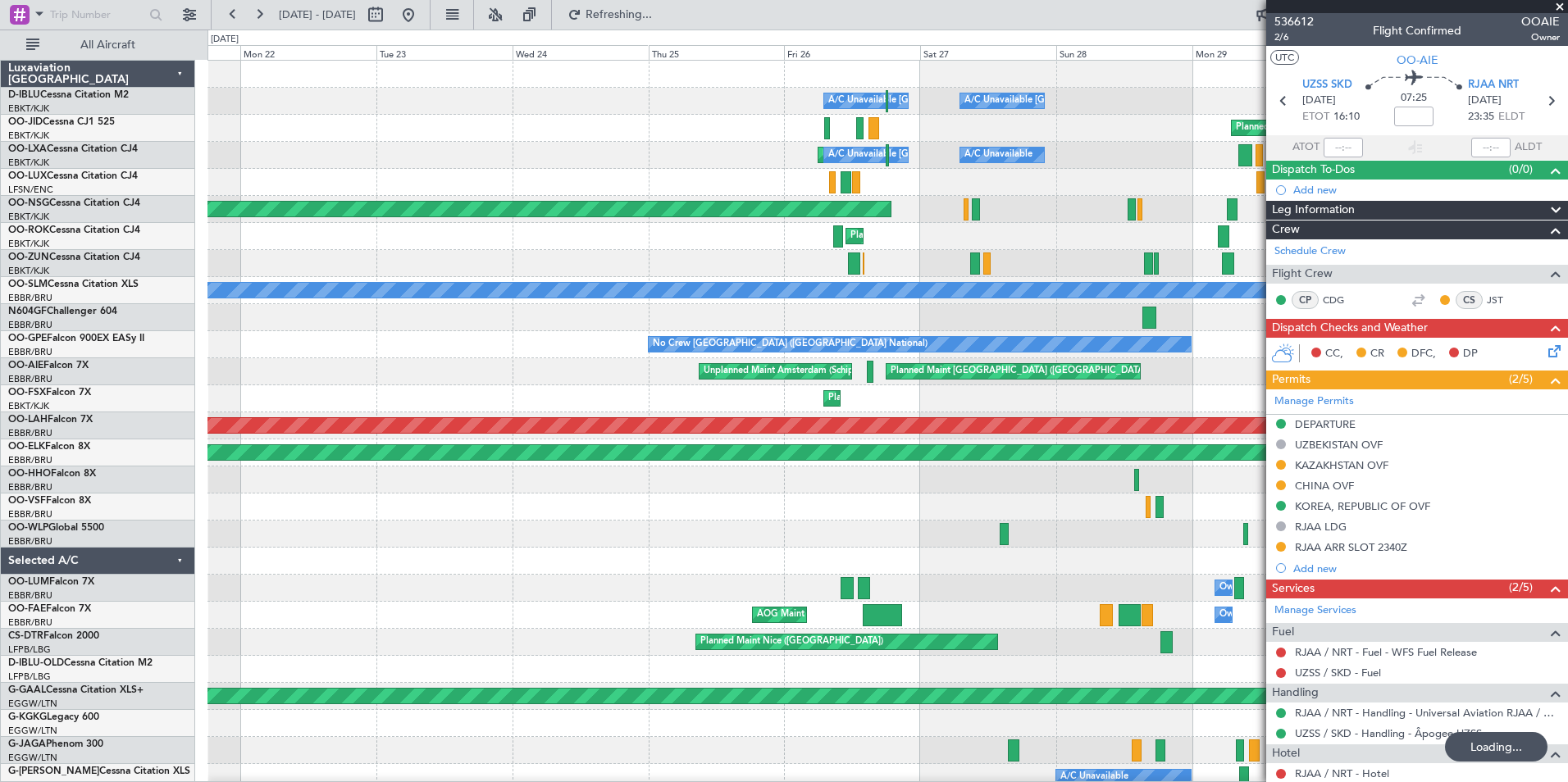
click at [1051, 542] on div "Planned Maint Milan (Linate)" at bounding box center [887, 534] width 1360 height 27
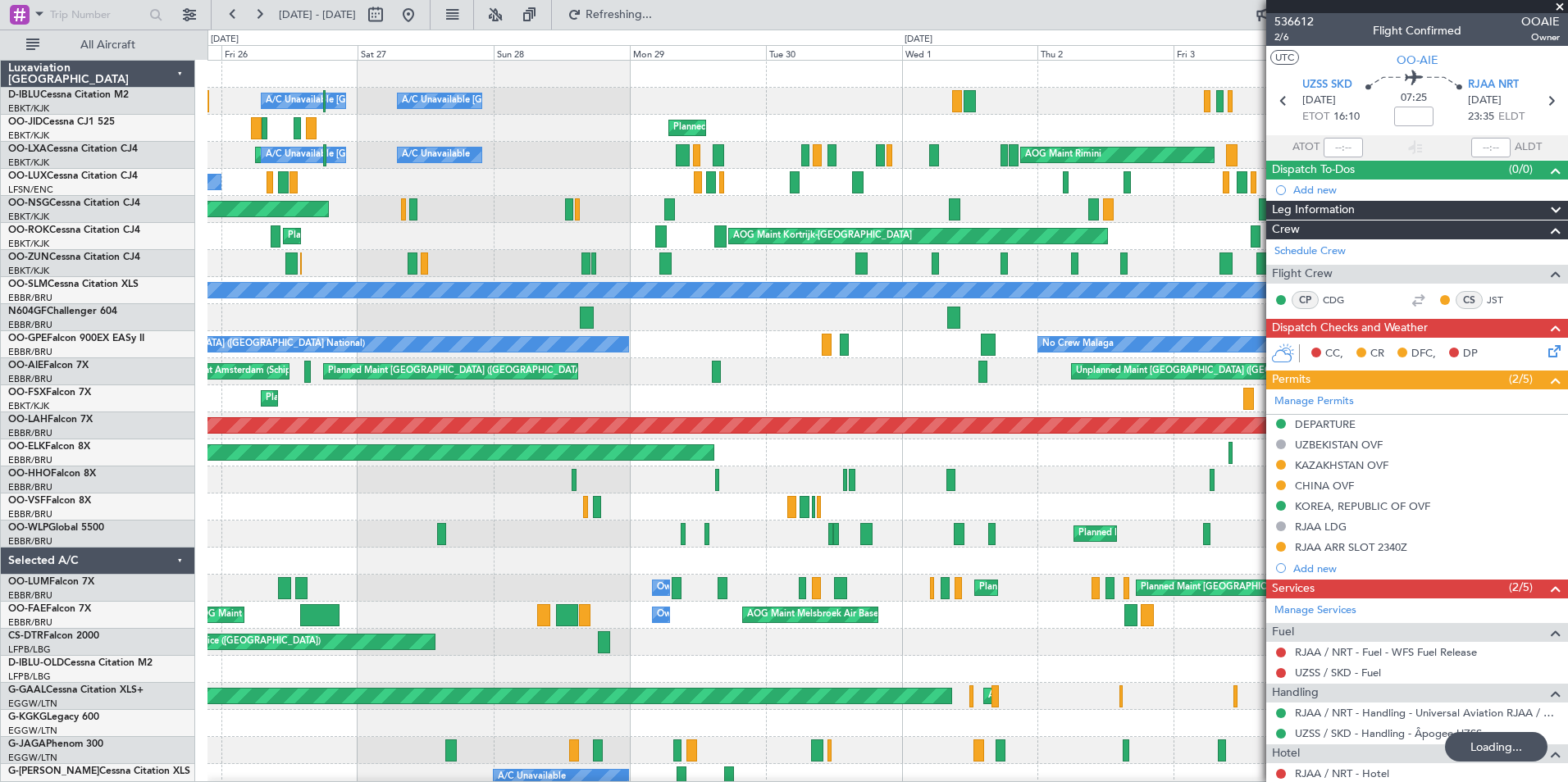
click at [335, 532] on div "Planned Maint Milan (Linate)" at bounding box center [887, 534] width 1360 height 27
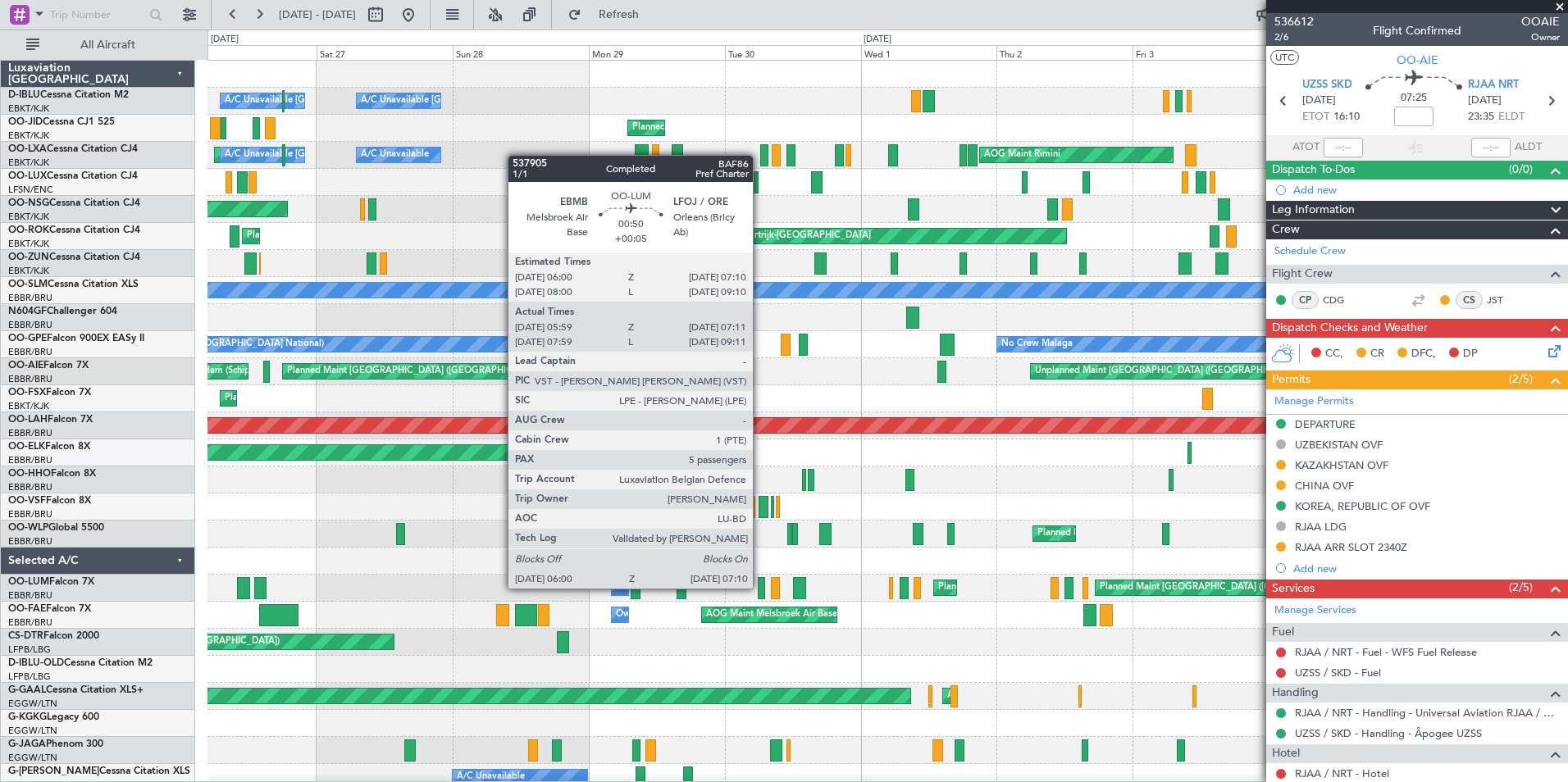
click at [760, 587] on div at bounding box center [761, 588] width 7 height 22
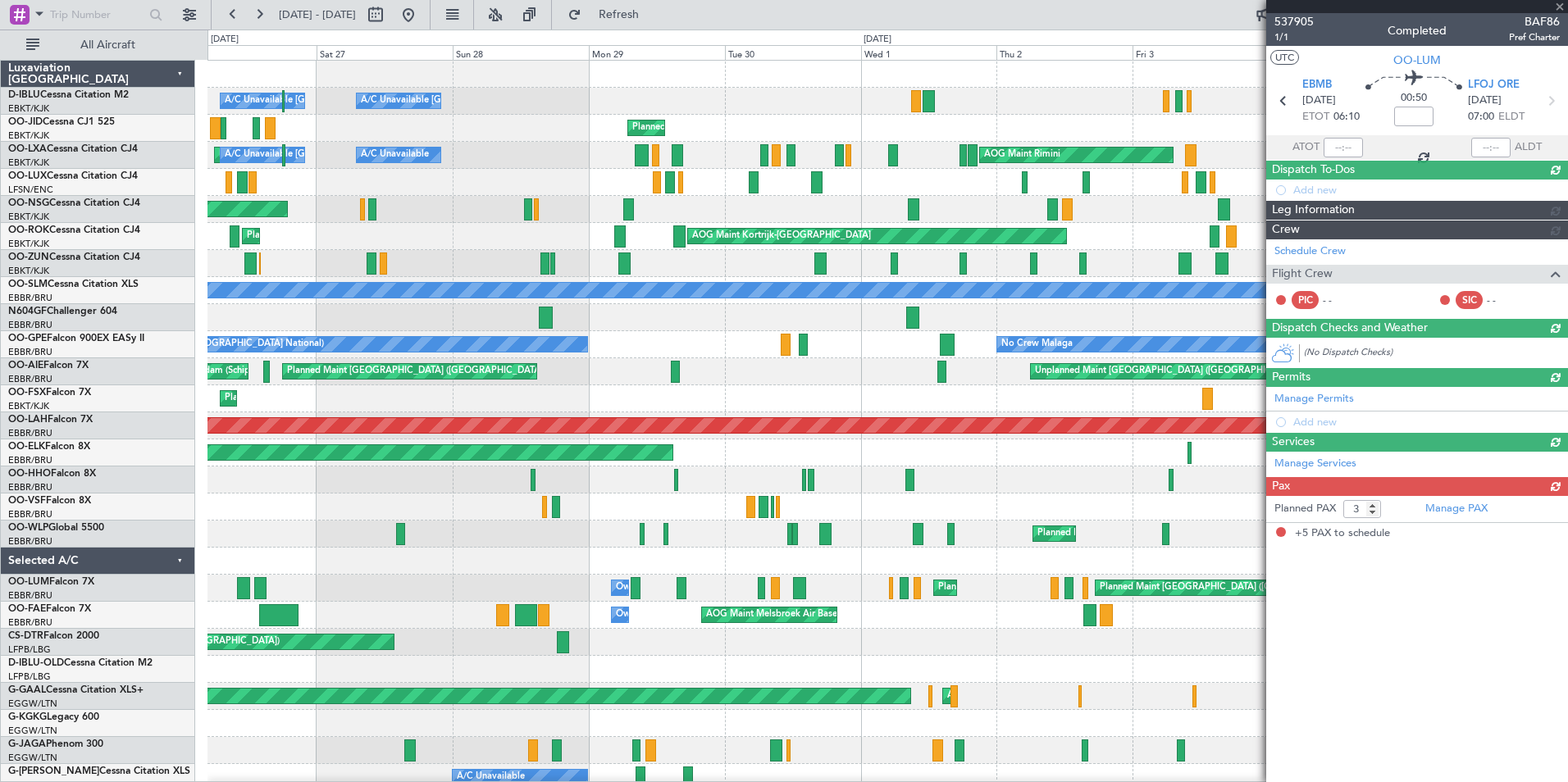
type input "+00:05"
type input "06:09"
type input "07:01"
type input "5"
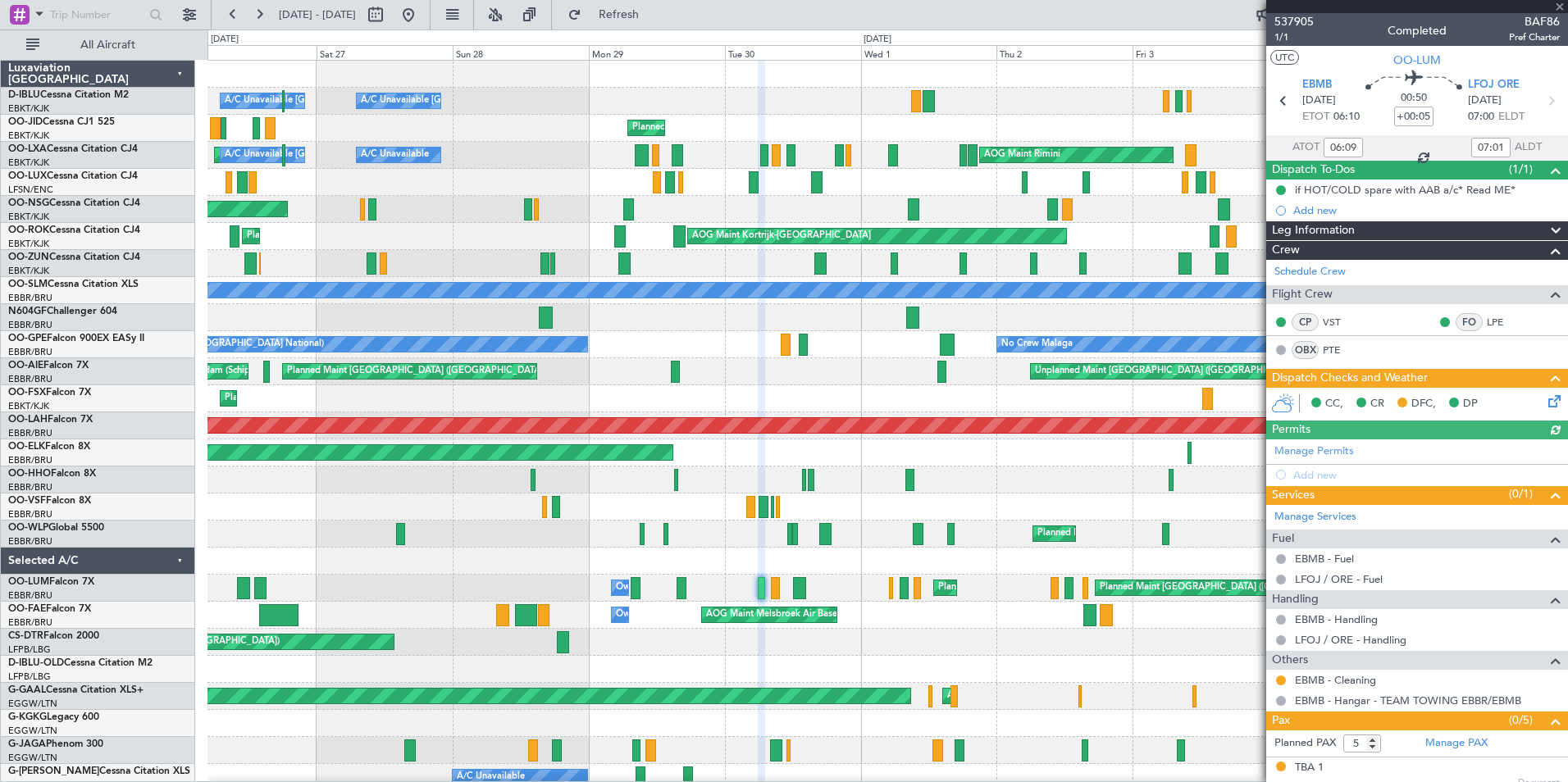
type input "08:09"
type input "09:01"
type input "06:09"
type input "07:01"
click at [1289, 18] on span "537905" at bounding box center [1294, 22] width 39 height 18
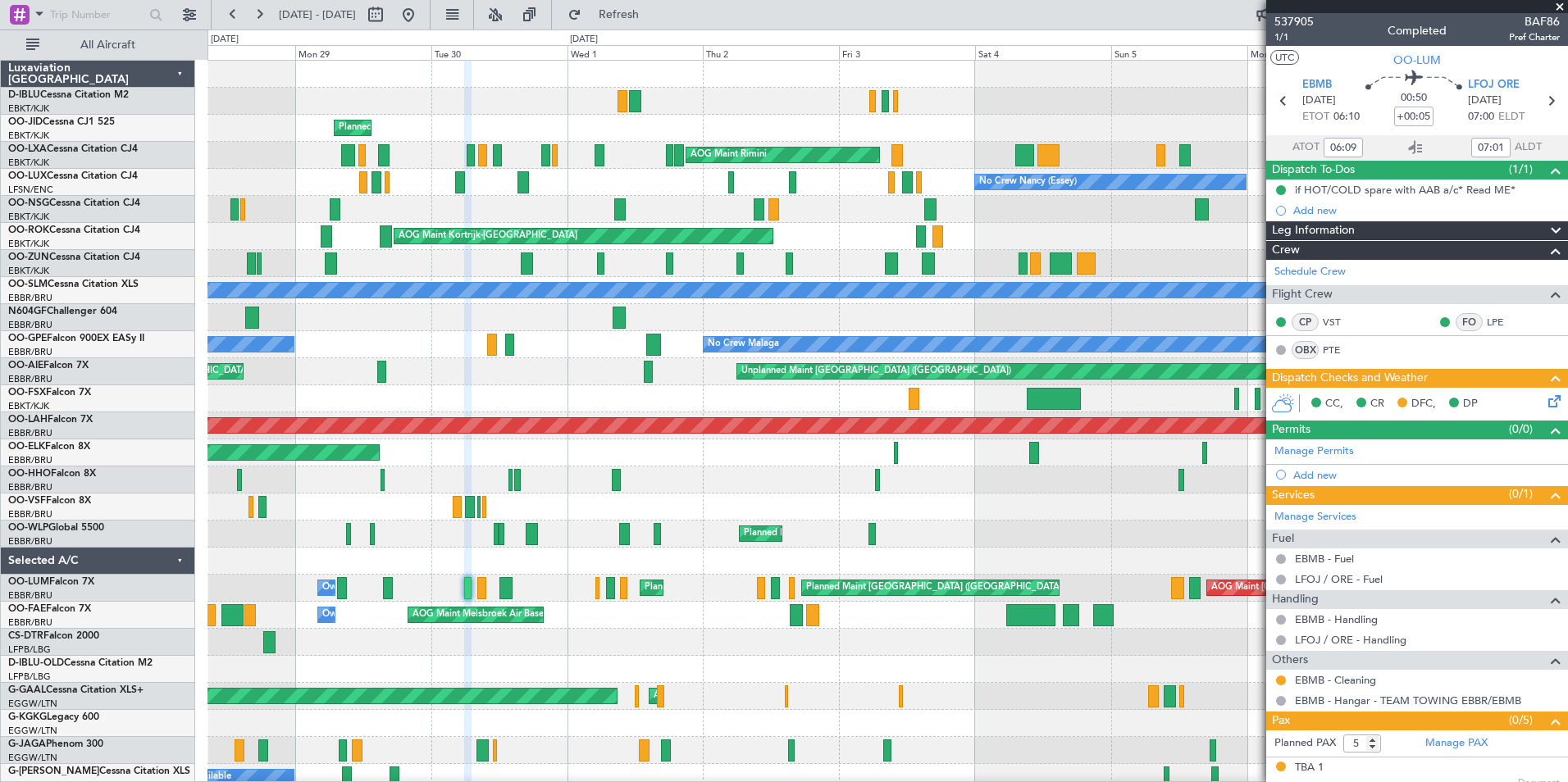
click at [606, 671] on div "A/C Unavailable [GEOGRAPHIC_DATA] ([GEOGRAPHIC_DATA] National) A/C Unavailable …" at bounding box center [887, 574] width 1360 height 1028
click at [421, 18] on button at bounding box center [408, 15] width 26 height 26
